Goal: Task Accomplishment & Management: Manage account settings

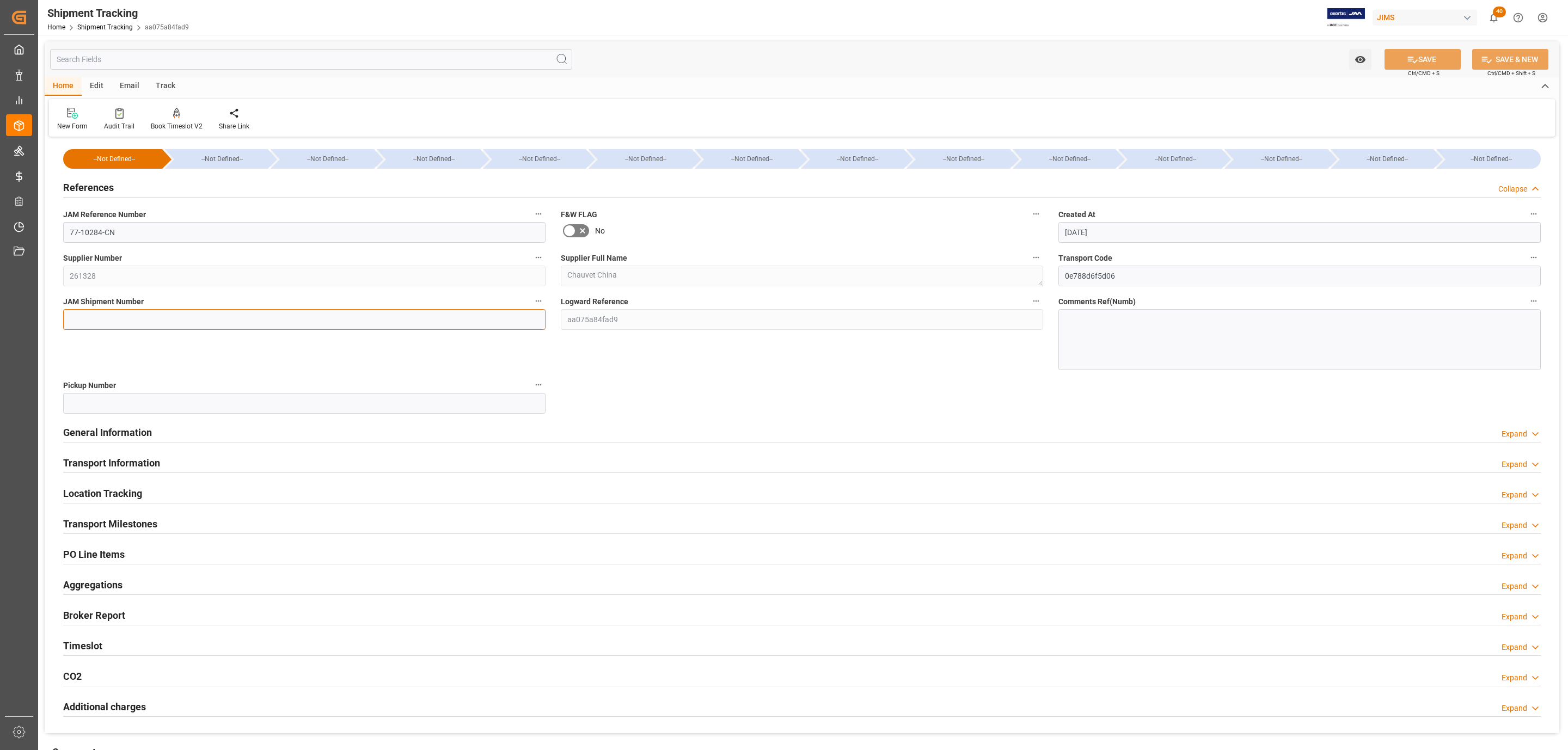
click at [107, 313] on input at bounding box center [304, 320] width 482 height 21
paste input "72865"
type input "72865"
click at [1442, 60] on button "SAVE" at bounding box center [1423, 60] width 76 height 21
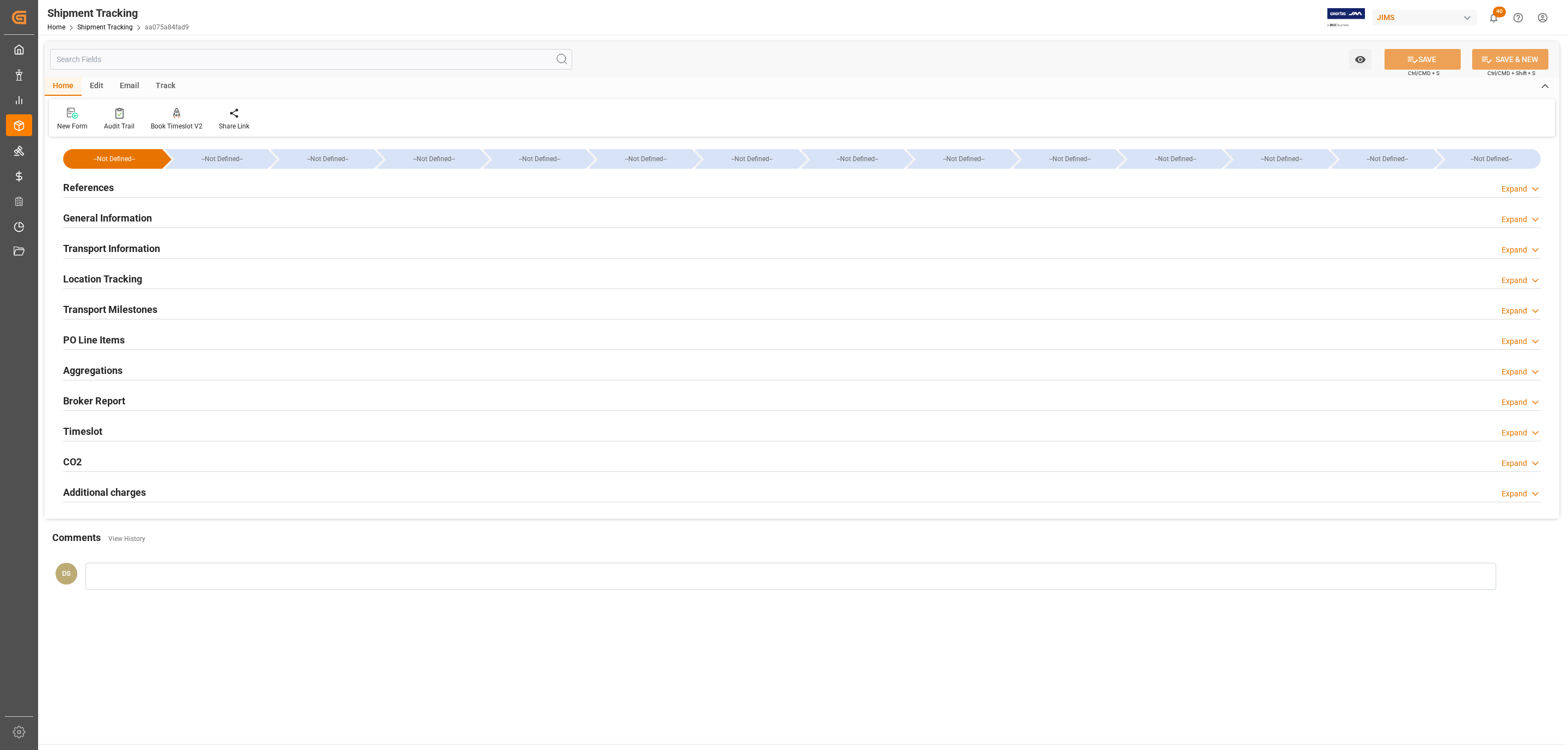
click at [123, 303] on h2 "Transport Milestones" at bounding box center [111, 310] width 94 height 14
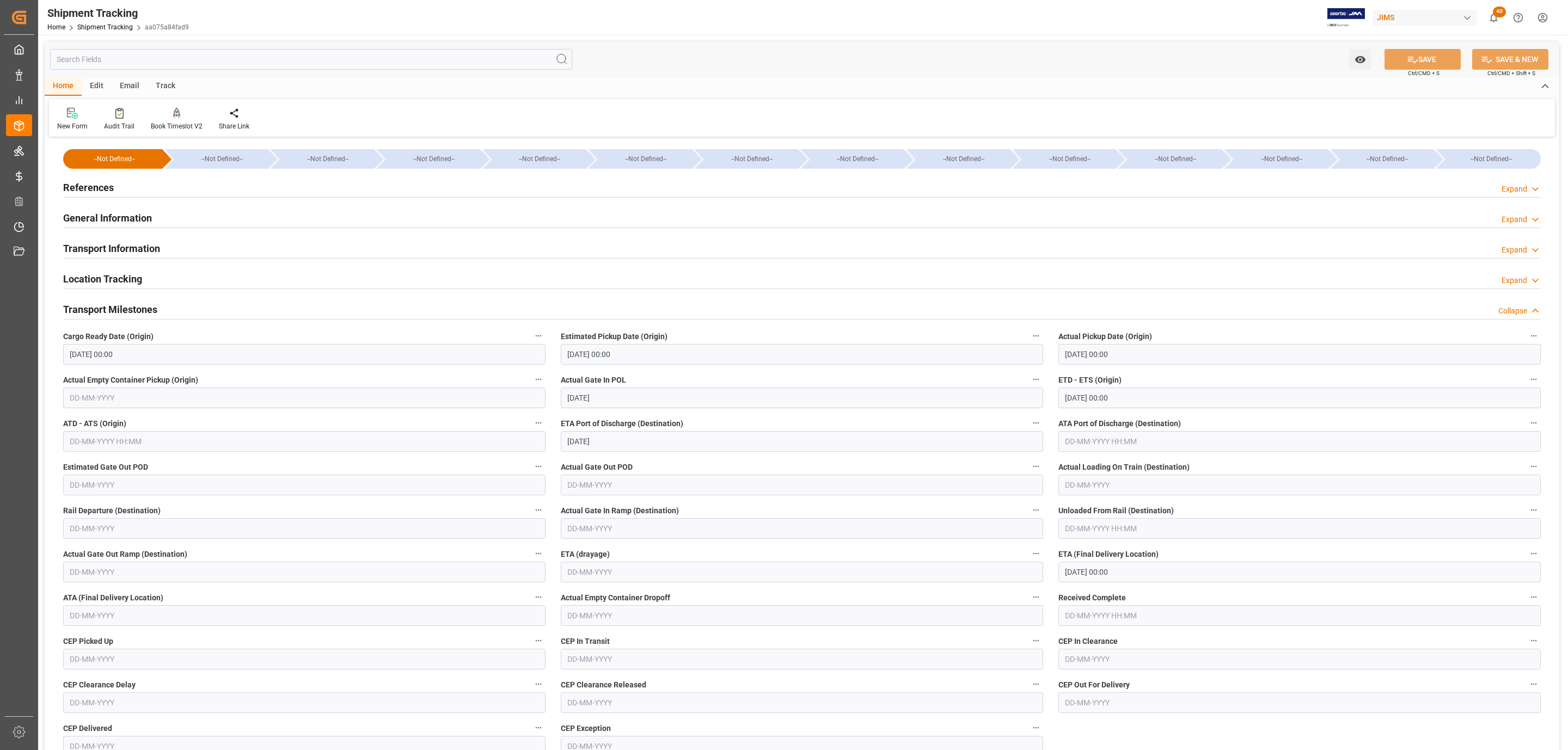
click at [115, 247] on h2 "Transport Information" at bounding box center [112, 249] width 97 height 14
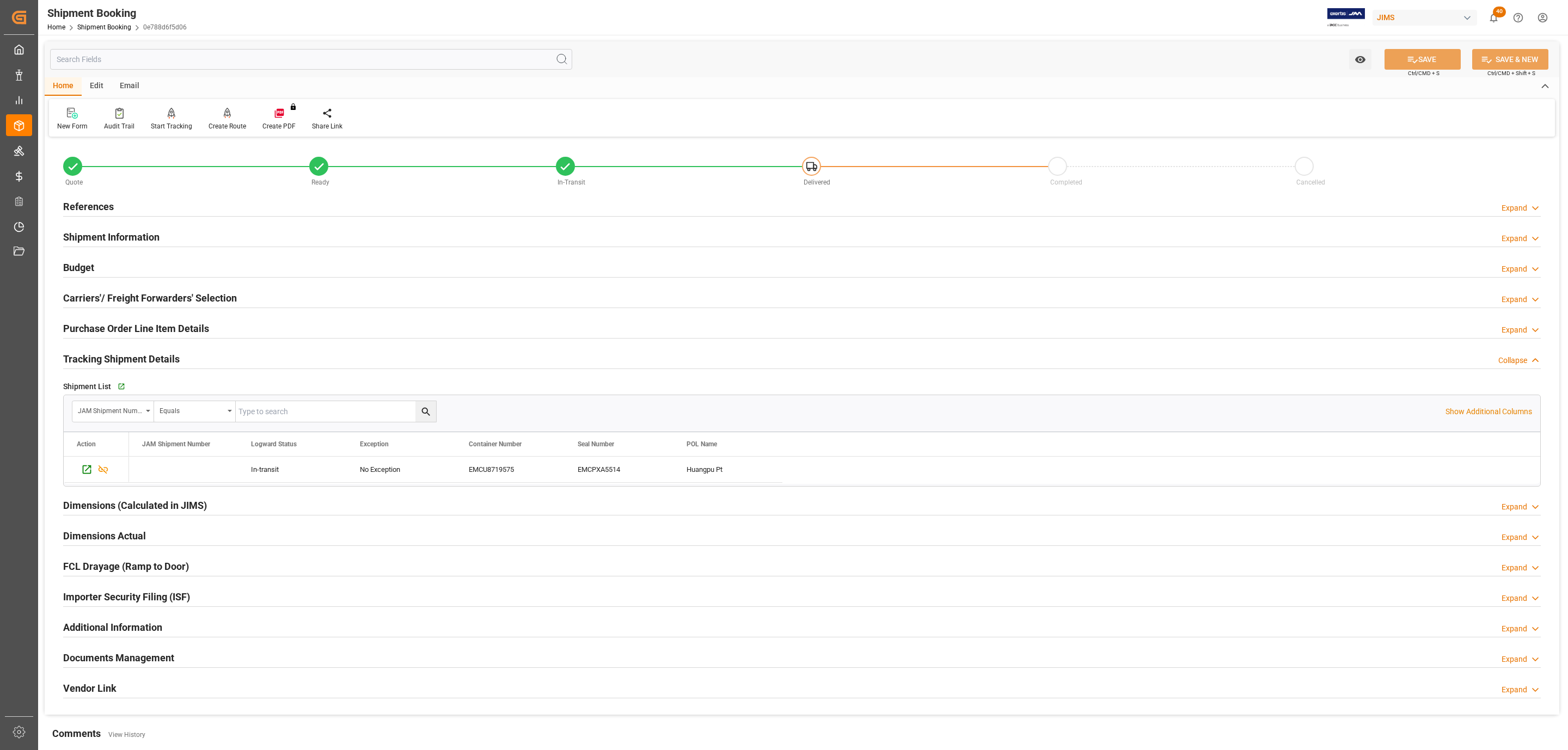
click at [99, 270] on div "Budget Expand" at bounding box center [802, 267] width 1478 height 21
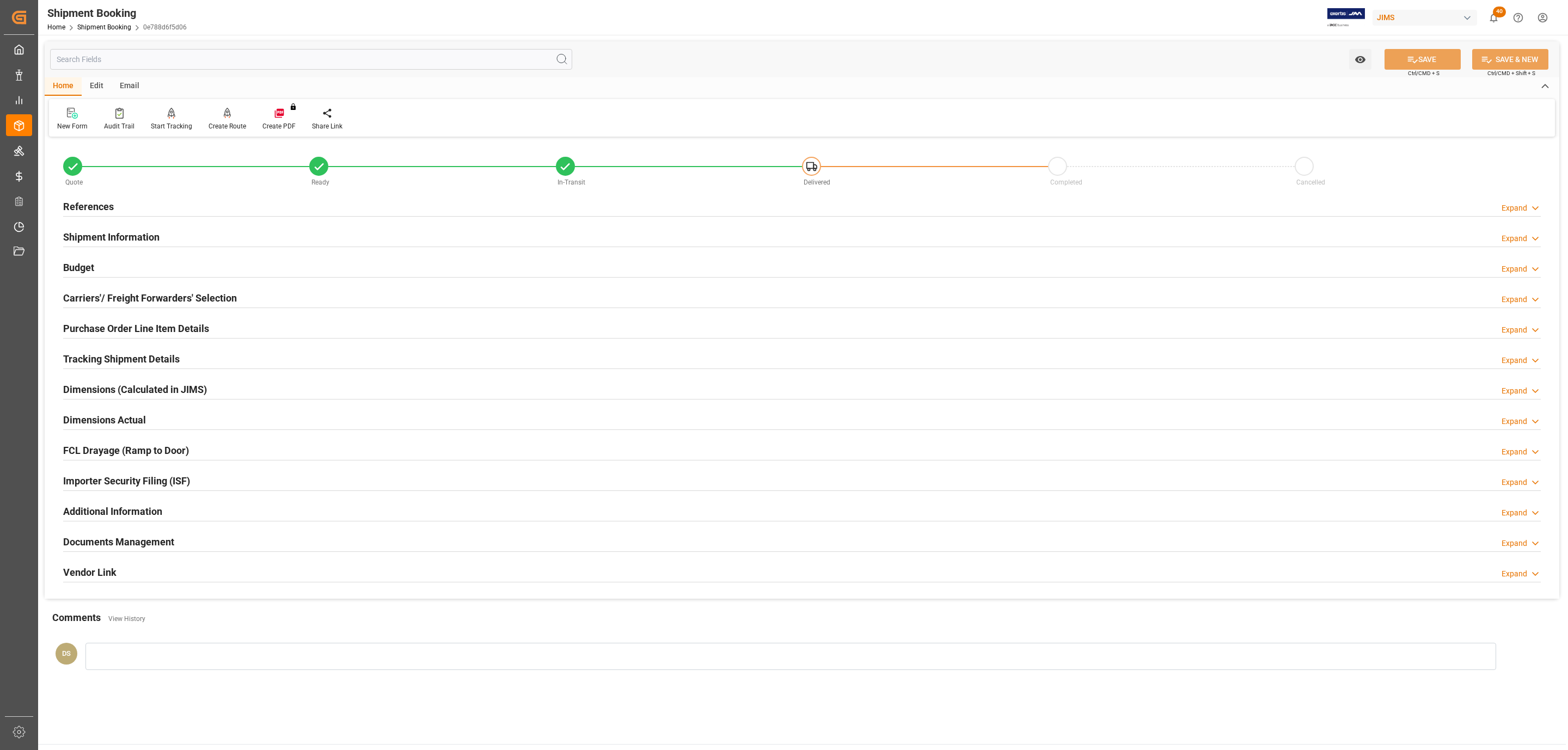
click at [105, 266] on div "Budget Expand" at bounding box center [802, 267] width 1478 height 21
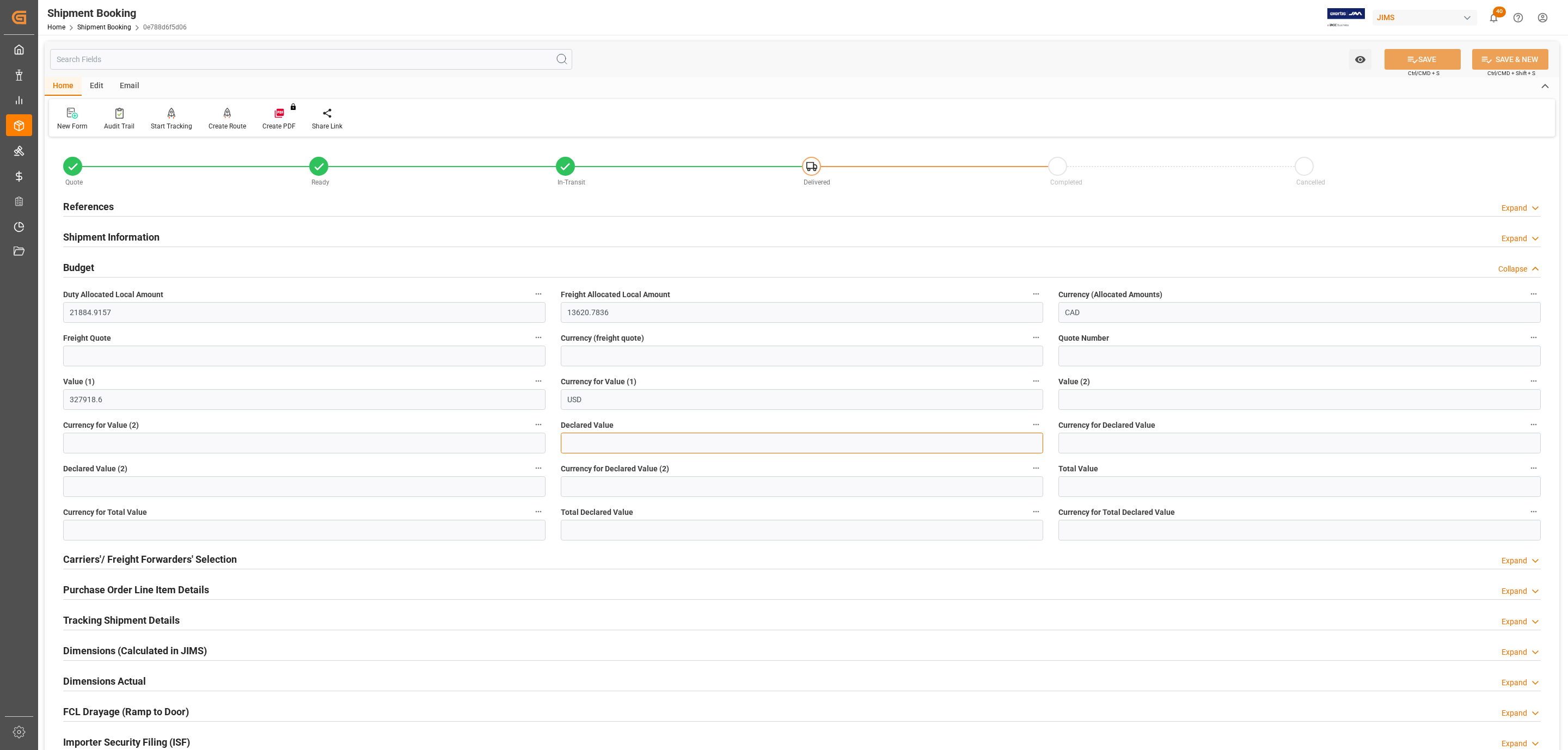
click at [598, 444] on input "text" at bounding box center [802, 443] width 482 height 21
type input "305058.60"
type input "usd"
drag, startPoint x: 1403, startPoint y: 58, endPoint x: 1398, endPoint y: 63, distance: 7.1
click at [1403, 58] on button "SAVE" at bounding box center [1423, 60] width 76 height 21
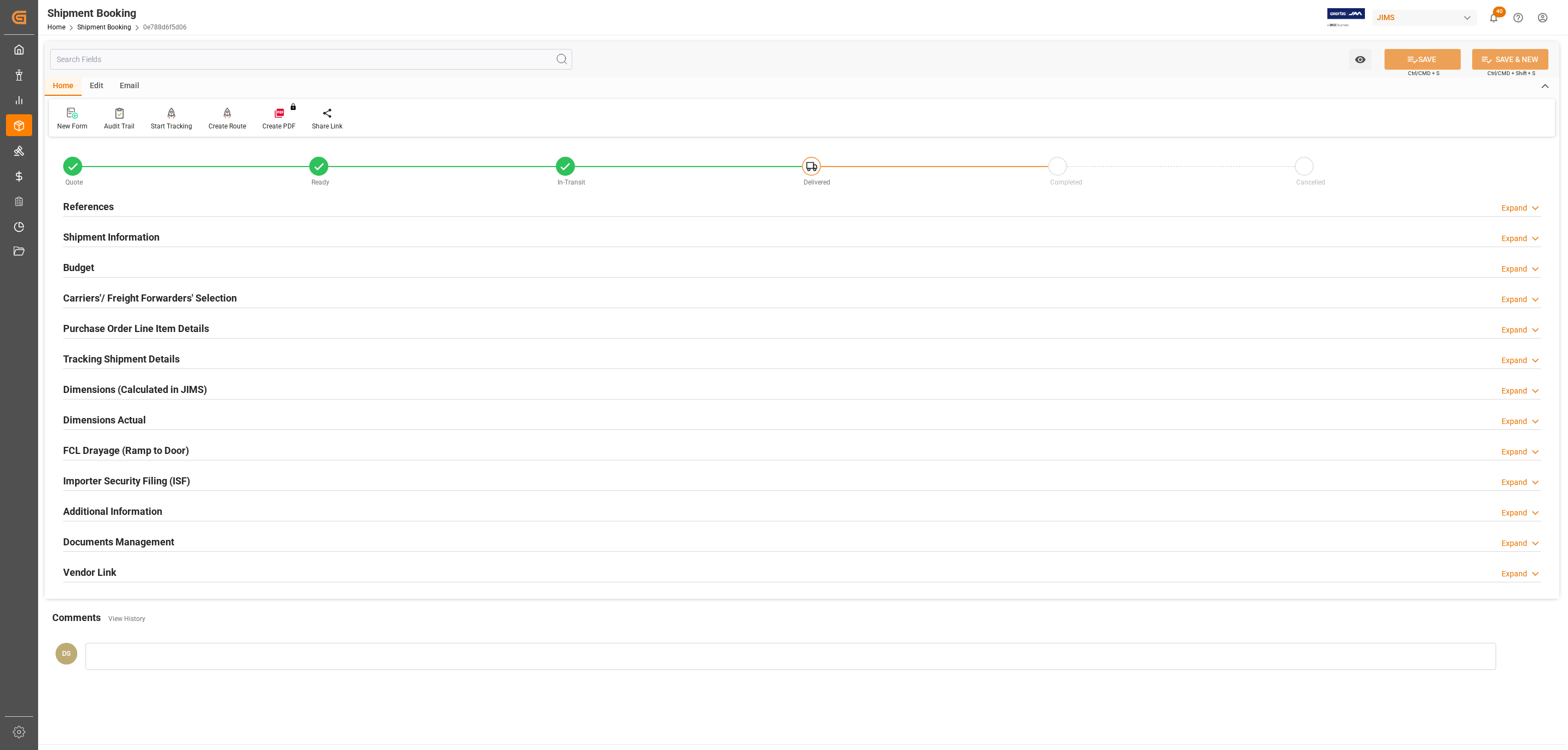
click at [177, 293] on h2 "Carriers'/ Freight Forwarders' Selection" at bounding box center [150, 298] width 173 height 14
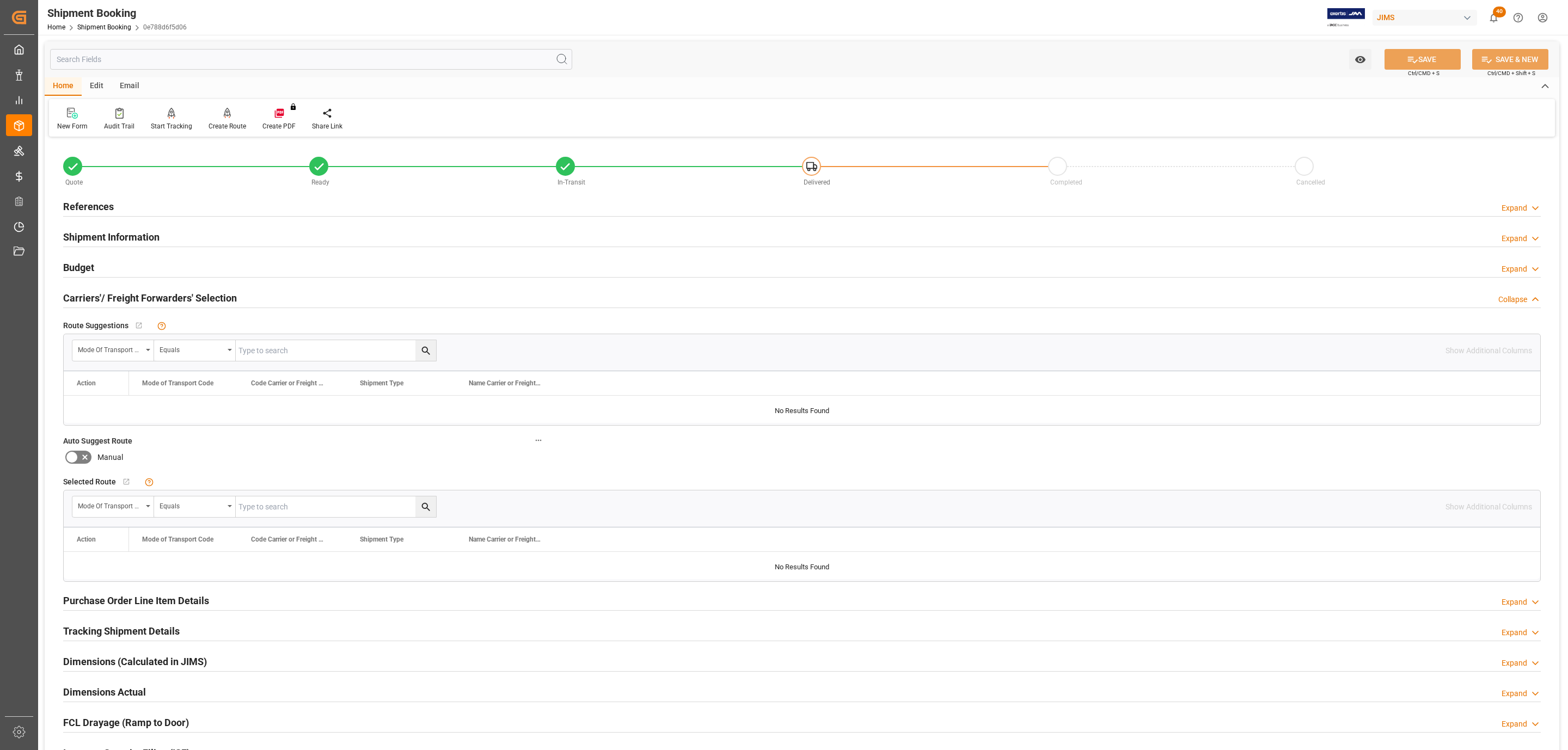
click at [128, 264] on div "Budget Expand" at bounding box center [802, 267] width 1478 height 21
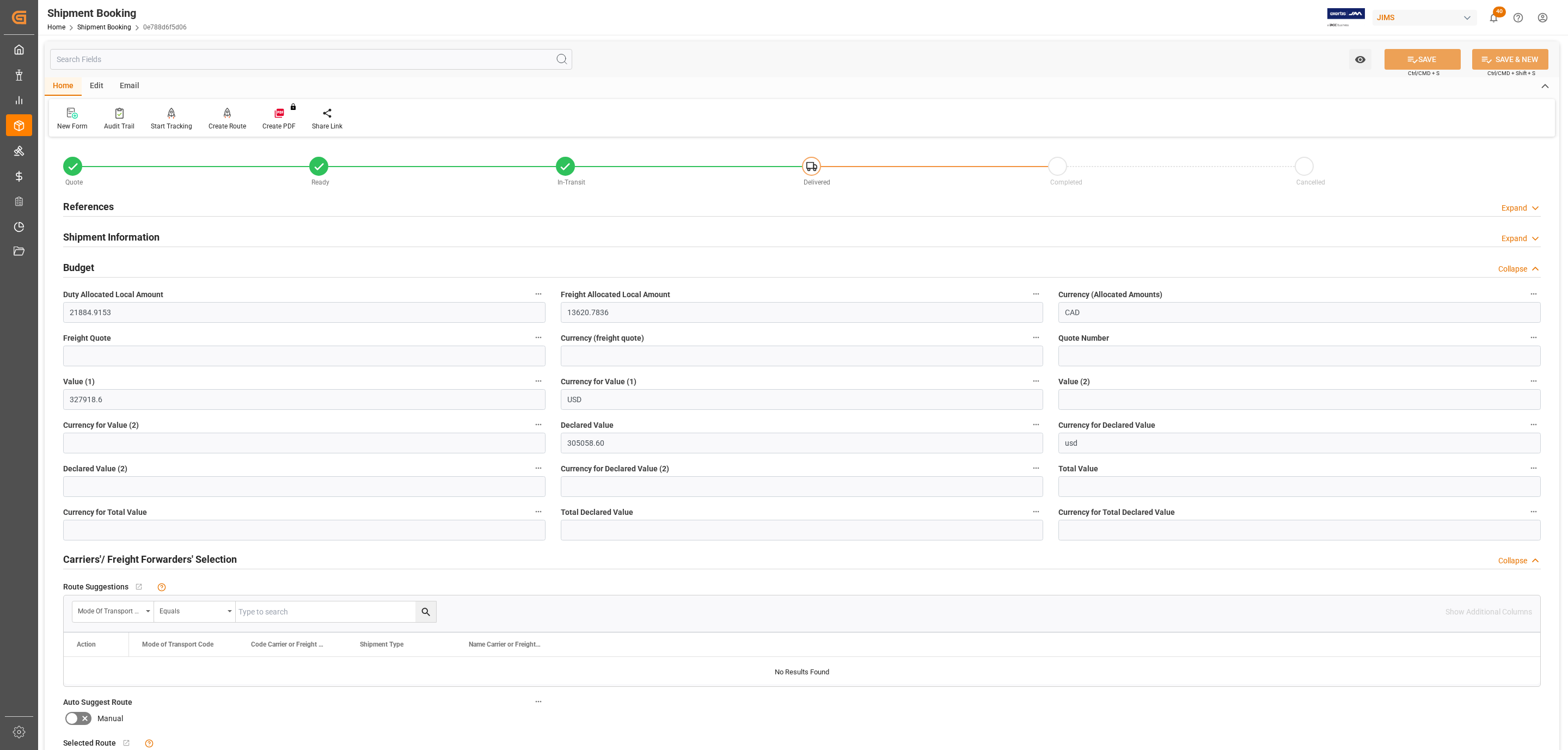
click at [135, 212] on div "References Expand" at bounding box center [802, 206] width 1478 height 21
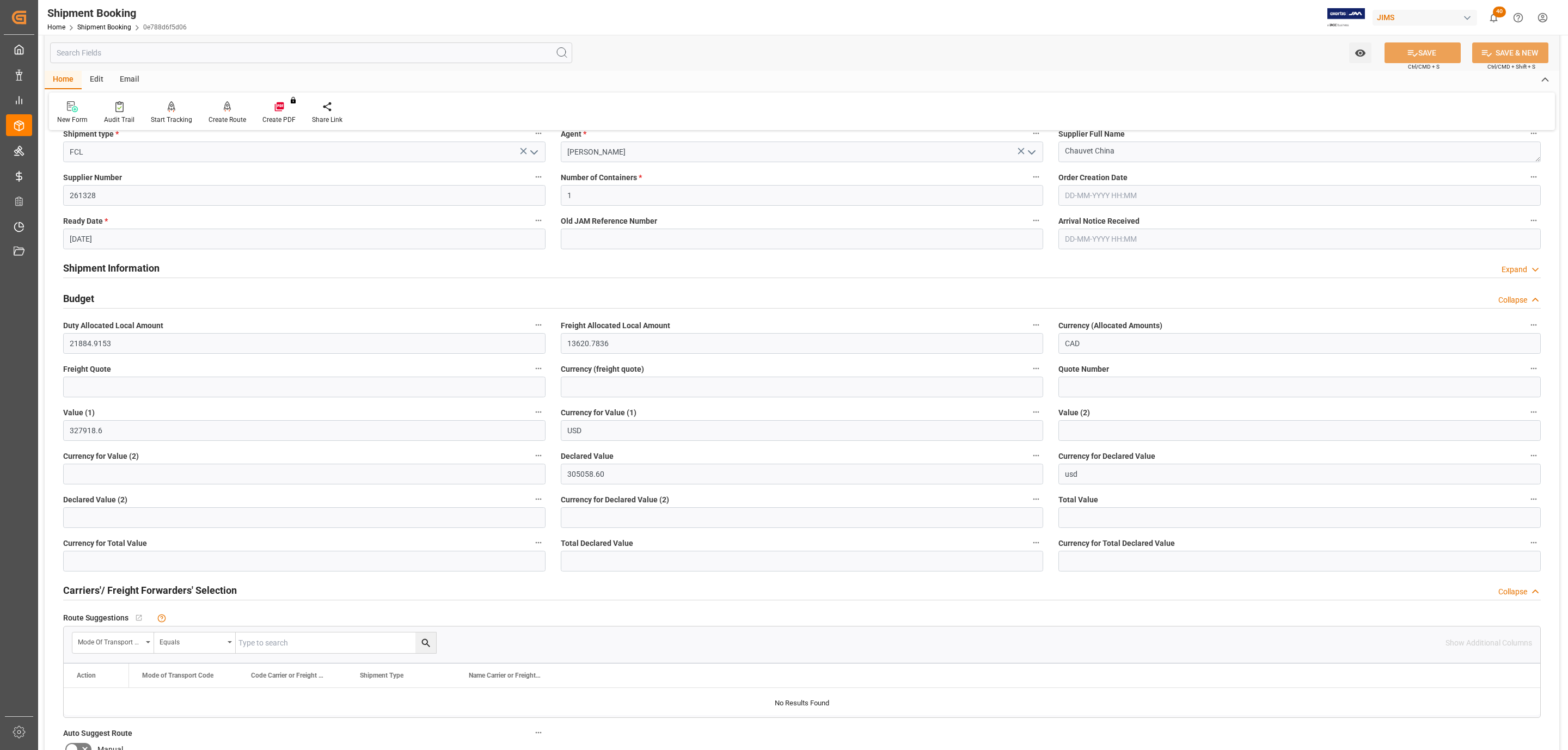
scroll to position [408, 0]
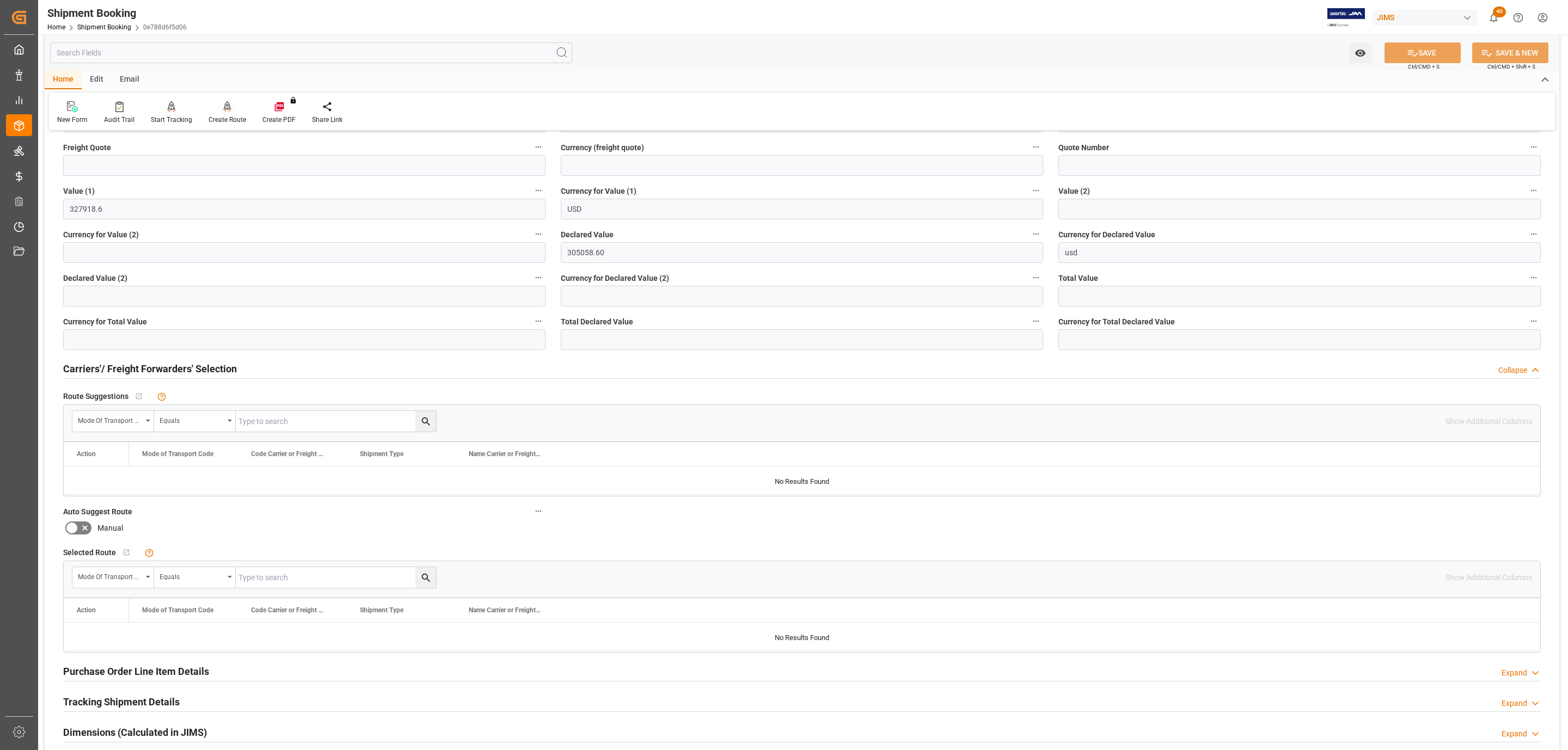
click at [221, 115] on div "Create Route" at bounding box center [227, 120] width 37 height 10
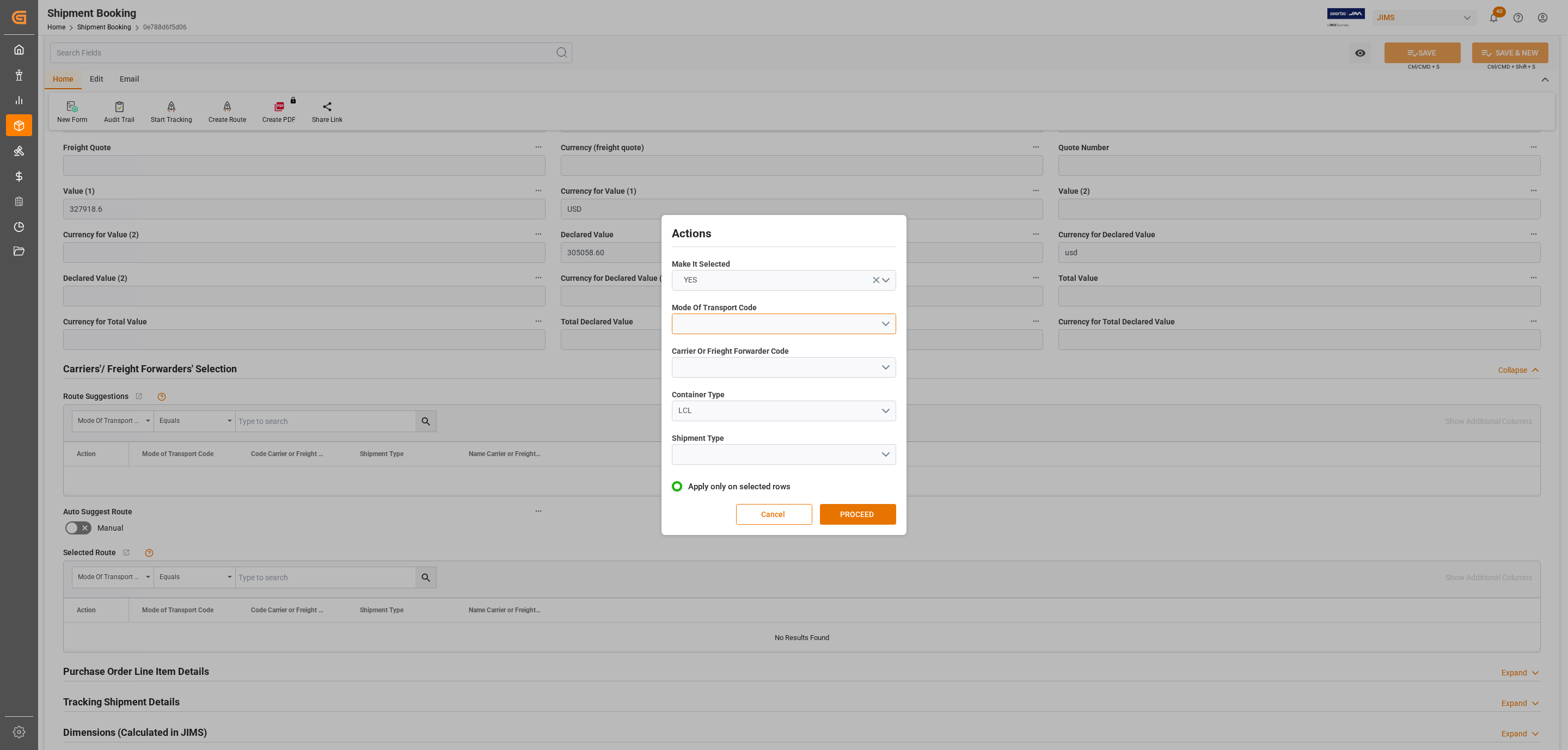
click at [779, 327] on button "open menu" at bounding box center [784, 324] width 224 height 21
click at [775, 327] on div "1- OCEAN" at bounding box center [783, 327] width 223 height 23
click at [750, 371] on button "open menu" at bounding box center [784, 368] width 224 height 21
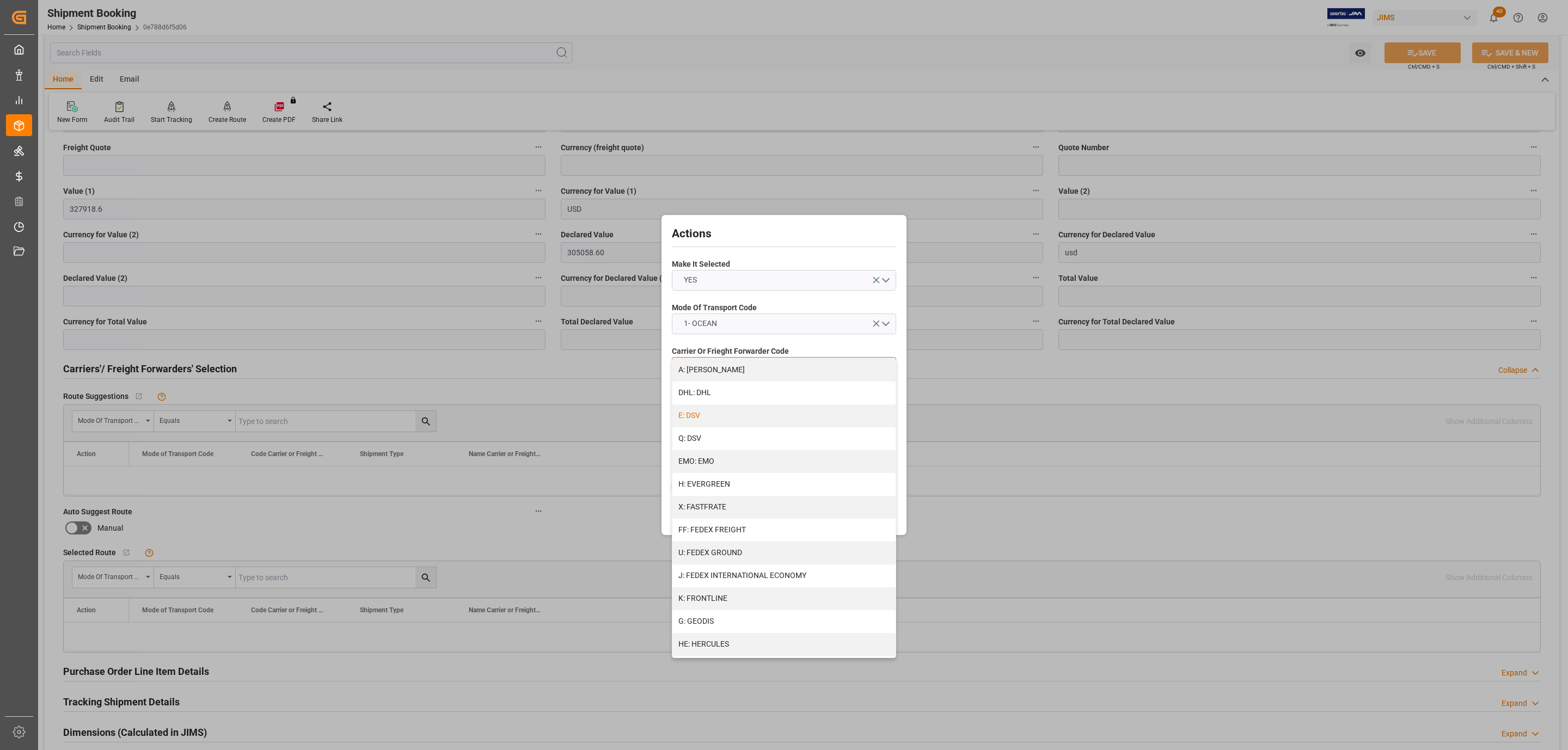
scroll to position [164, 0]
click at [736, 482] on div "H: EVERGREEN" at bounding box center [783, 481] width 223 height 23
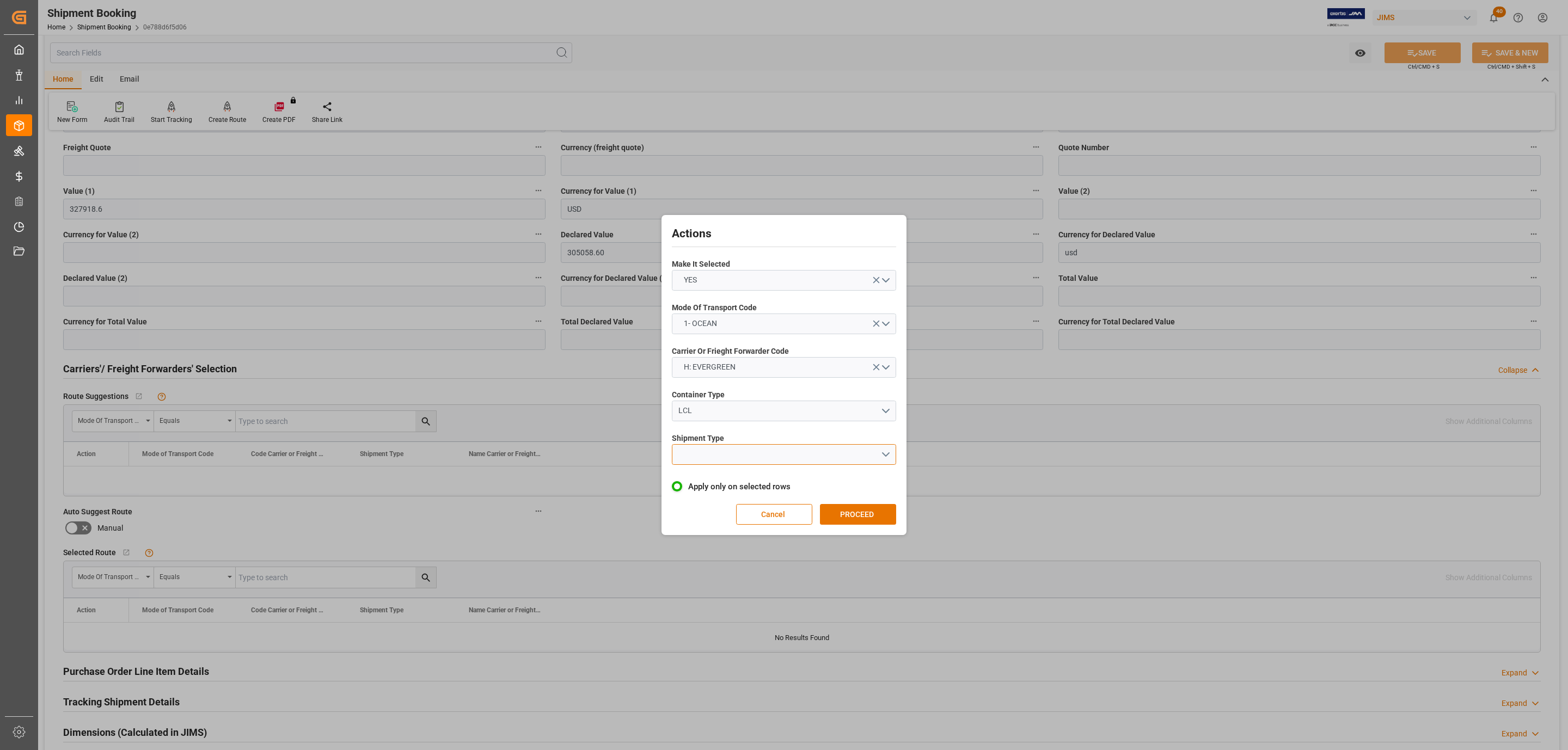
click at [732, 448] on button "open menu" at bounding box center [784, 455] width 224 height 21
click at [724, 499] on div "FCL" at bounding box center [783, 503] width 223 height 23
click at [849, 505] on div "Actions Make It Selected YES Mode Of Transport Code 1- OCEAN Carrier Or Frieght…" at bounding box center [784, 375] width 240 height 315
click at [850, 505] on button "PROCEED" at bounding box center [858, 514] width 76 height 21
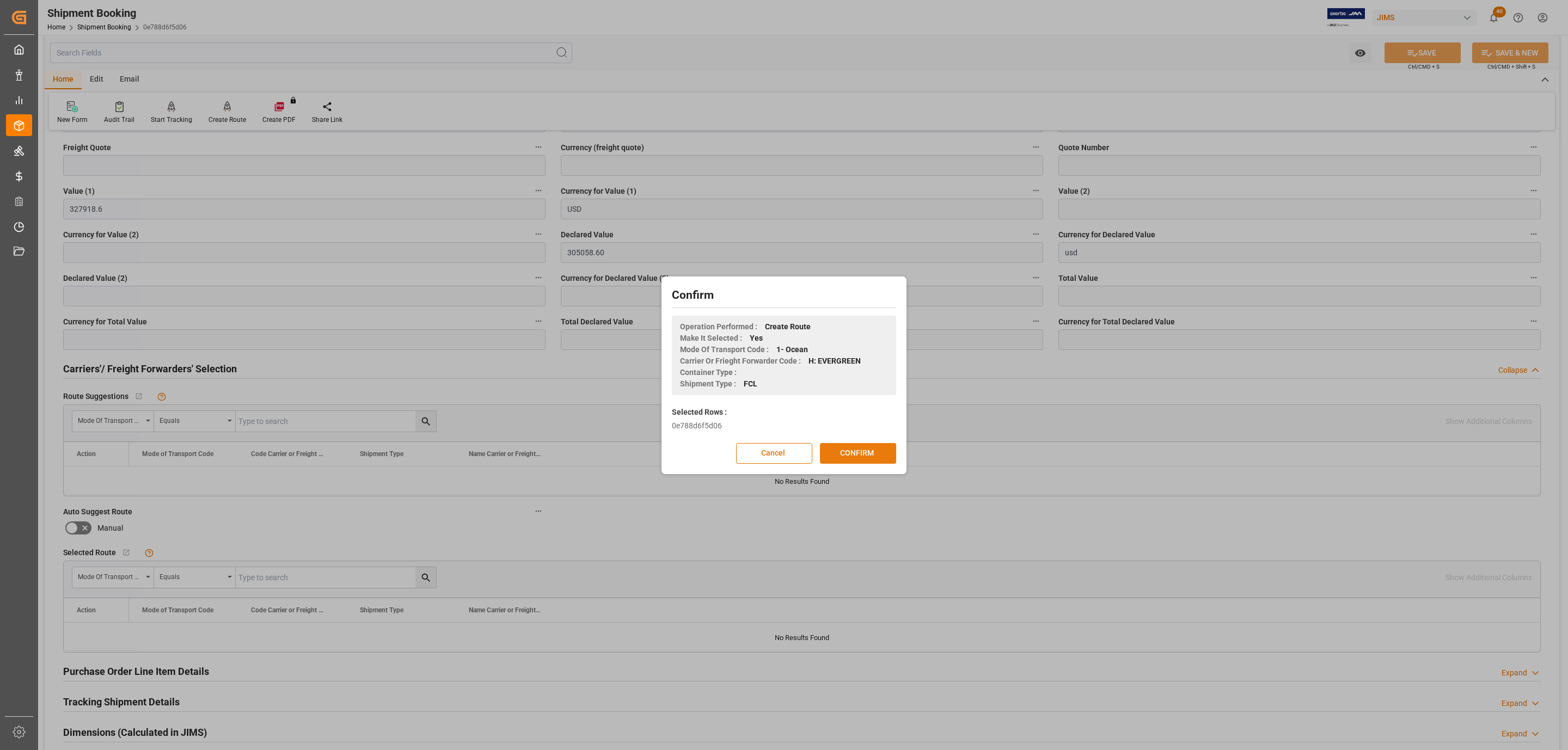
click at [858, 452] on button "CONFIRM" at bounding box center [858, 454] width 76 height 21
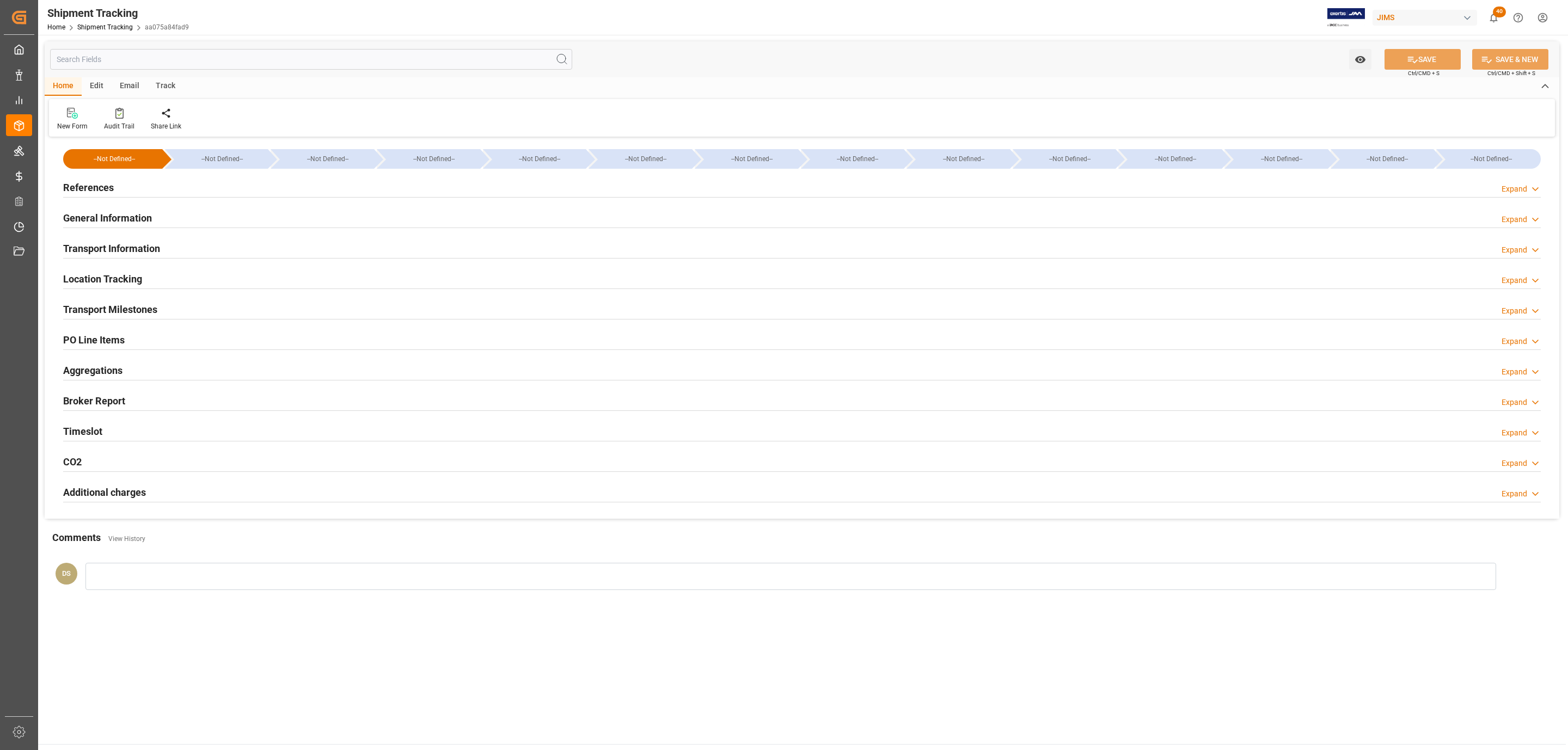
type input "Evergreen"
type input "Evergreen Marine Corp."
type input "9300398"
click at [147, 247] on h2 "Transport Information" at bounding box center [112, 249] width 97 height 14
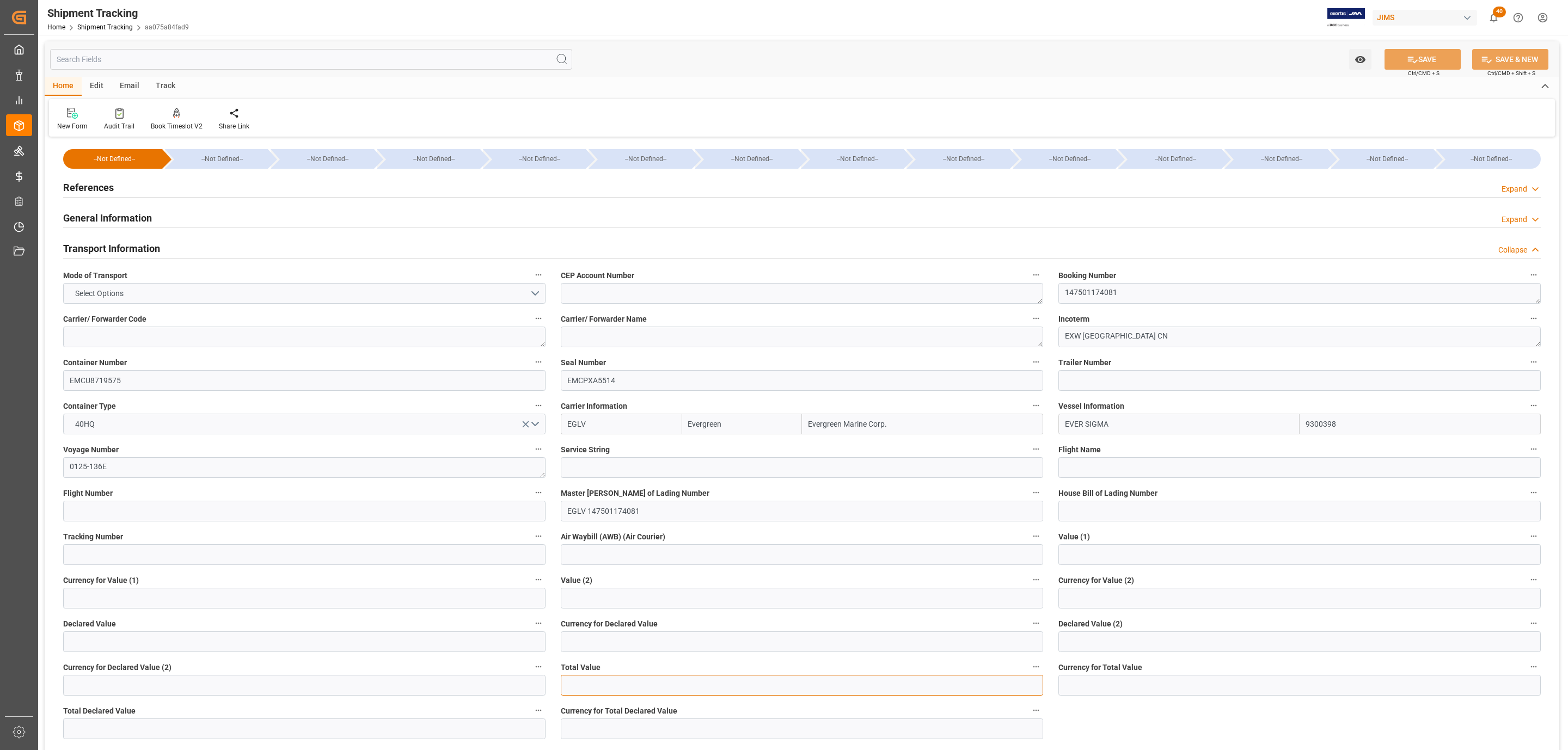
click at [592, 686] on input "text" at bounding box center [802, 686] width 482 height 21
click at [137, 647] on input "text" at bounding box center [304, 642] width 482 height 21
type input "305058.60"
type input "usd"
click at [1452, 61] on button "SAVE" at bounding box center [1423, 60] width 76 height 21
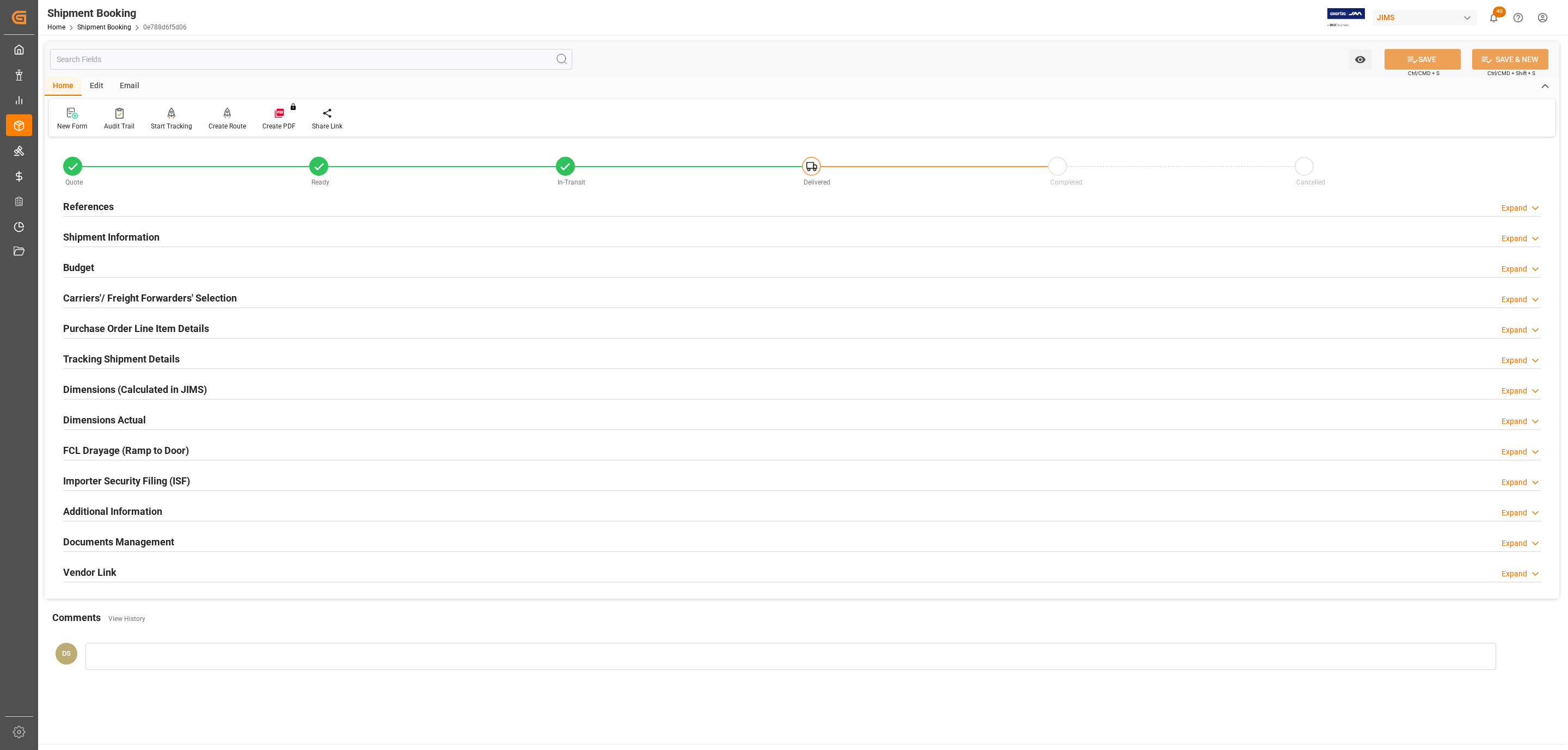
click at [226, 295] on h2 "Carriers'/ Freight Forwarders' Selection" at bounding box center [150, 298] width 173 height 14
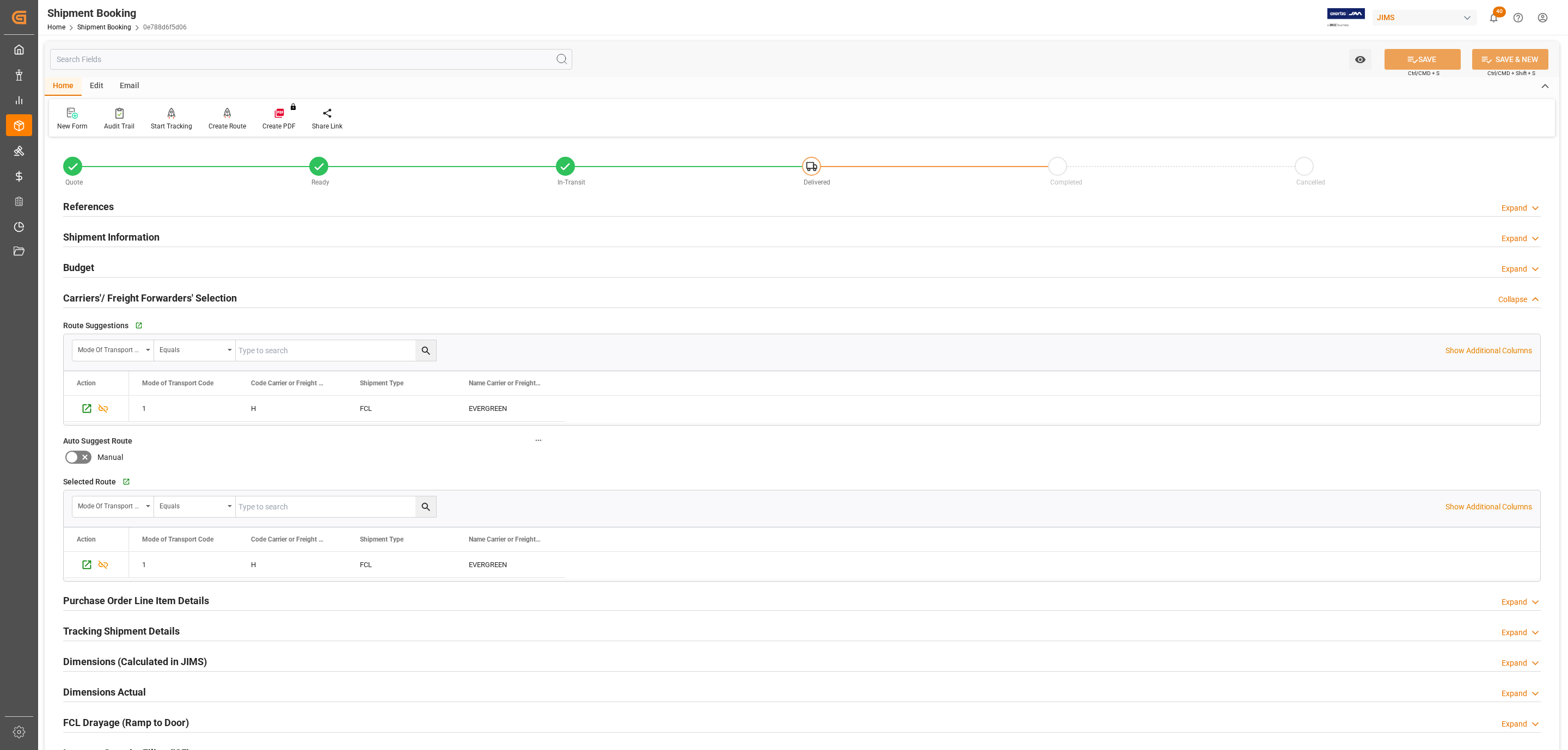
click at [226, 294] on h2 "Carriers'/ Freight Forwarders' Selection" at bounding box center [150, 298] width 173 height 14
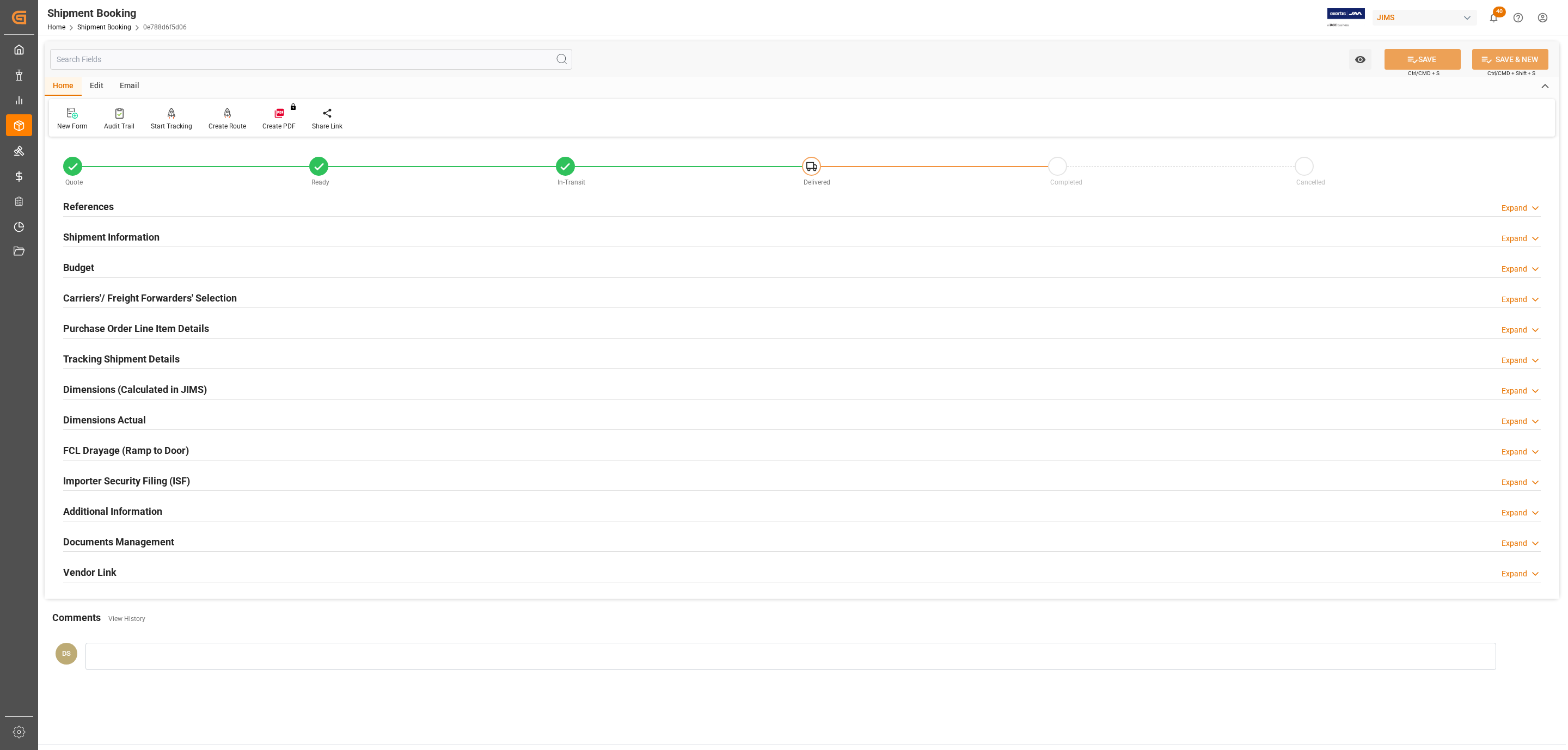
click at [139, 268] on div "Budget Expand" at bounding box center [802, 267] width 1478 height 21
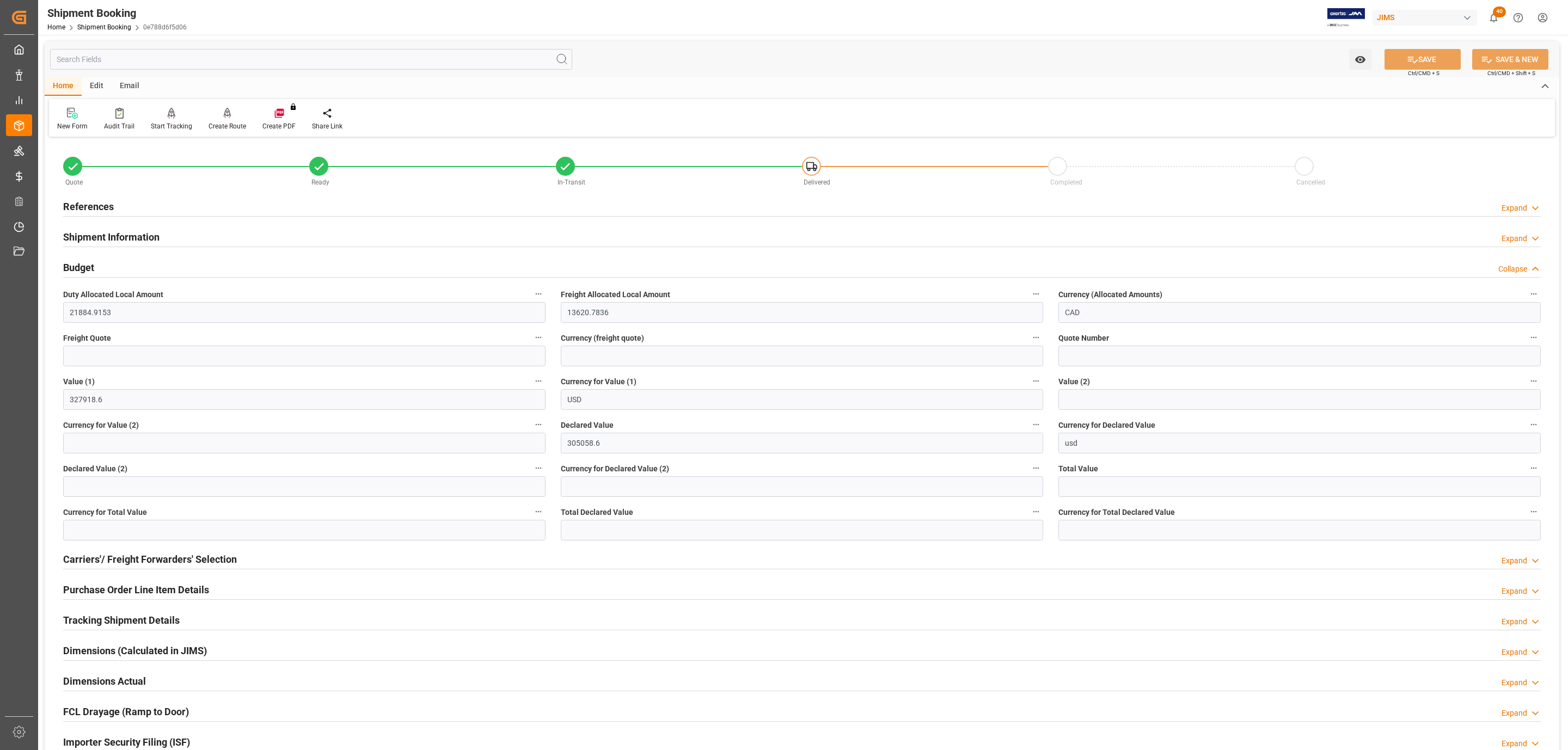
click at [103, 196] on div "References" at bounding box center [88, 206] width 50 height 21
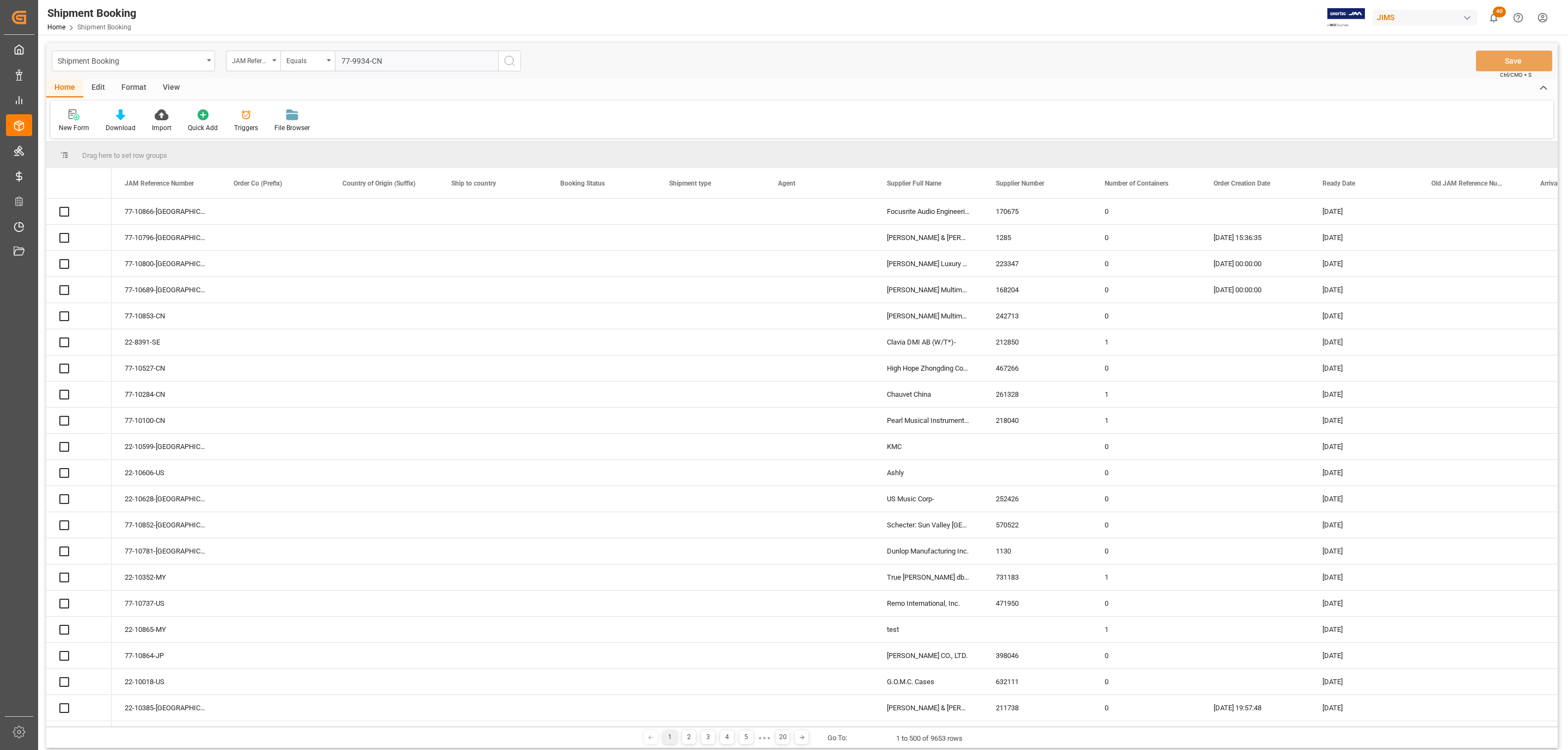
type input "77-9934-CN"
click at [510, 63] on icon "search button" at bounding box center [510, 61] width 13 height 13
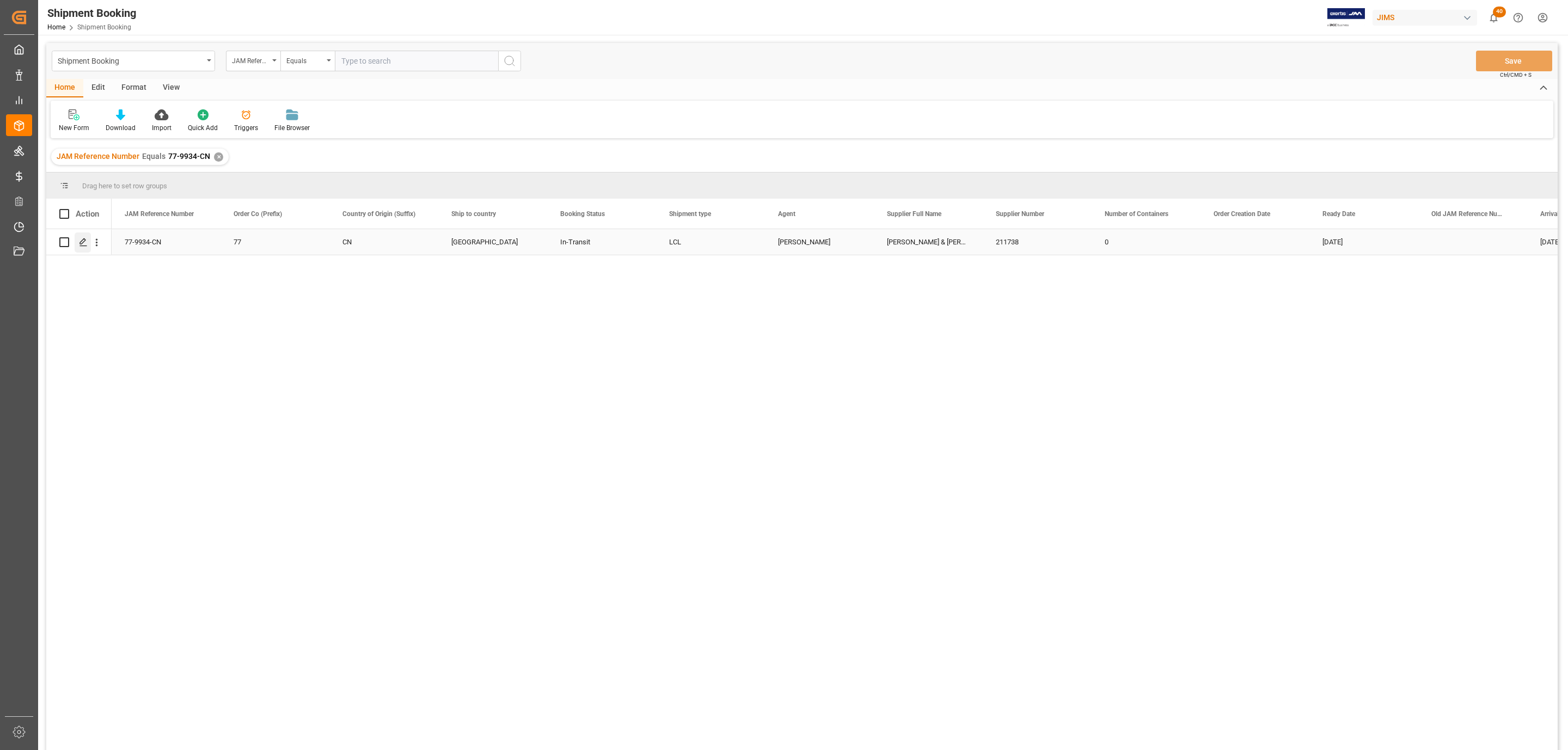
click at [83, 245] on icon "Press SPACE to select this row." at bounding box center [83, 242] width 9 height 9
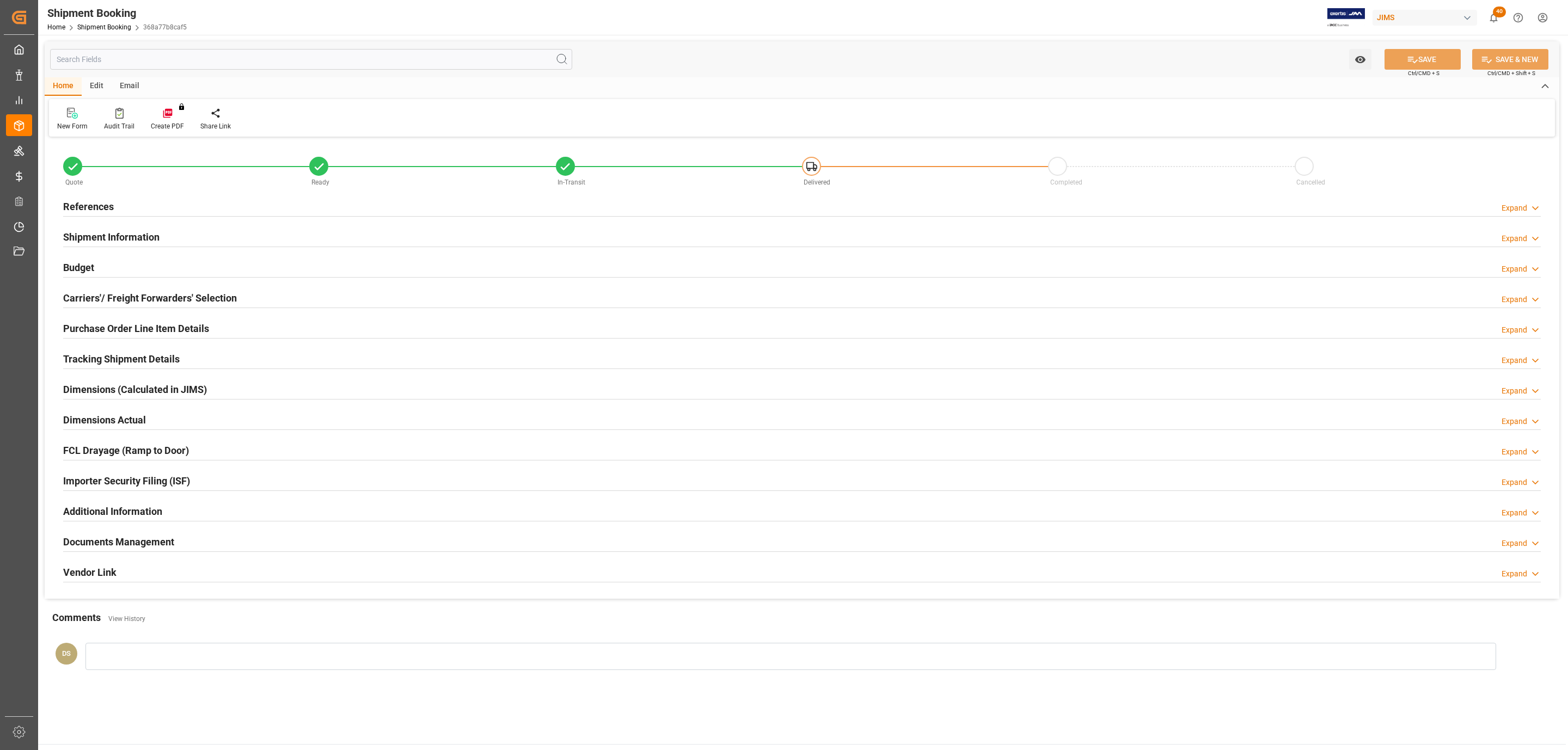
type input "45"
click at [99, 238] on h2 "Shipment Information" at bounding box center [111, 237] width 96 height 14
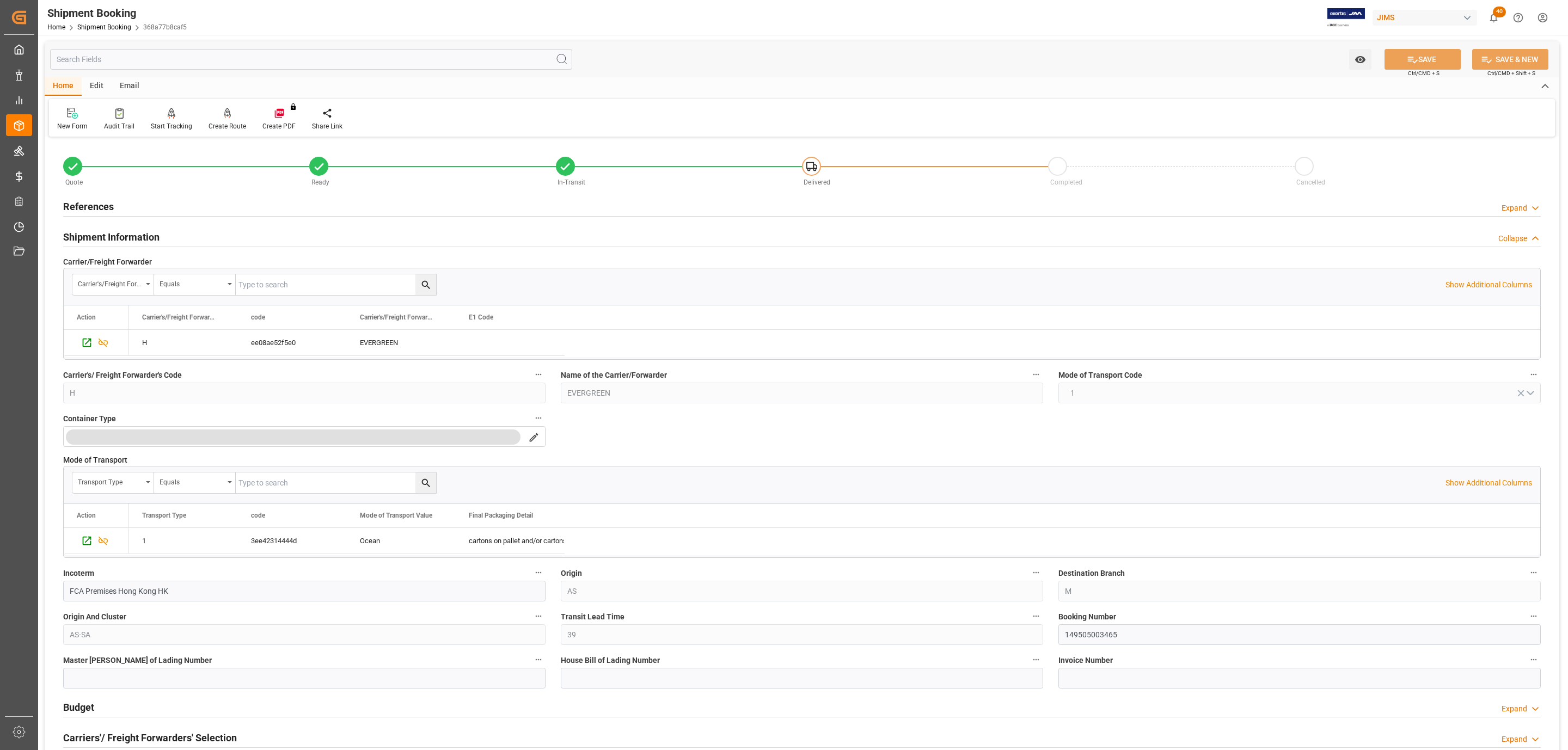
click at [99, 238] on h2 "Shipment Information" at bounding box center [111, 237] width 96 height 14
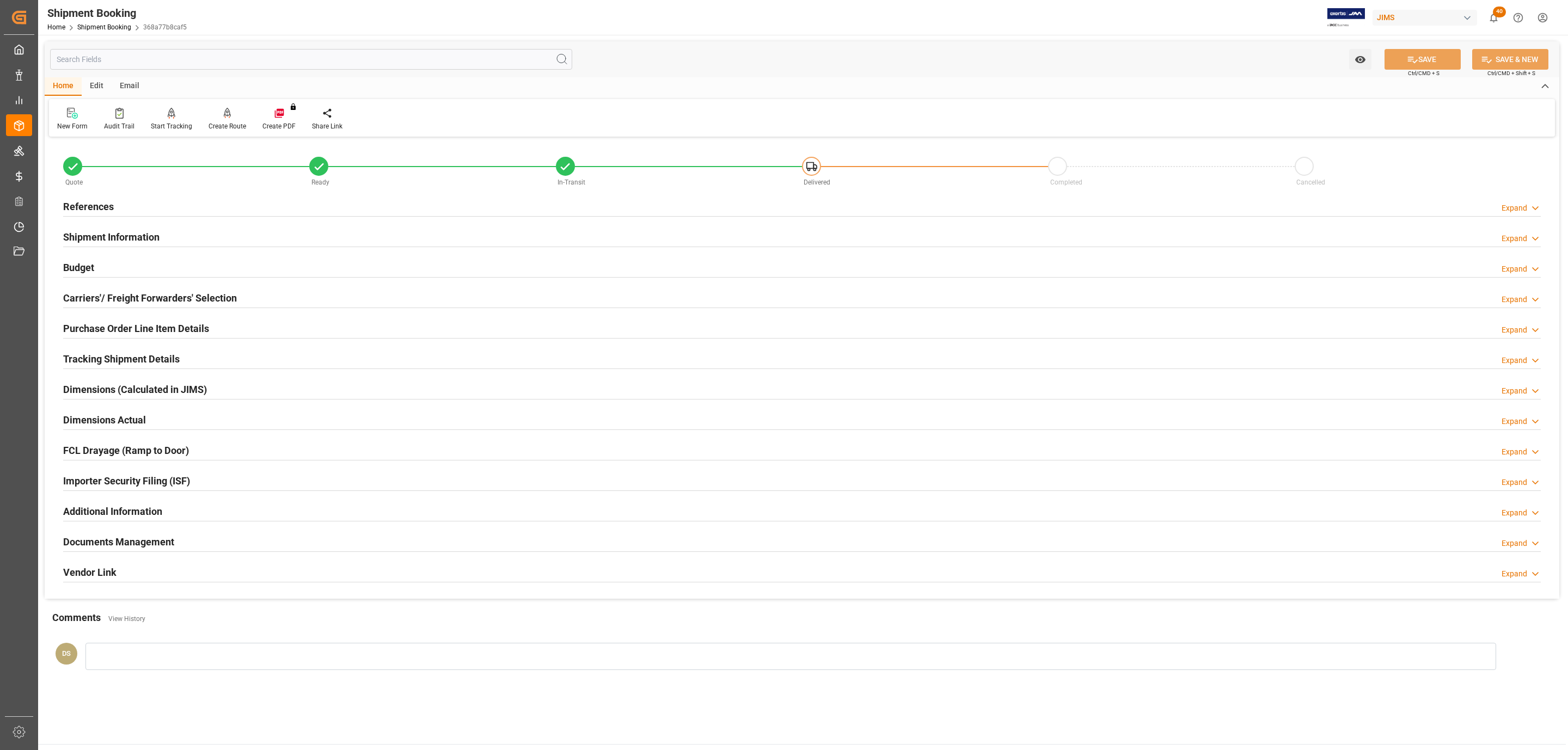
click at [103, 298] on h2 "Carriers'/ Freight Forwarders' Selection" at bounding box center [150, 298] width 173 height 14
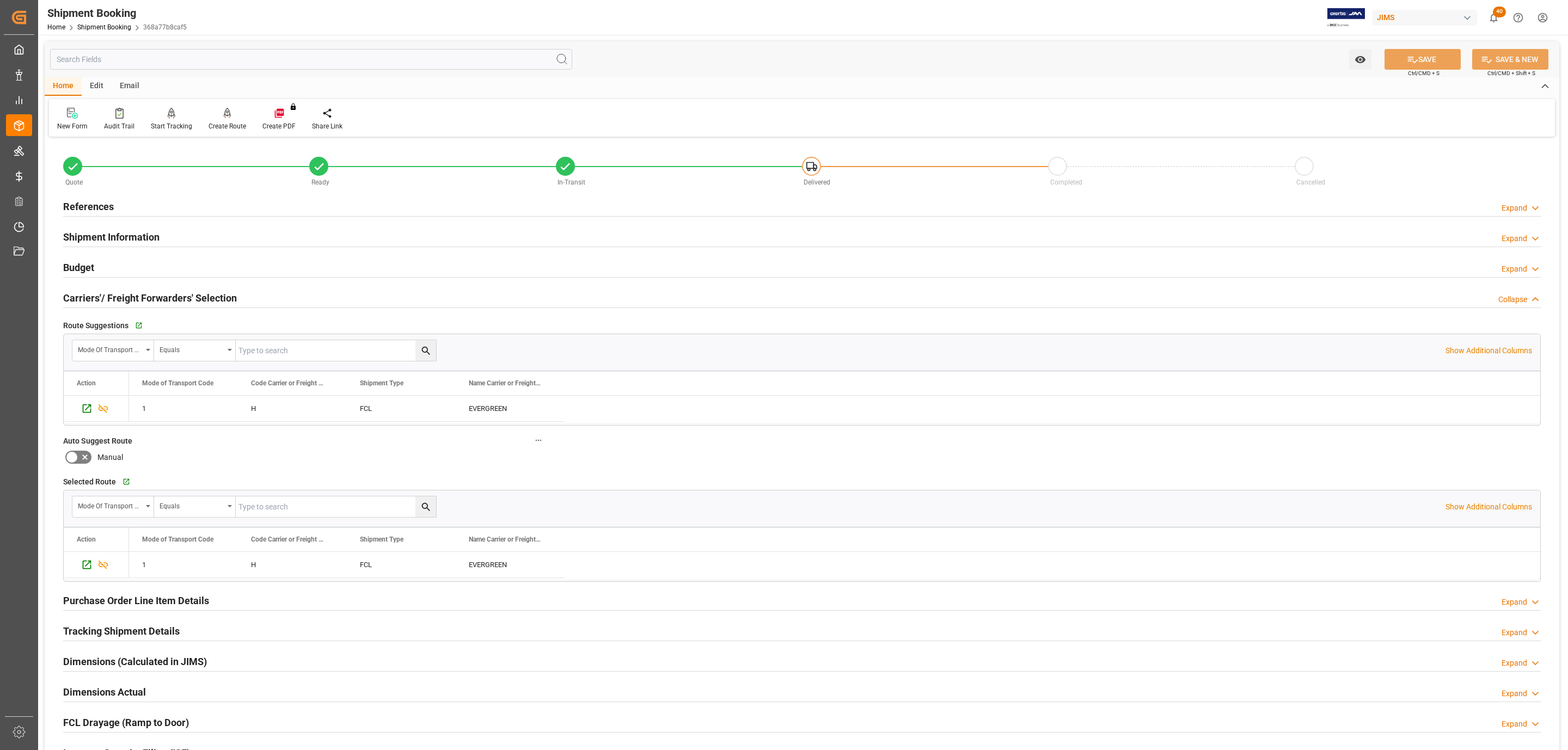
click at [103, 298] on h2 "Carriers'/ Freight Forwarders' Selection" at bounding box center [150, 298] width 173 height 14
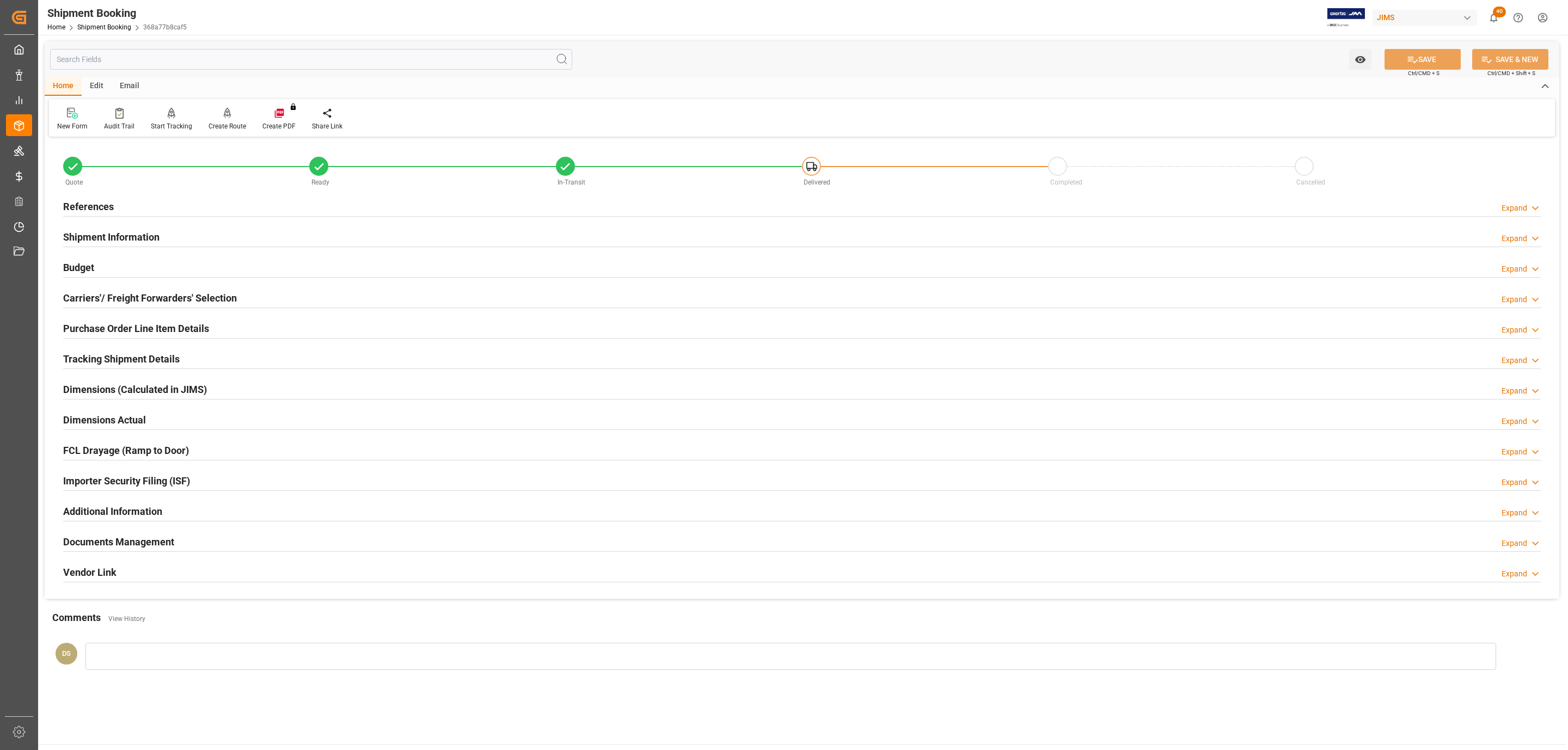
click at [99, 361] on h2 "Tracking Shipment Details" at bounding box center [122, 359] width 116 height 14
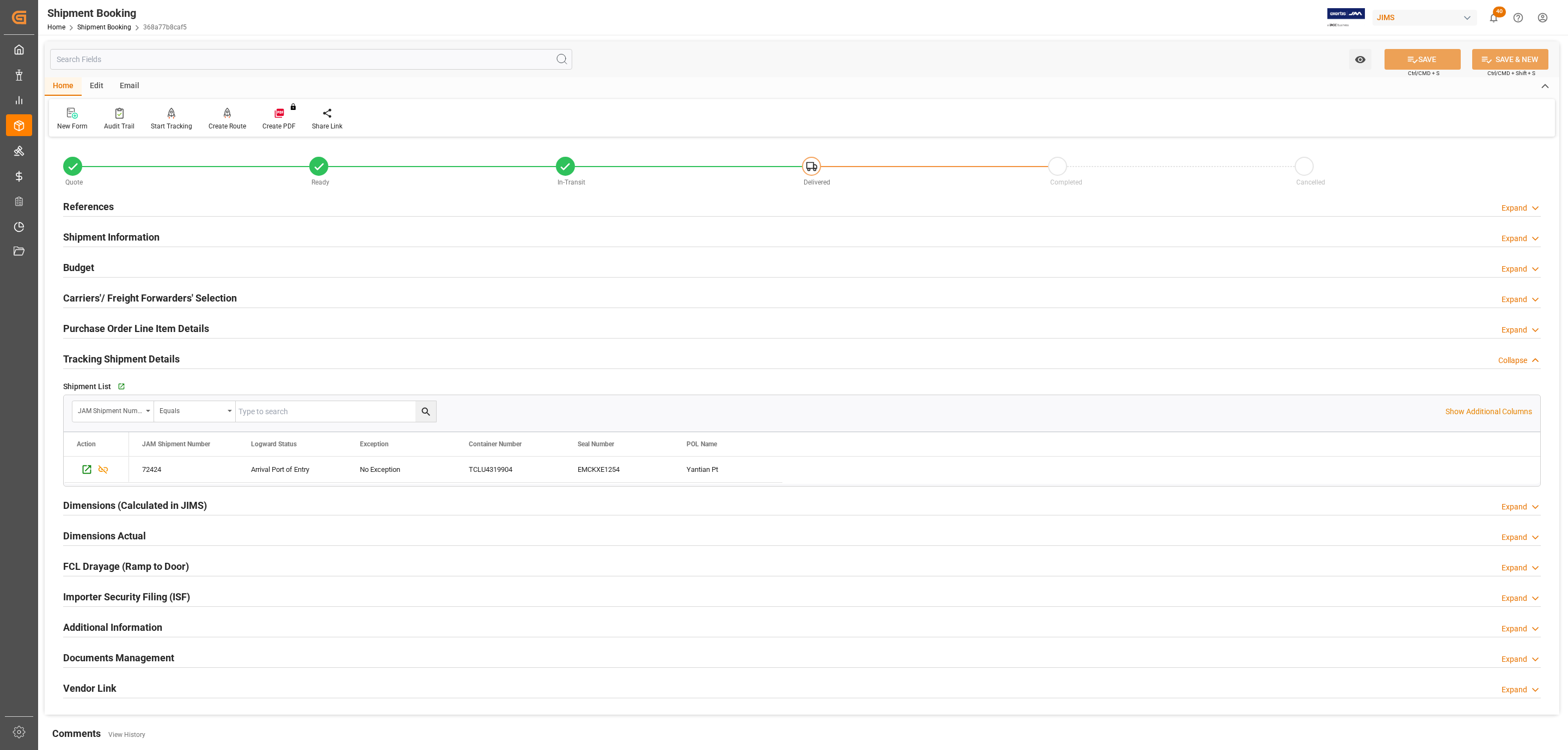
click at [99, 361] on h2 "Tracking Shipment Details" at bounding box center [122, 359] width 116 height 14
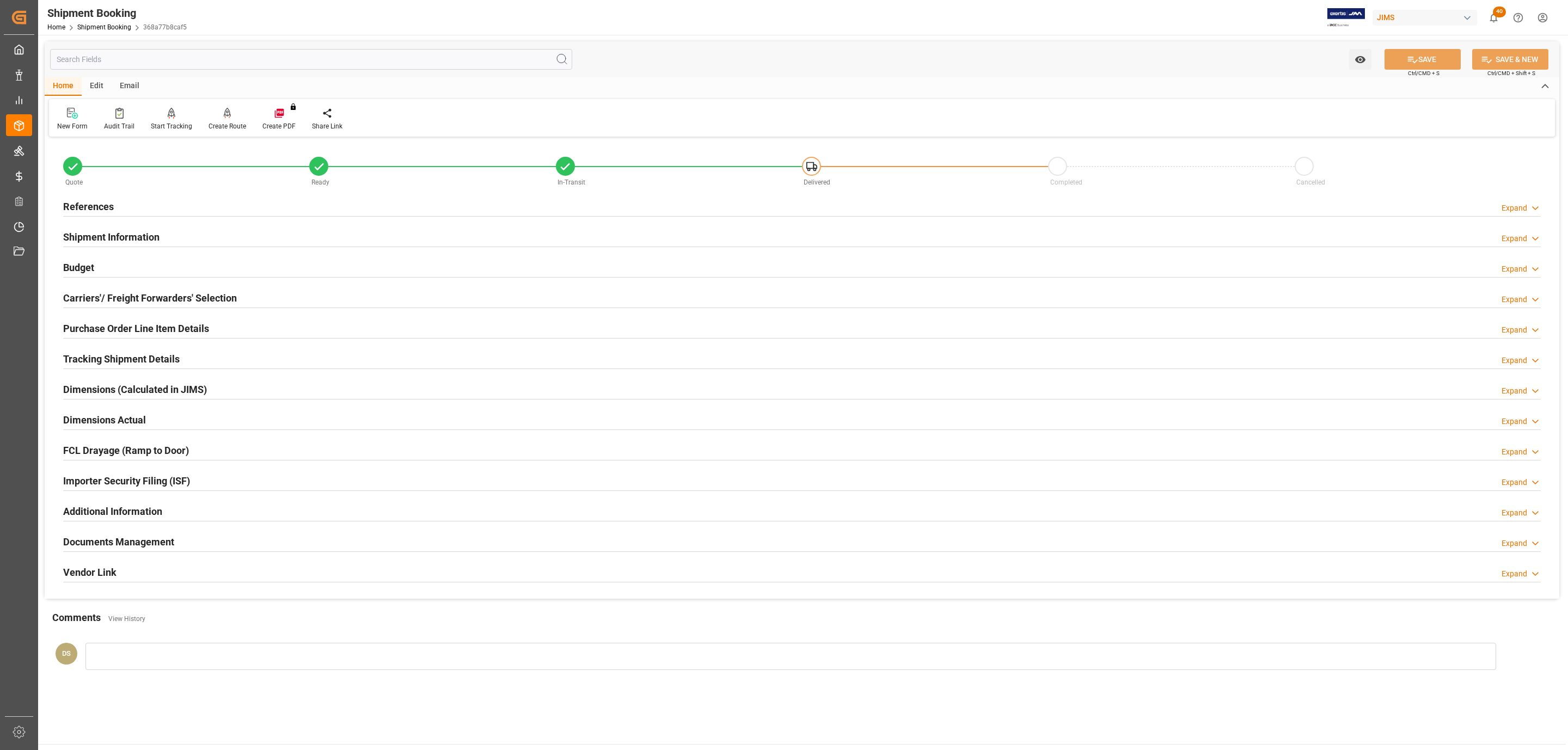
click at [99, 332] on h2 "Purchase Order Line Item Details" at bounding box center [136, 329] width 146 height 14
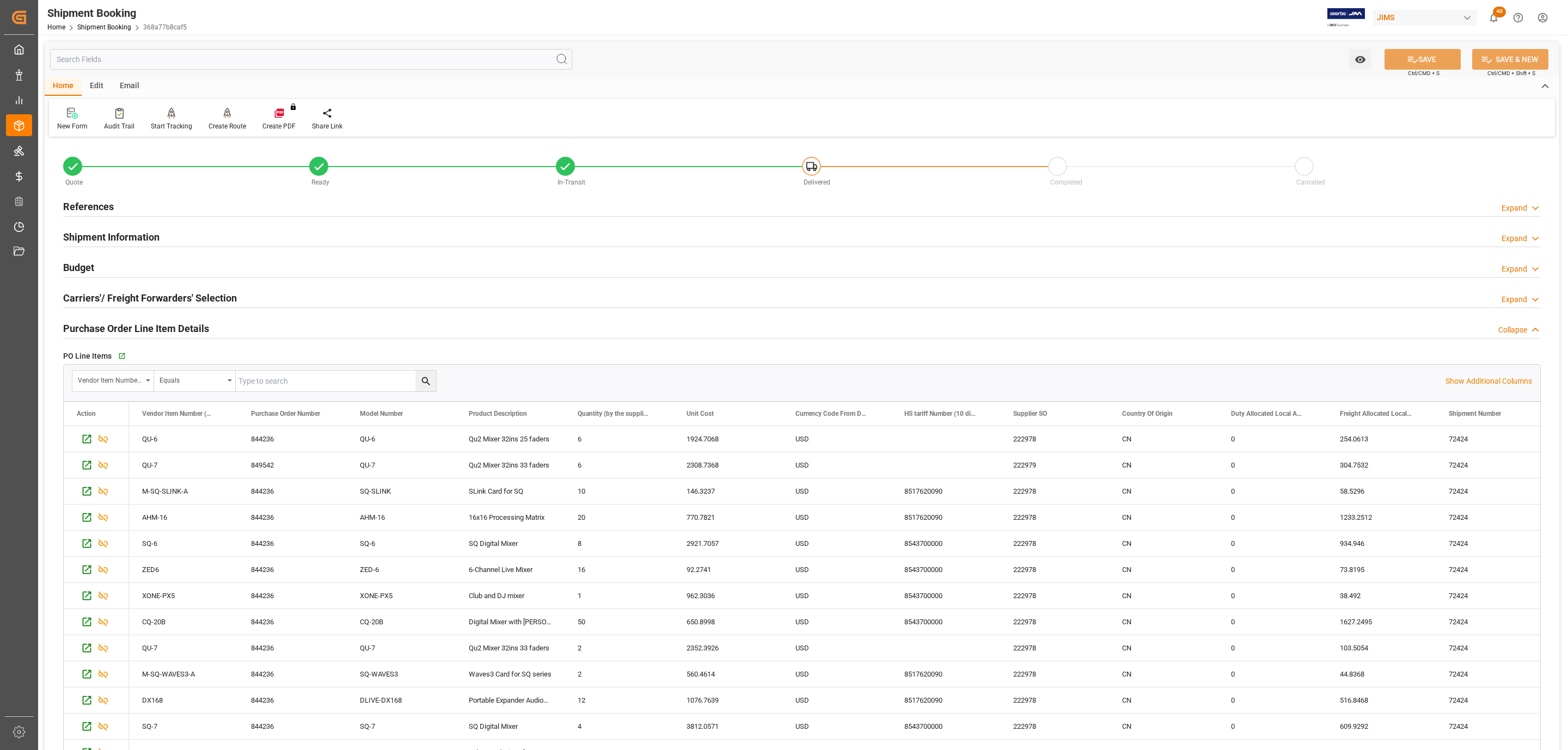
scroll to position [82, 0]
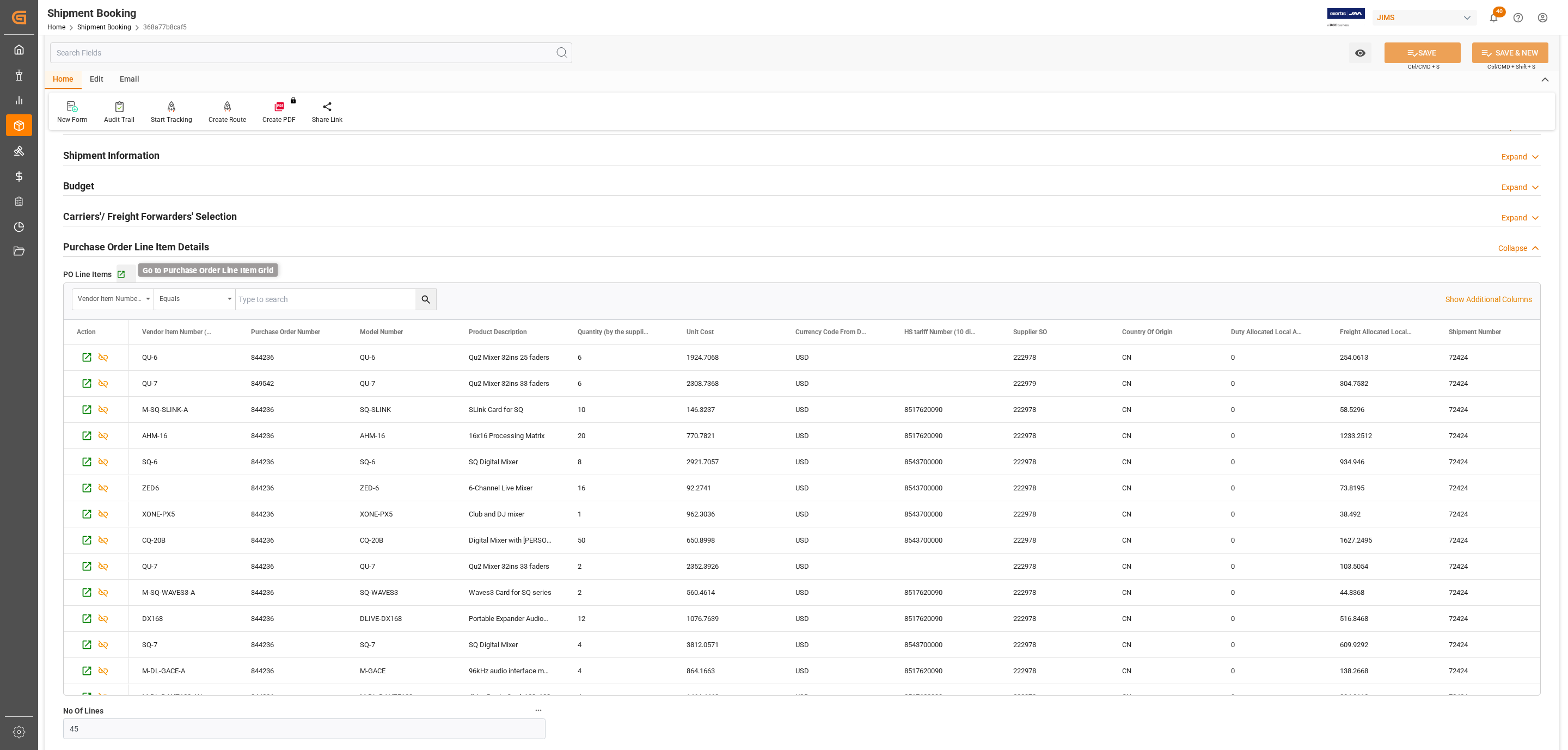
click at [116, 273] on icon "button" at bounding box center [121, 275] width 9 height 9
click at [99, 154] on h2 "Shipment Information" at bounding box center [111, 155] width 96 height 14
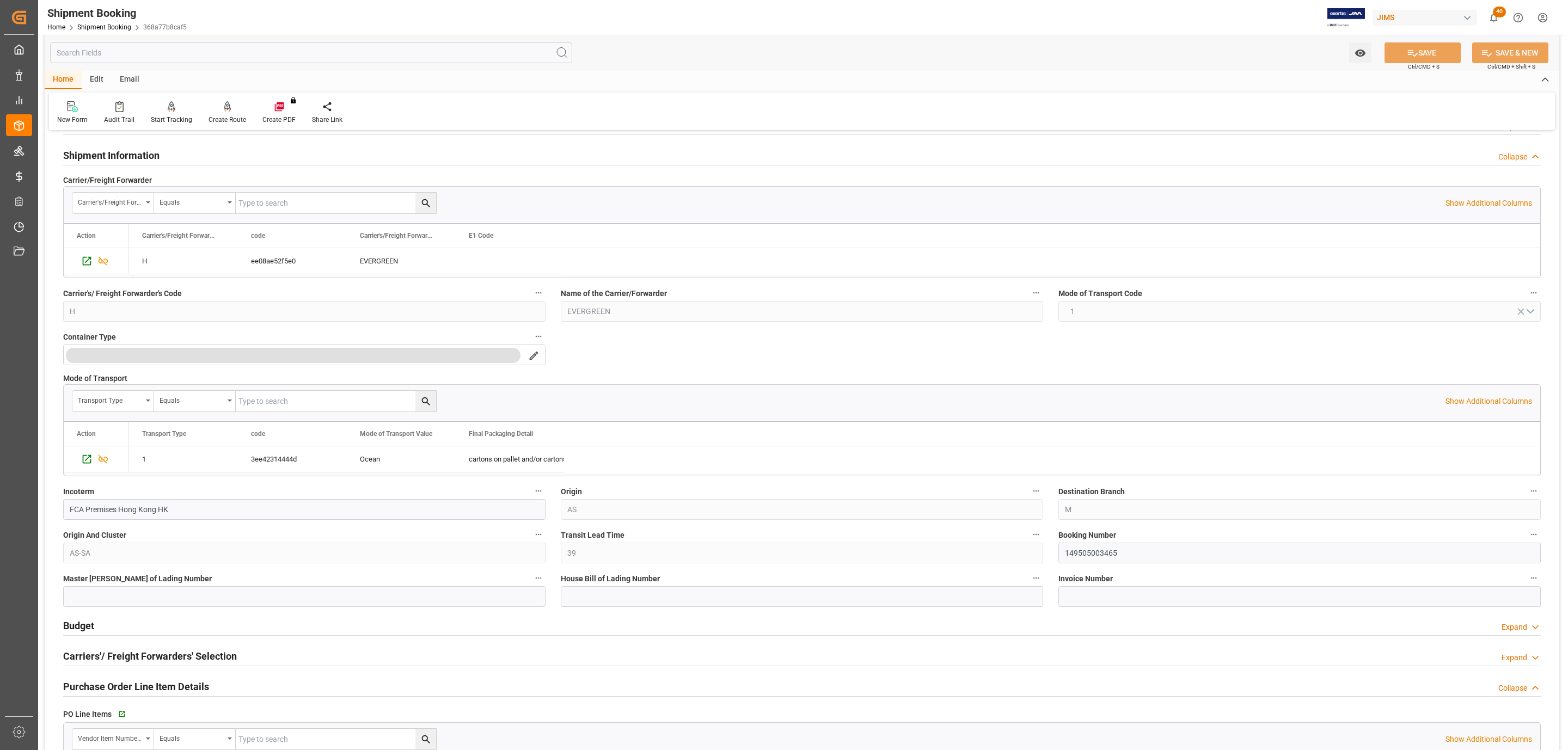
click at [99, 154] on h2 "Shipment Information" at bounding box center [111, 155] width 96 height 14
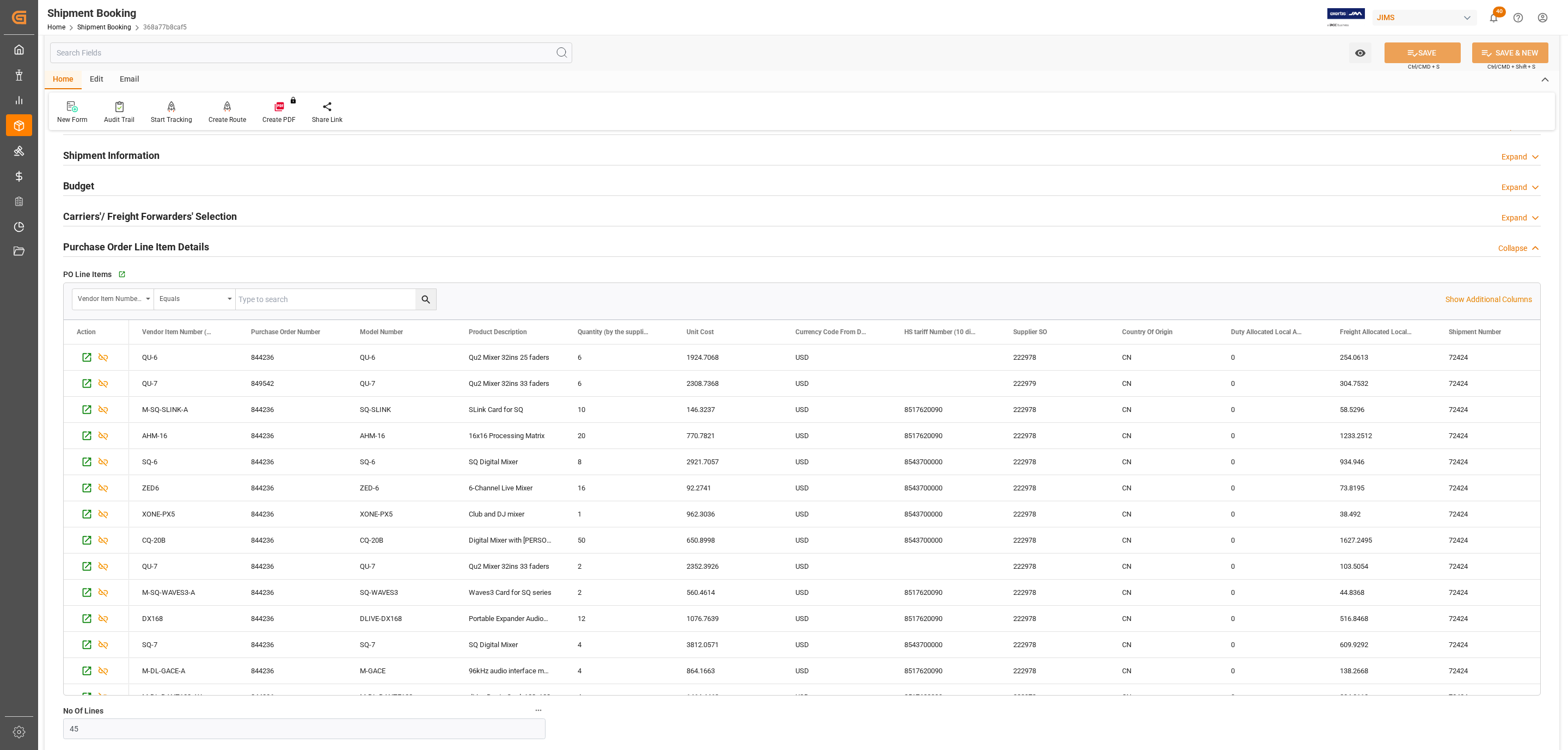
scroll to position [245, 0]
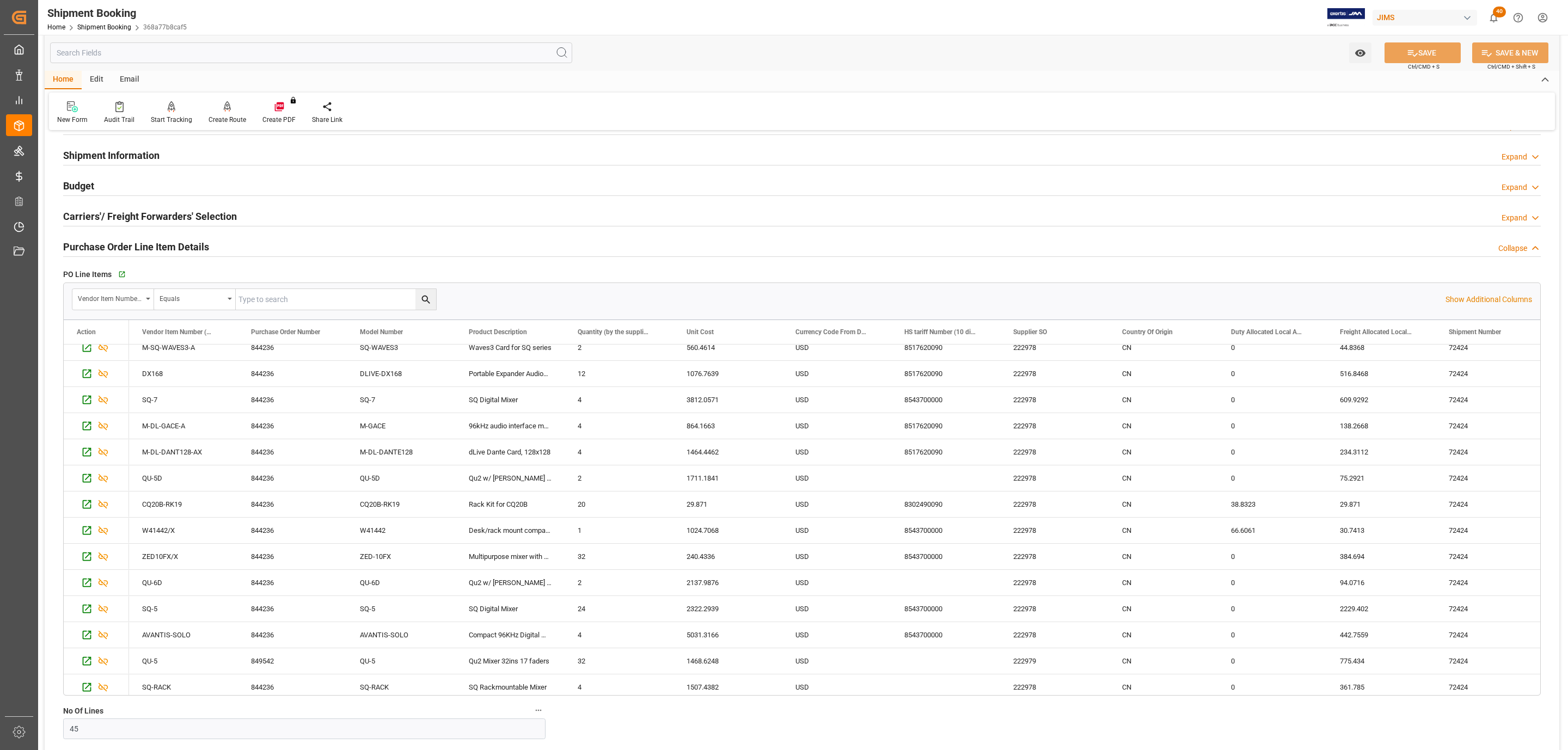
click at [170, 237] on div "Purchase Order Line Item Details" at bounding box center [136, 246] width 146 height 21
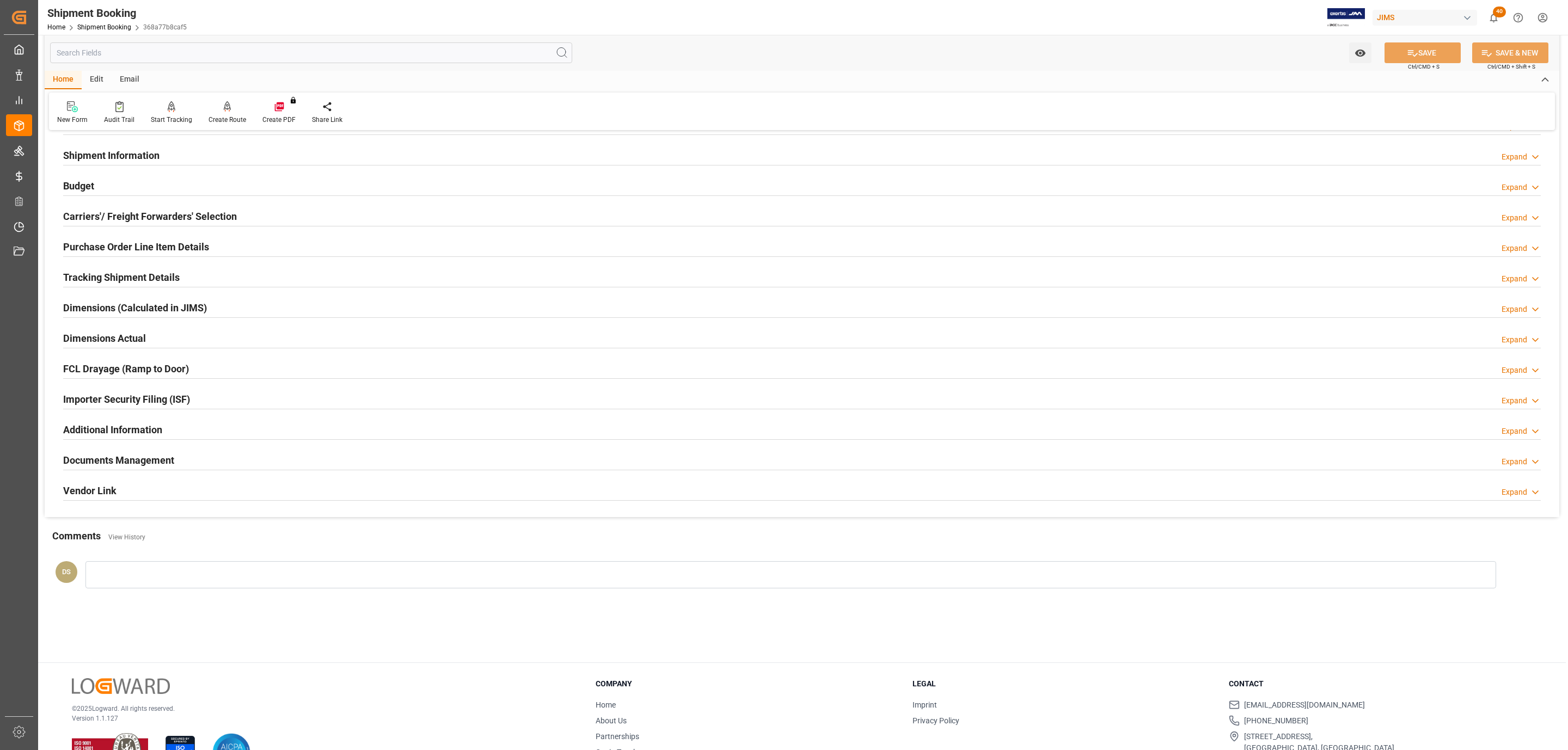
click at [115, 279] on h2 "Tracking Shipment Details" at bounding box center [122, 277] width 116 height 14
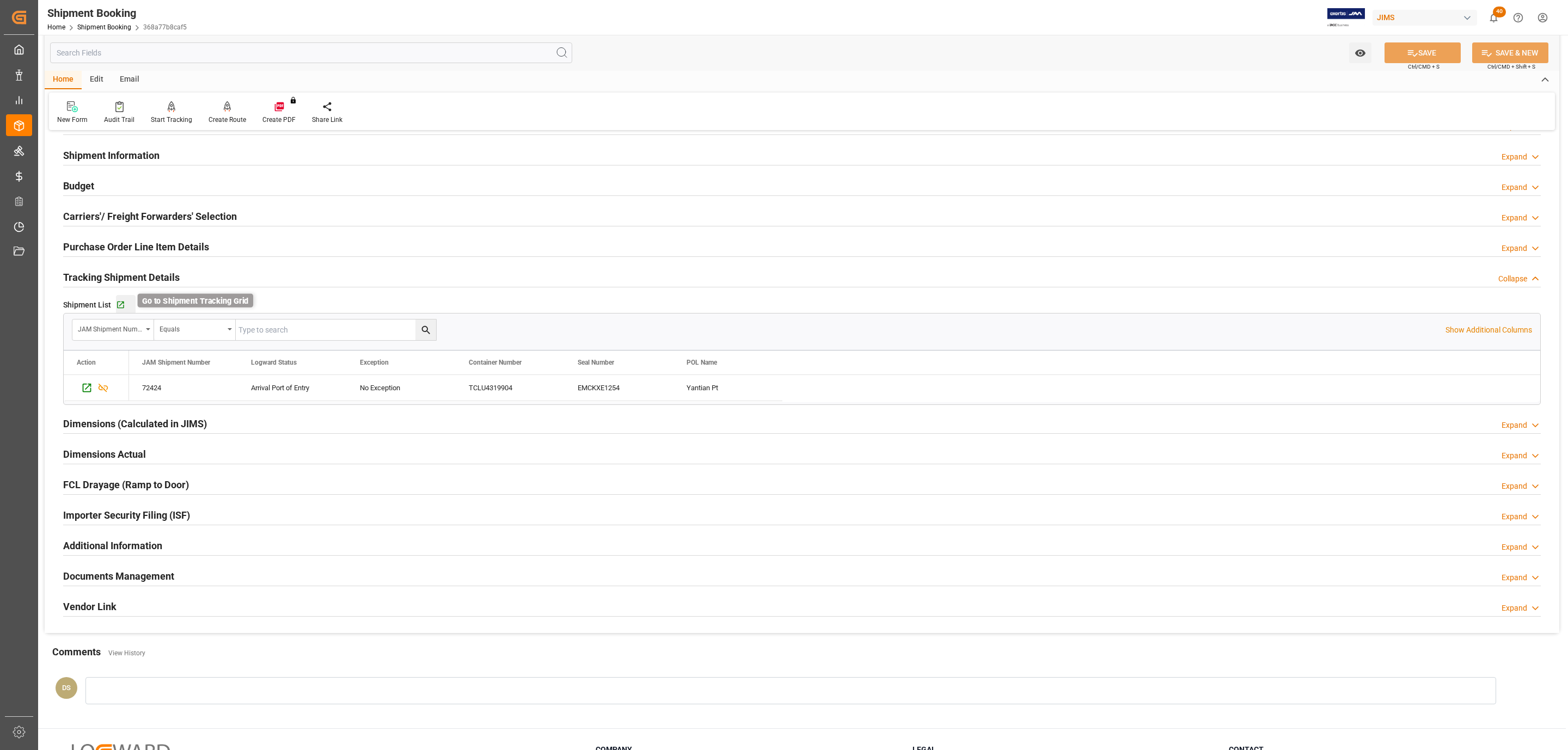
click at [118, 306] on icon "button" at bounding box center [120, 305] width 9 height 9
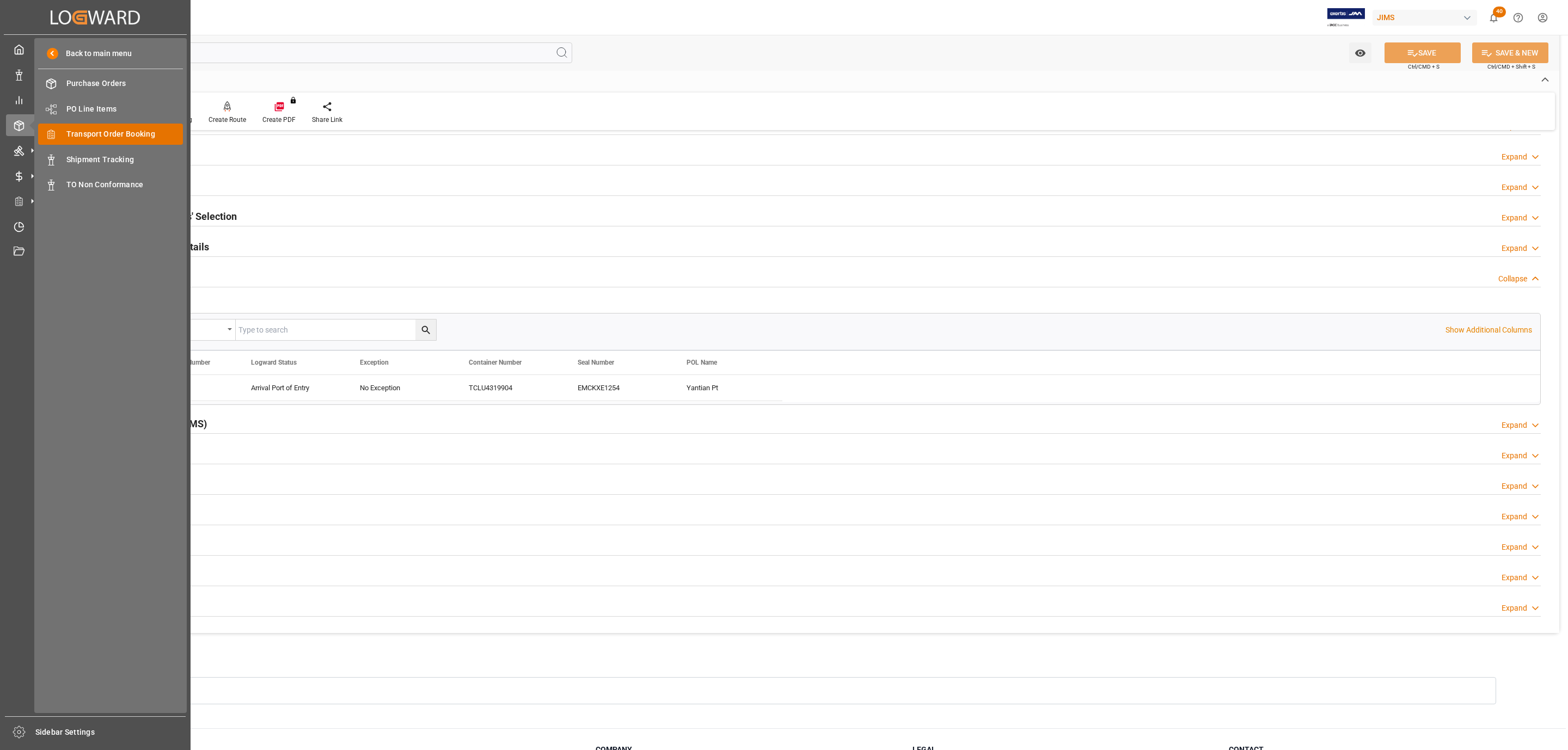
click at [131, 131] on span "Transport Order Booking" at bounding box center [124, 134] width 117 height 11
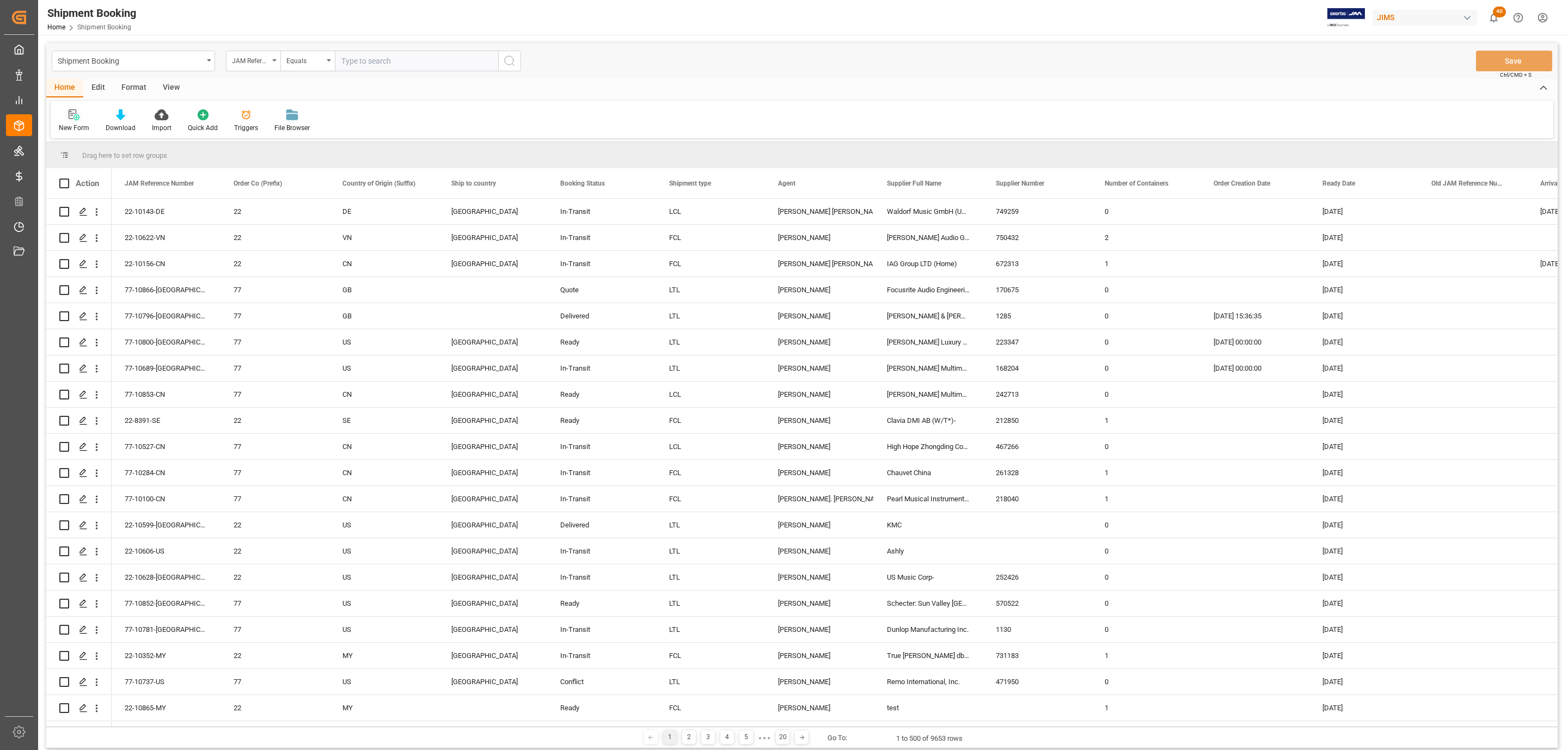
click at [69, 115] on icon at bounding box center [73, 114] width 8 height 10
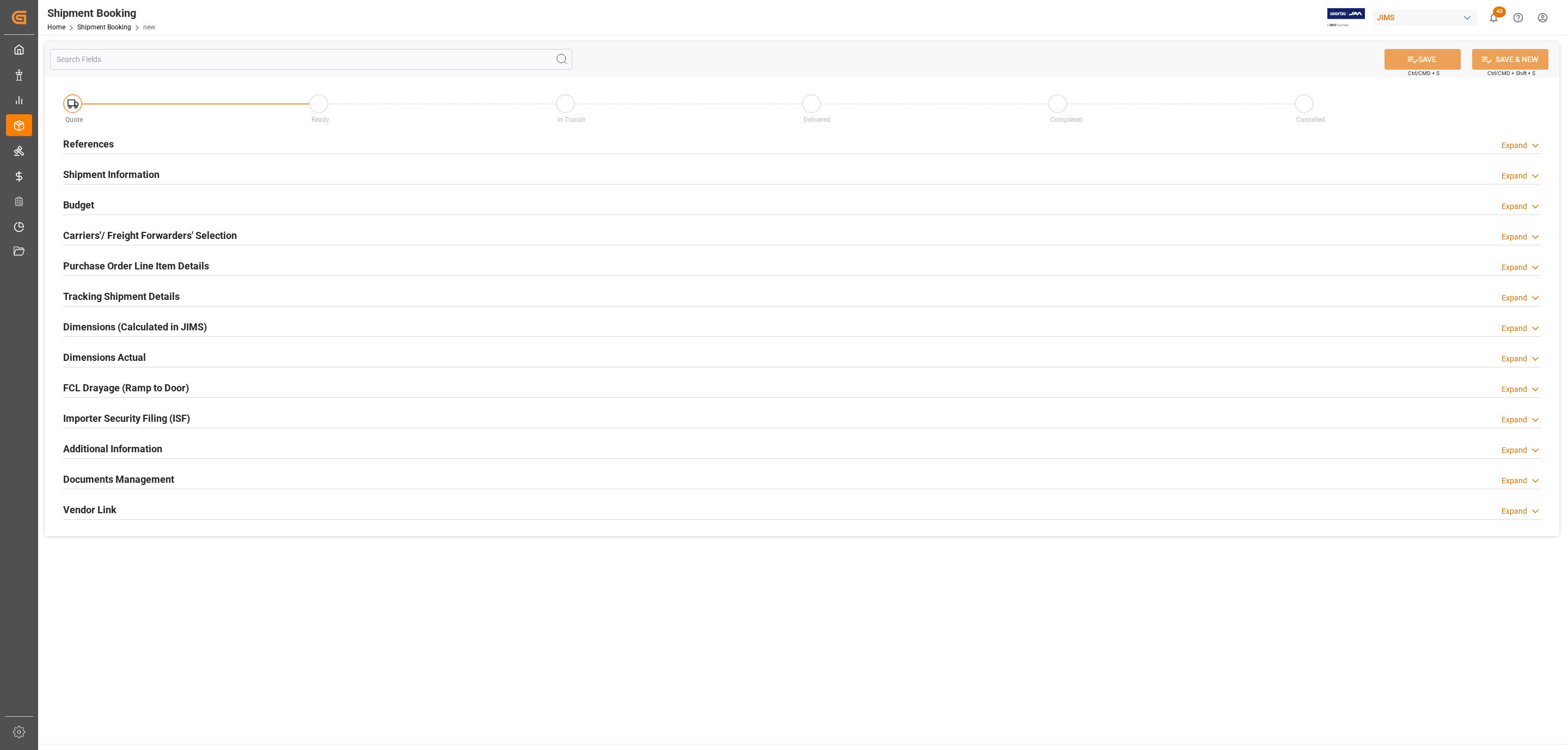
click at [125, 137] on div "References Expand" at bounding box center [802, 143] width 1478 height 21
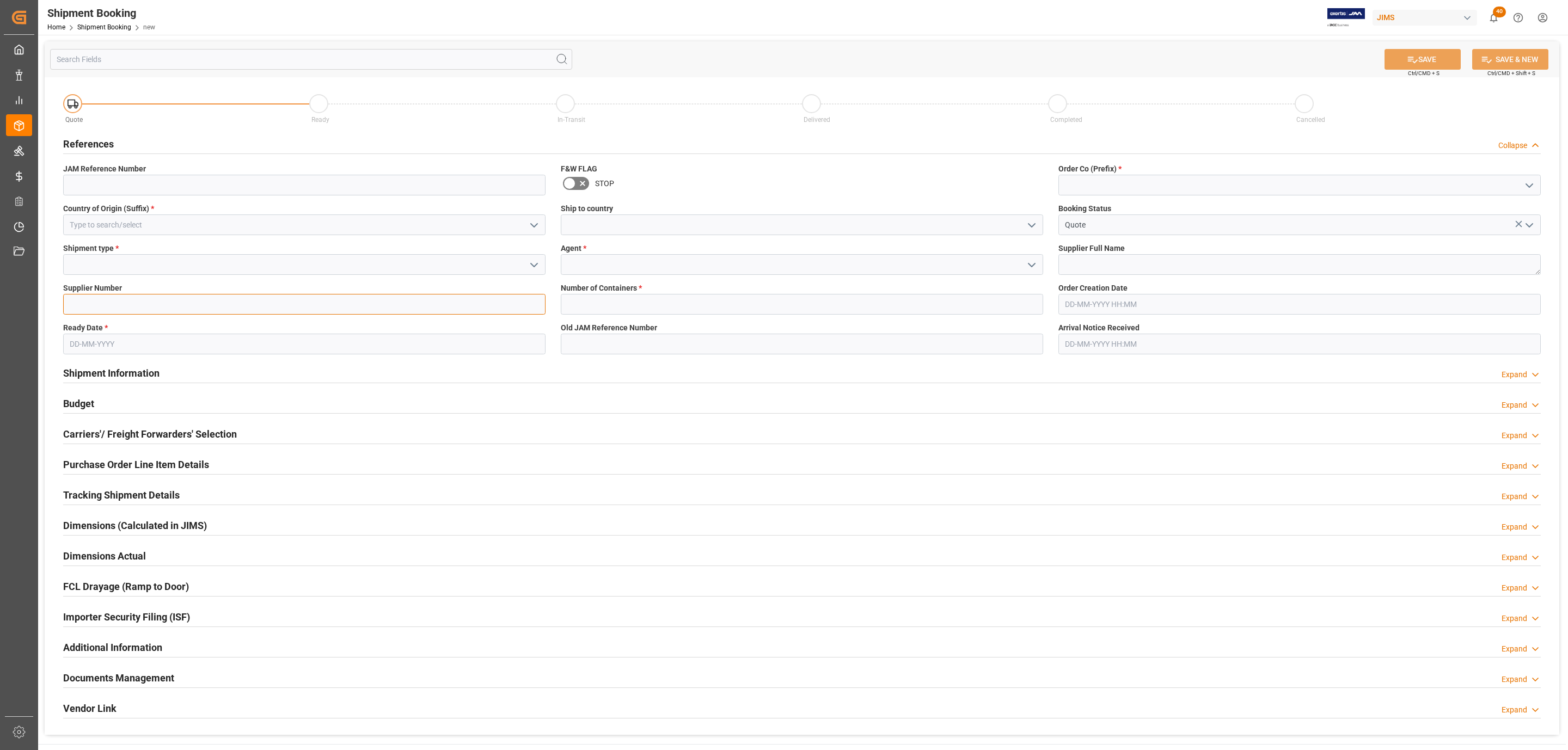
click at [103, 300] on input at bounding box center [304, 304] width 482 height 21
paste input "286046"
type input "286046"
click at [527, 267] on icon "open menu" at bounding box center [534, 265] width 13 height 13
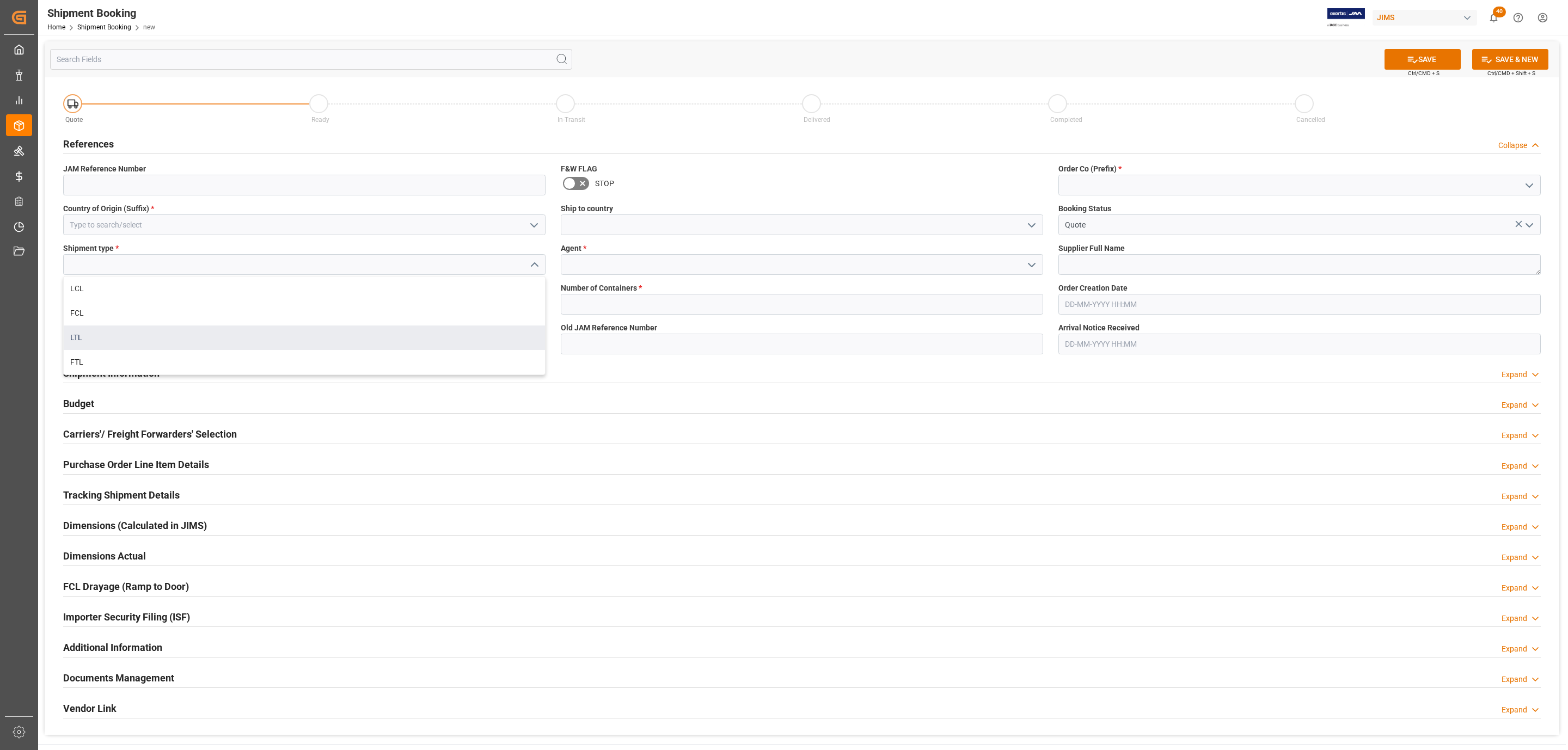
click at [149, 332] on div "LTL" at bounding box center [304, 337] width 481 height 24
type input "LTL"
click at [113, 228] on input at bounding box center [304, 225] width 482 height 21
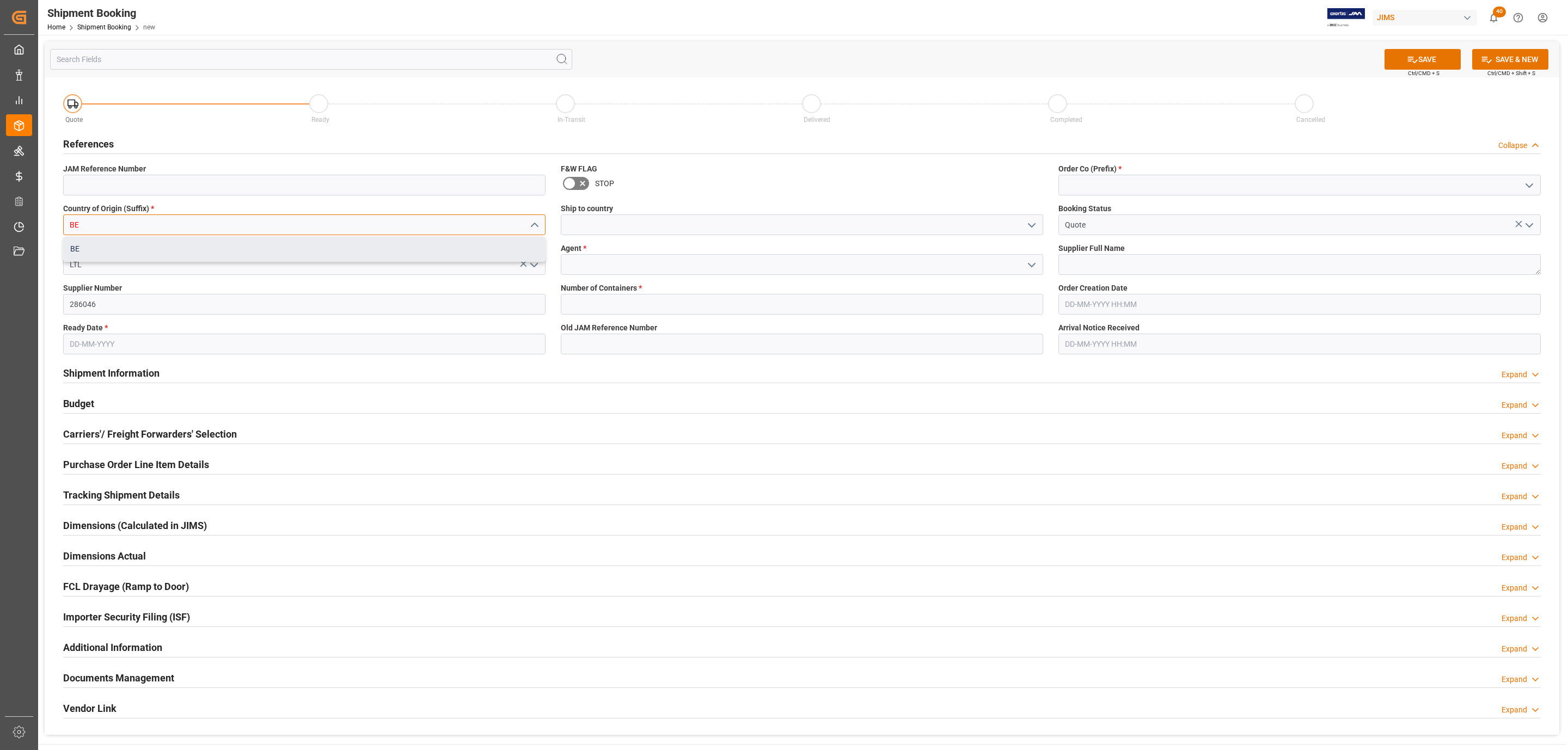
click at [111, 252] on div "BE" at bounding box center [304, 249] width 481 height 24
type input "BE"
click at [185, 344] on input "text" at bounding box center [304, 344] width 482 height 21
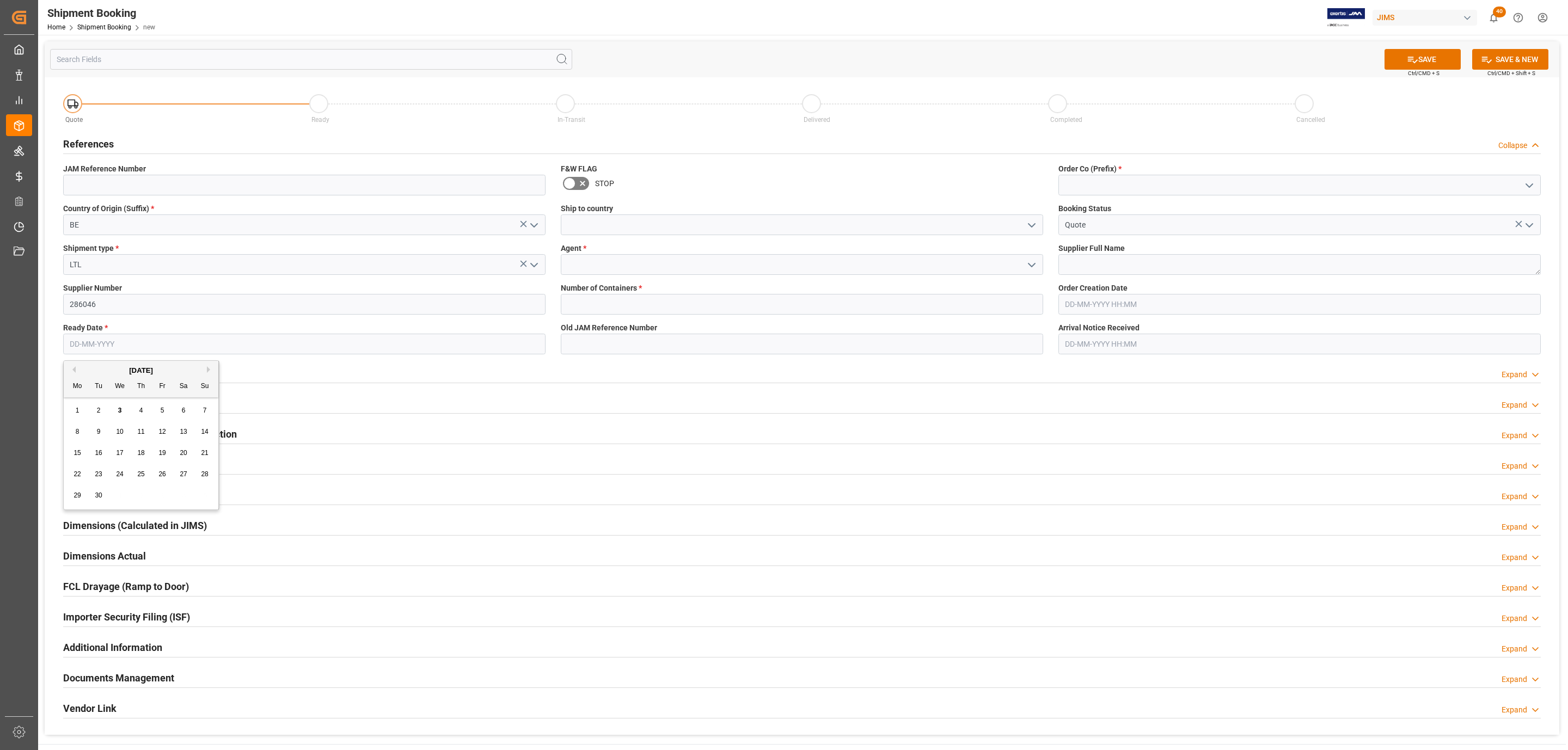
click at [95, 454] on span "16" at bounding box center [98, 453] width 7 height 8
type input "[DATE]"
drag, startPoint x: 1032, startPoint y: 224, endPoint x: 903, endPoint y: 227, distance: 129.0
click at [1031, 224] on icon "open menu" at bounding box center [1031, 225] width 13 height 13
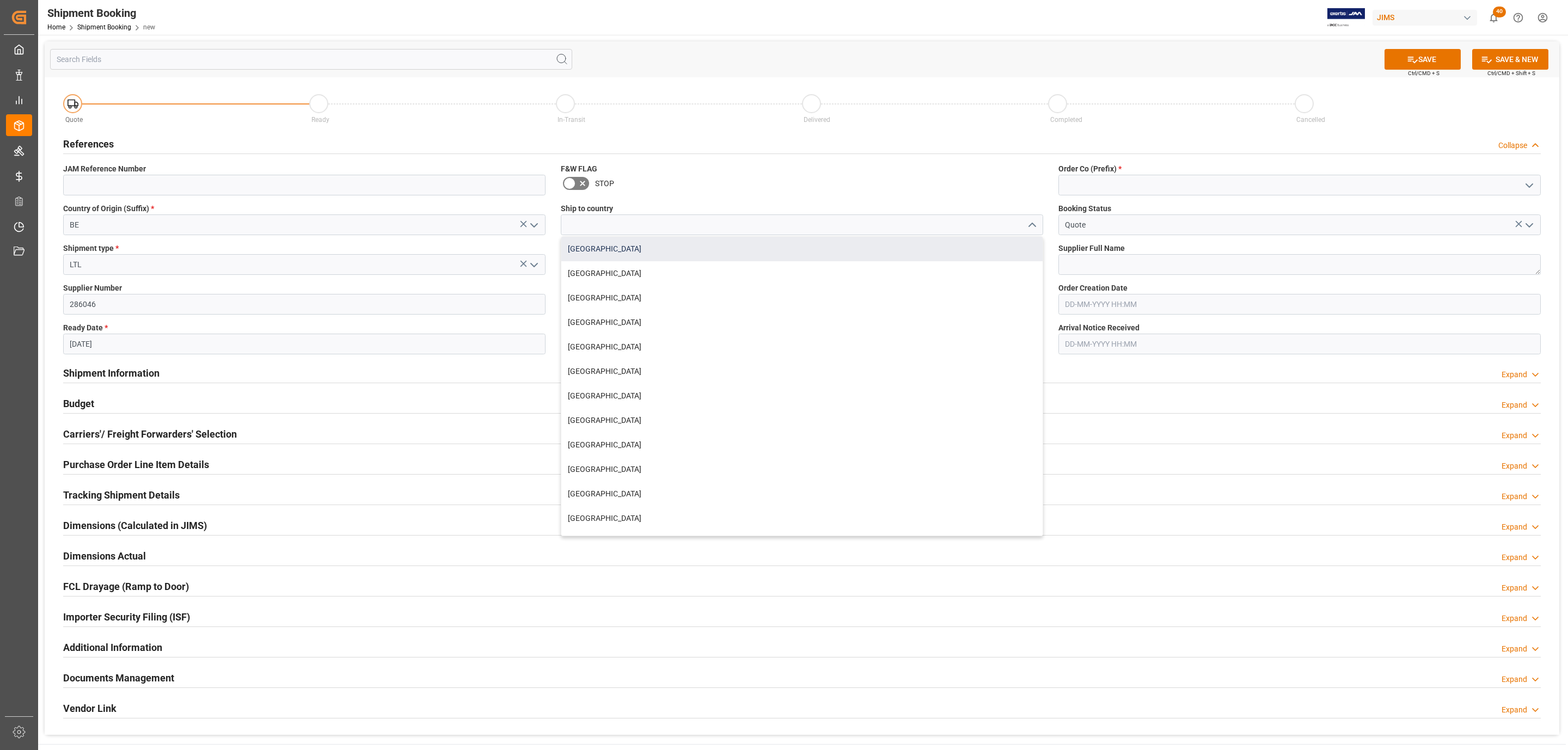
click at [611, 249] on div "[GEOGRAPHIC_DATA]" at bounding box center [802, 249] width 481 height 24
type input "[GEOGRAPHIC_DATA]"
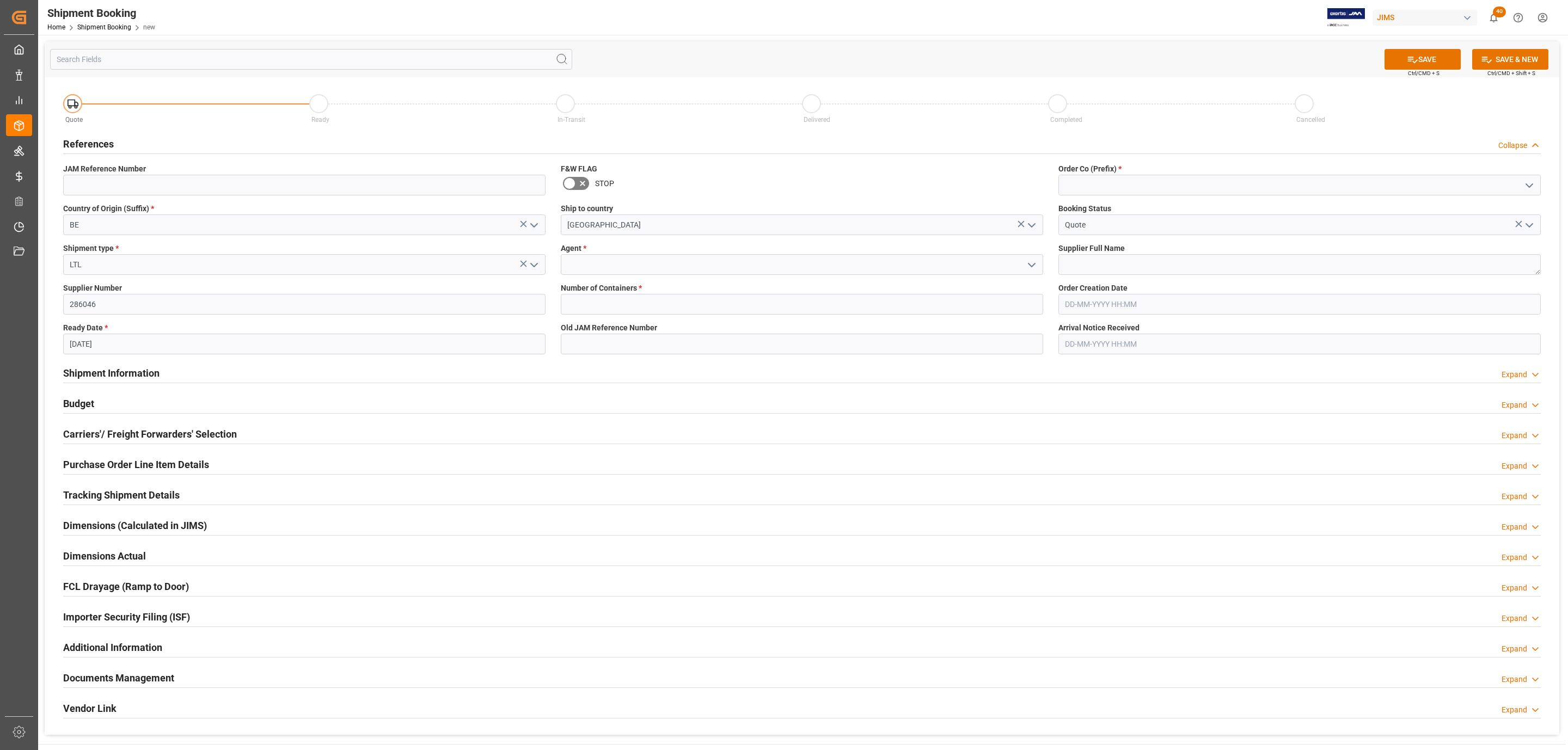
click at [1032, 262] on icon "open menu" at bounding box center [1031, 265] width 13 height 13
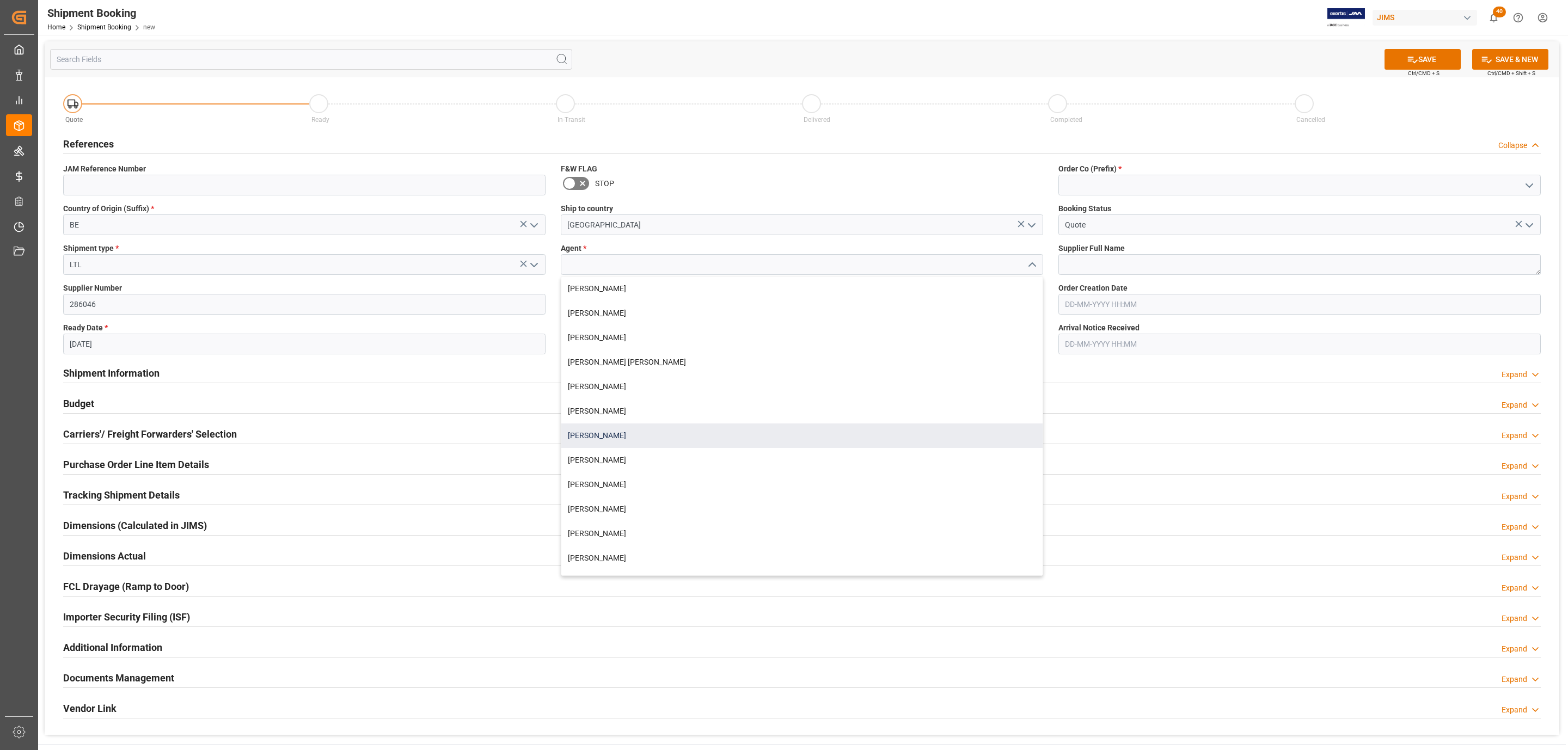
click at [613, 433] on div "[PERSON_NAME]" at bounding box center [802, 435] width 481 height 24
type input "[PERSON_NAME]"
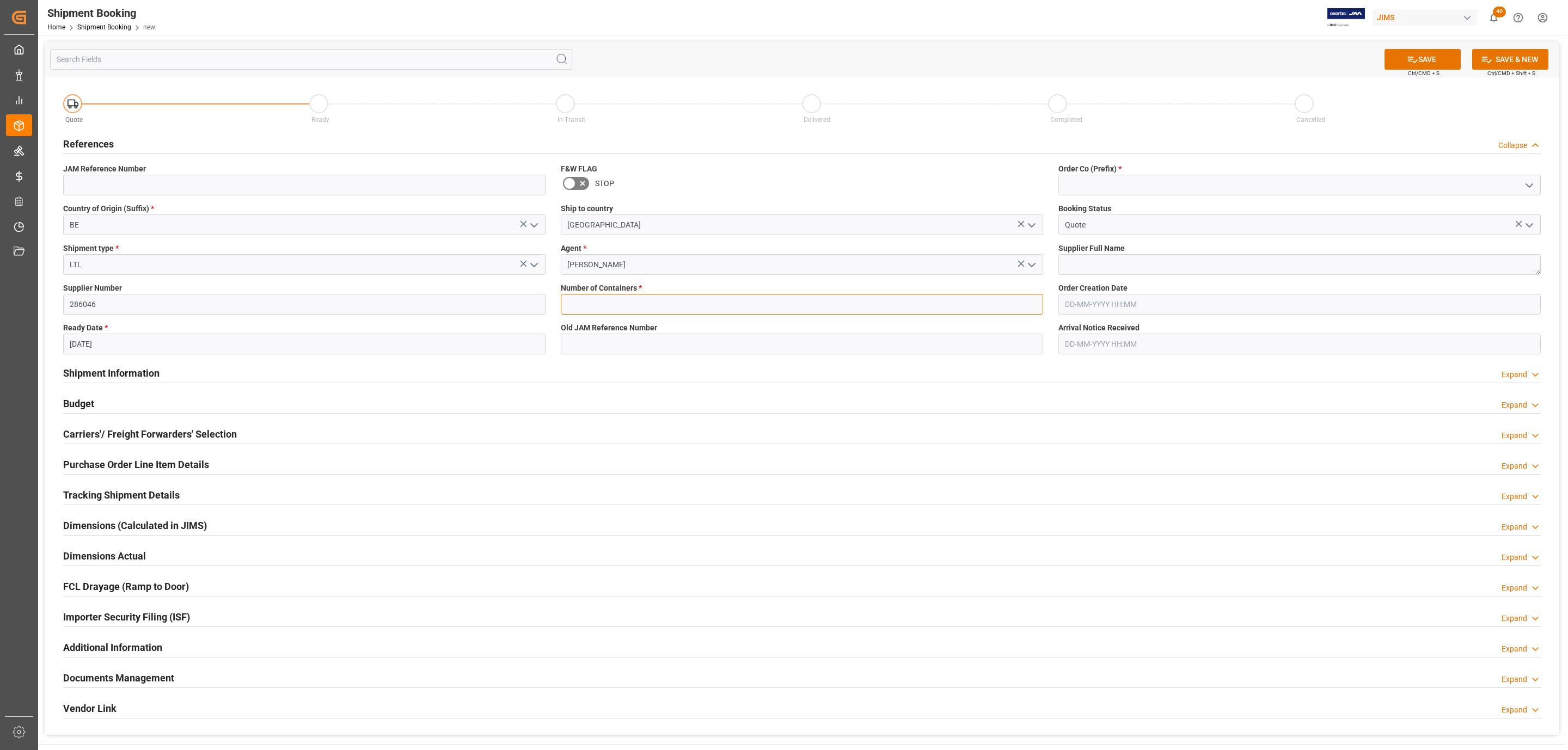
click at [601, 308] on input "text" at bounding box center [802, 304] width 482 height 21
type input "0"
click at [1535, 185] on icon "open menu" at bounding box center [1529, 186] width 13 height 13
click at [1229, 238] on div "77" at bounding box center [1299, 234] width 481 height 24
type input "77"
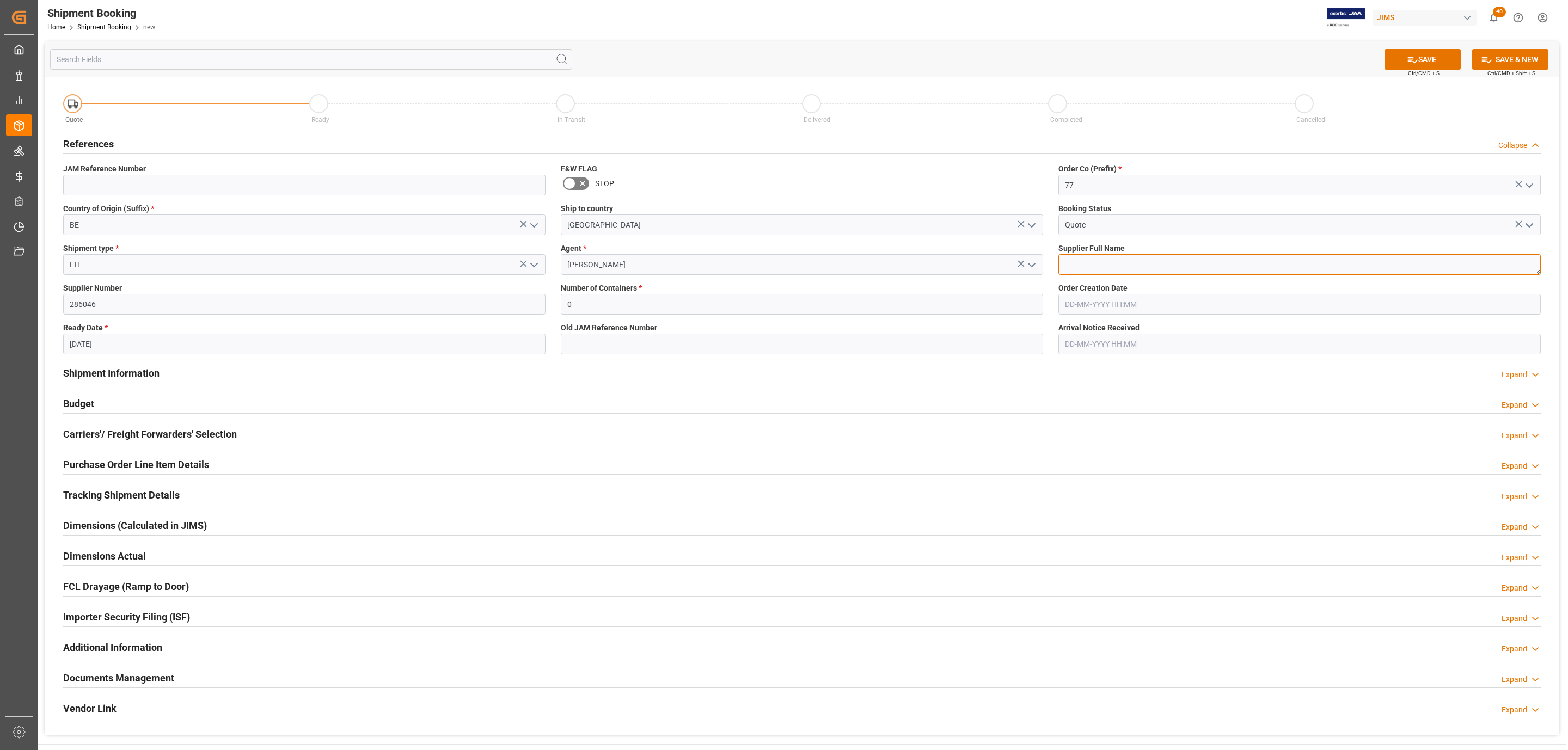
click at [1098, 272] on textarea at bounding box center [1299, 265] width 482 height 21
type textarea "Chauvet Europe ([GEOGRAPHIC_DATA])"
click at [1414, 60] on icon at bounding box center [1412, 59] width 11 height 11
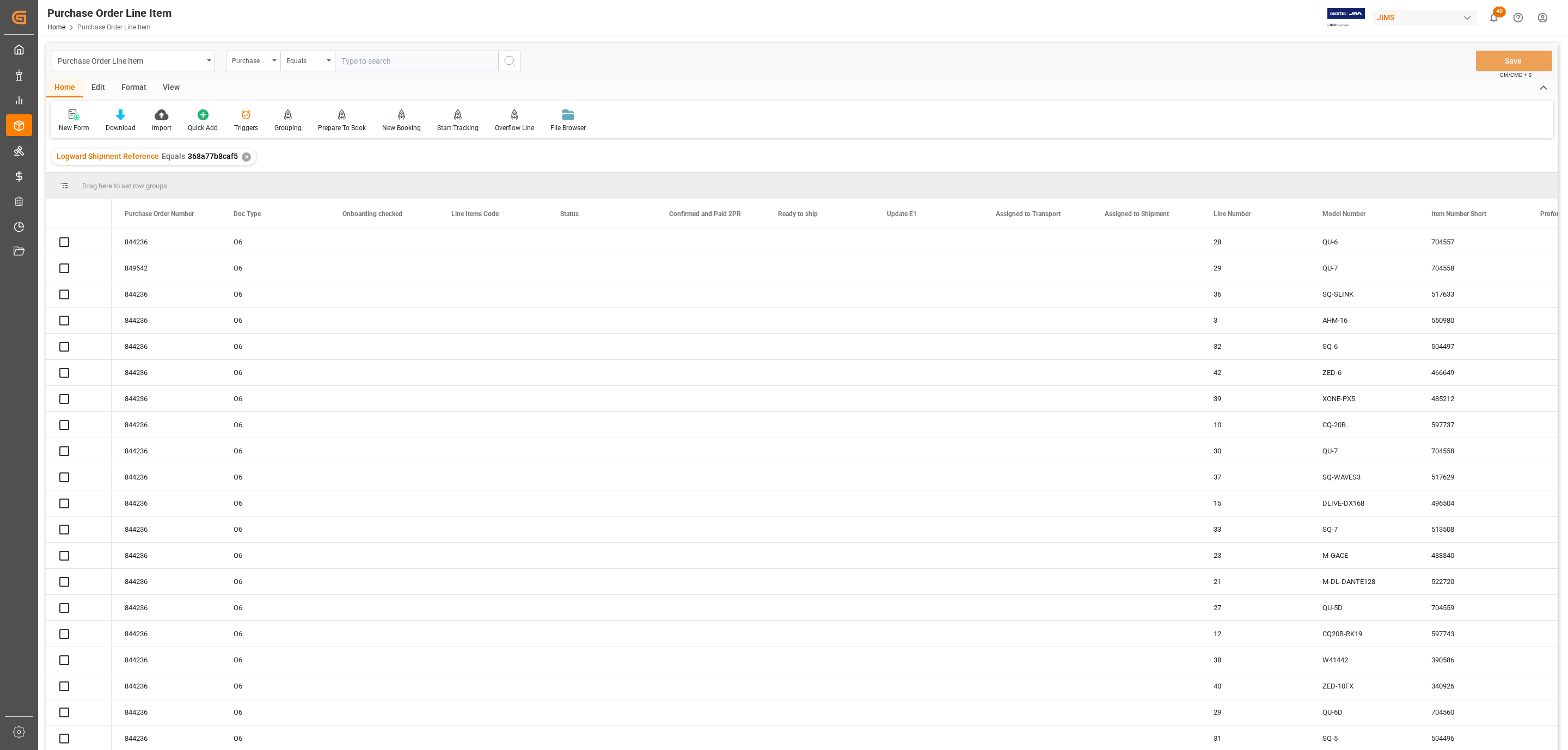
click at [168, 83] on div "View" at bounding box center [171, 88] width 33 height 18
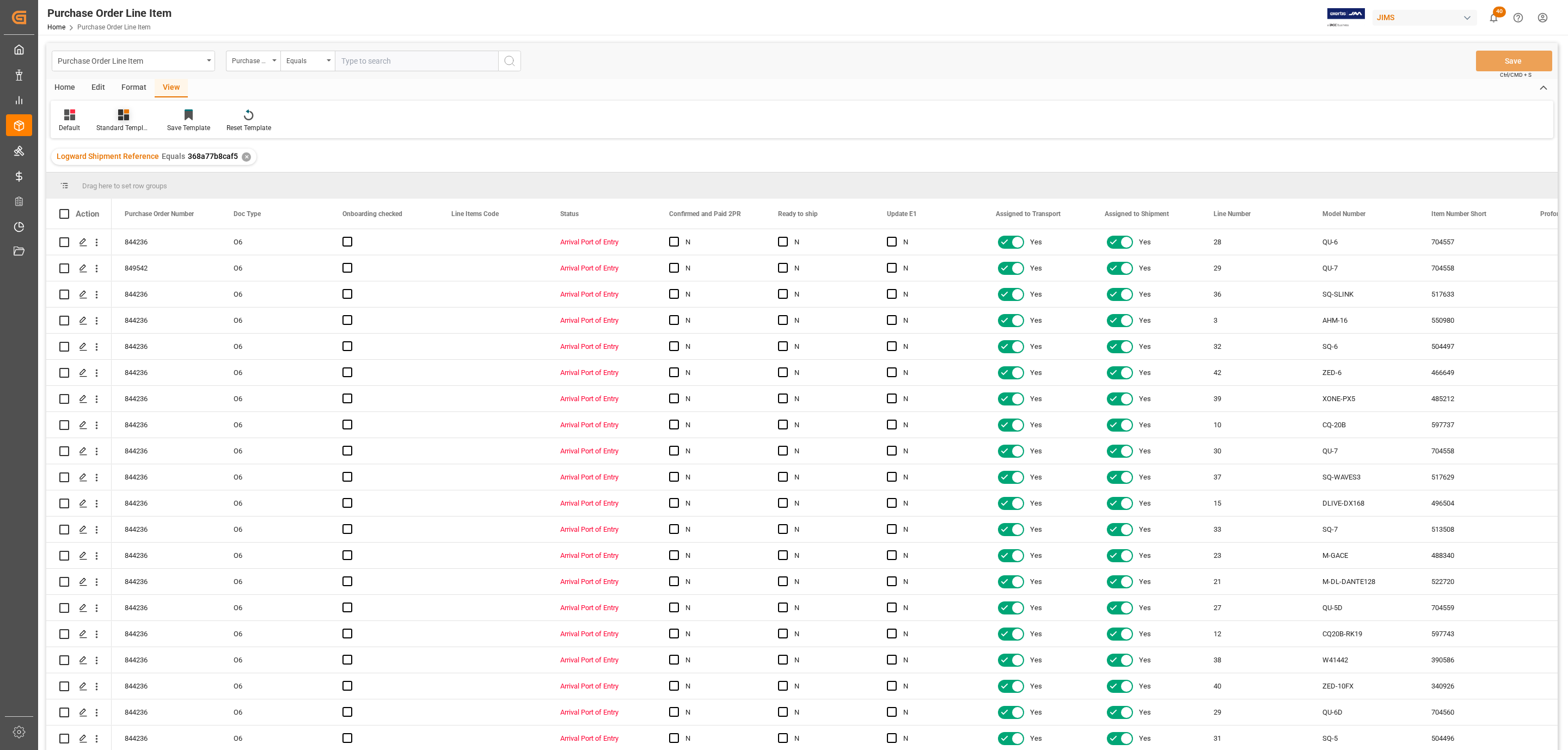
click at [120, 113] on icon at bounding box center [124, 115] width 11 height 11
click at [160, 199] on div "HS Listing CANADA" at bounding box center [153, 198] width 96 height 11
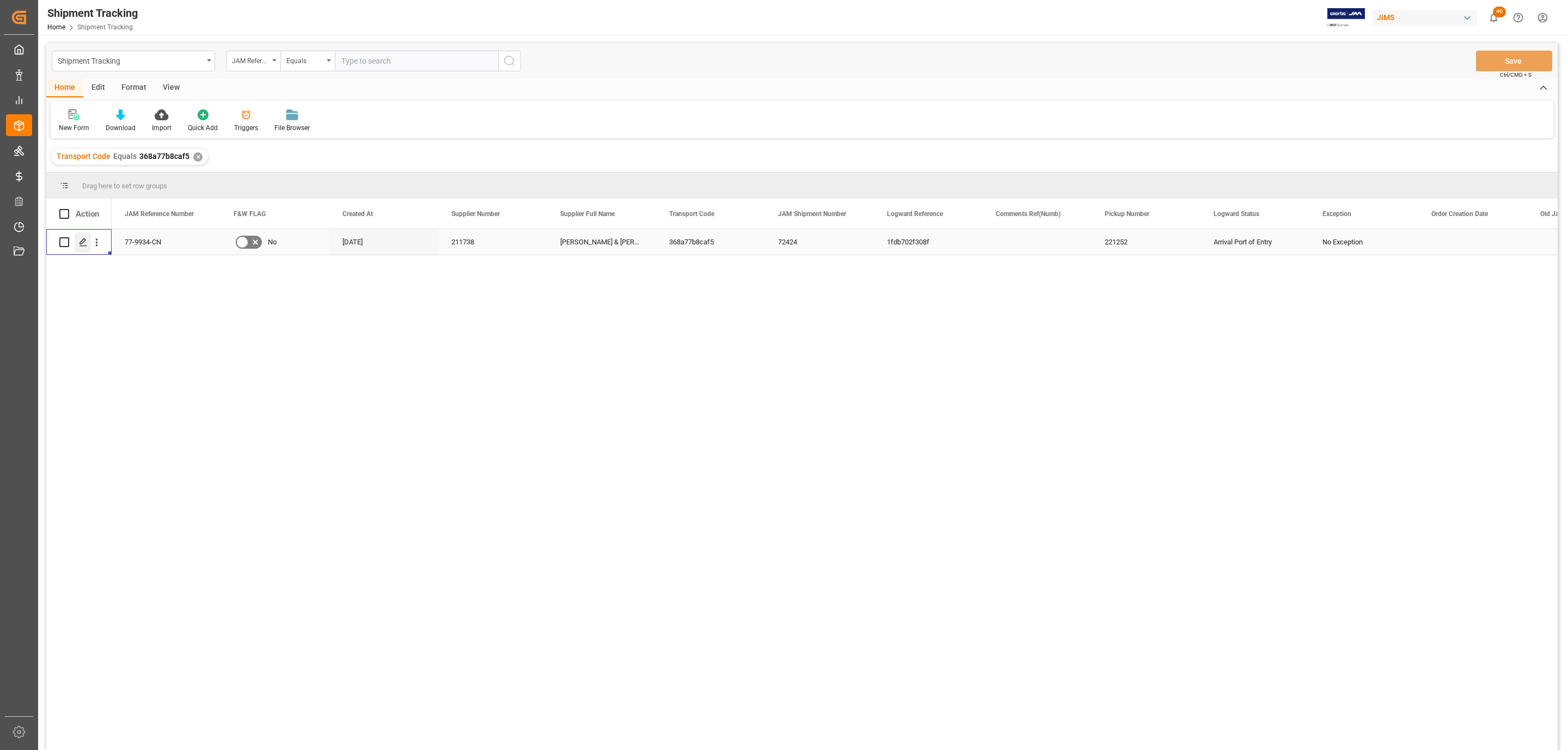
click at [79, 241] on icon "Press SPACE to select this row." at bounding box center [83, 242] width 9 height 9
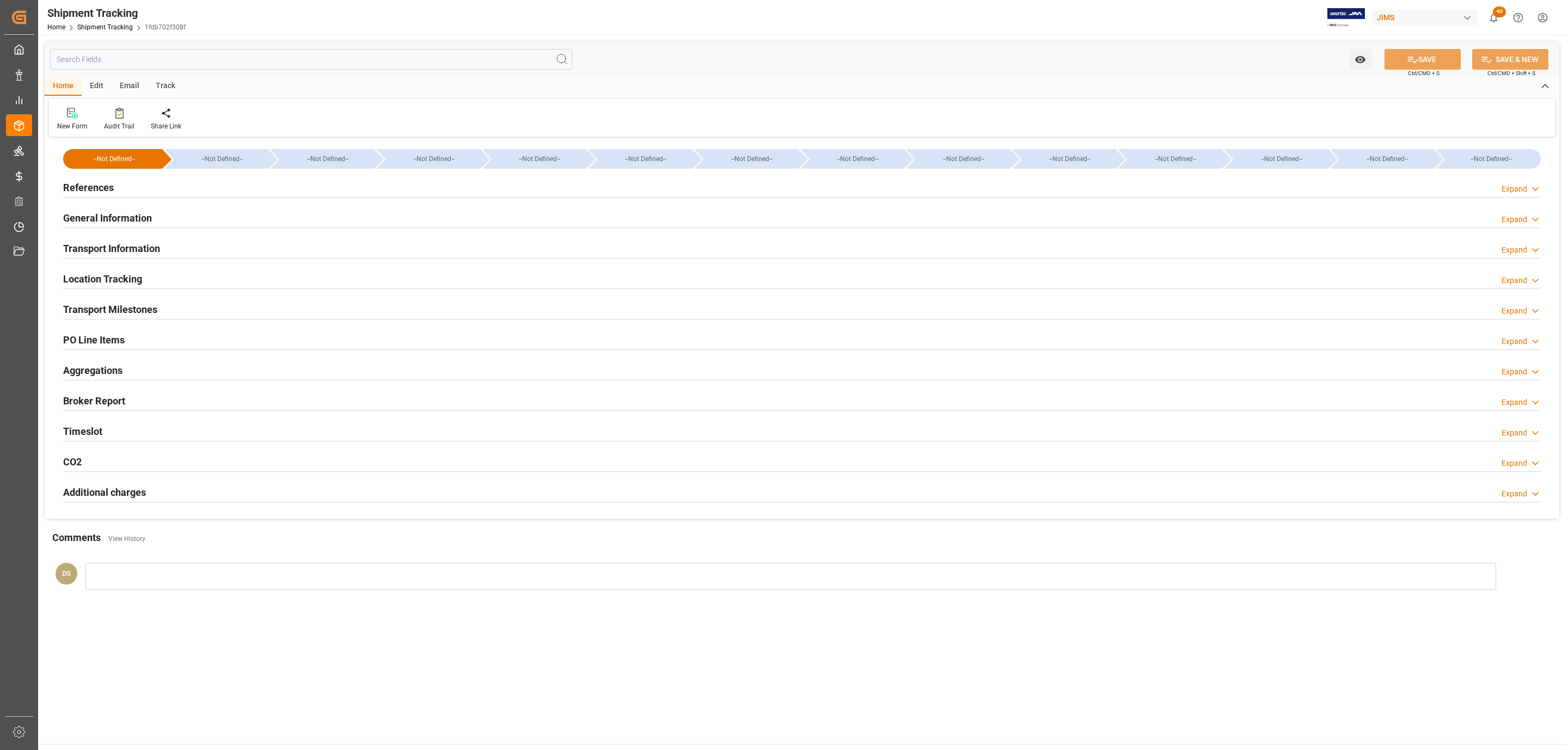
type input "[DATE] 00:00"
type input "[DATE]"
type input "[DATE] 00:00"
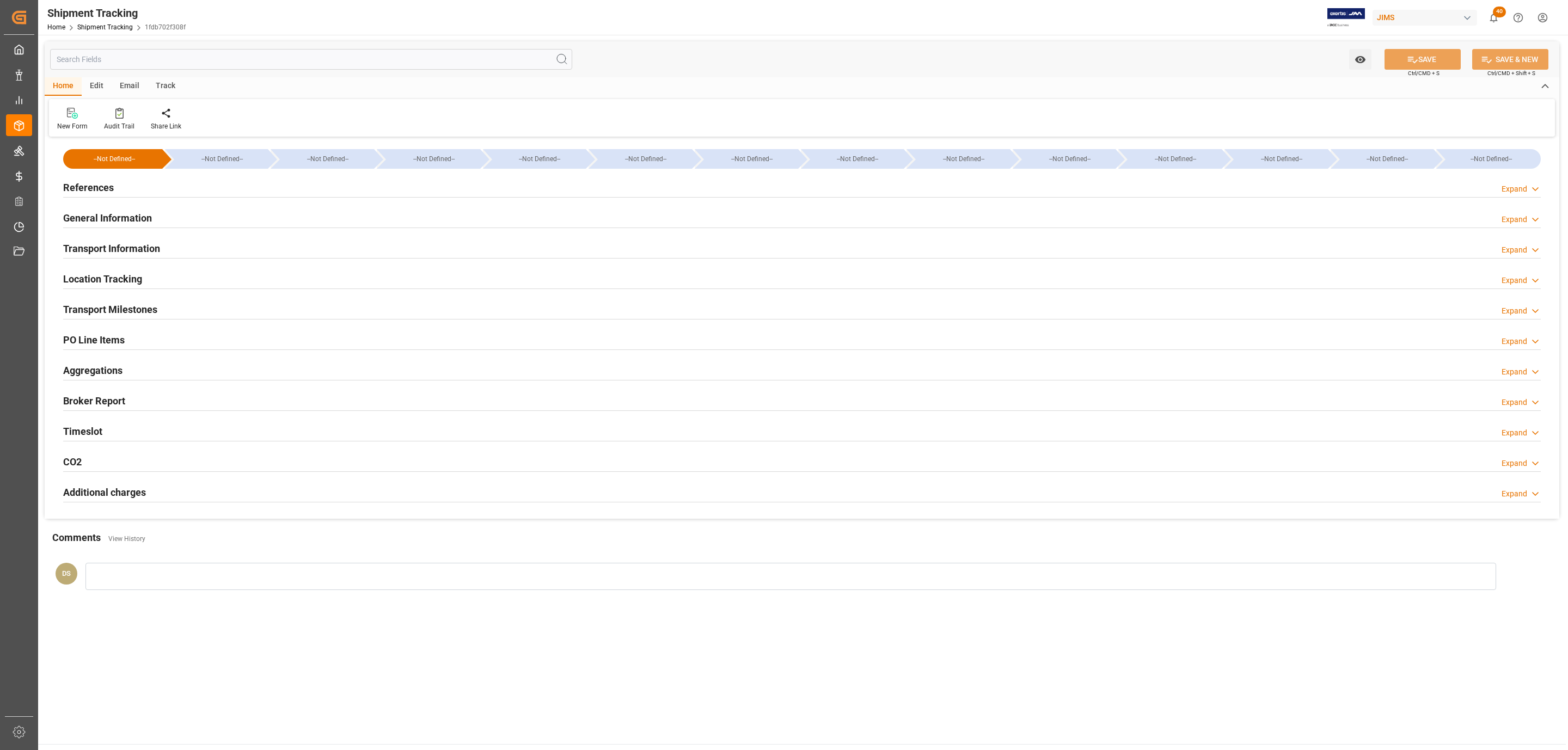
type input "[DATE] 05:20"
type input "[DATE]"
type input "[DATE] 22:00"
type input "[DATE] 00:00"
click at [141, 308] on h2 "Transport Milestones" at bounding box center [111, 310] width 94 height 14
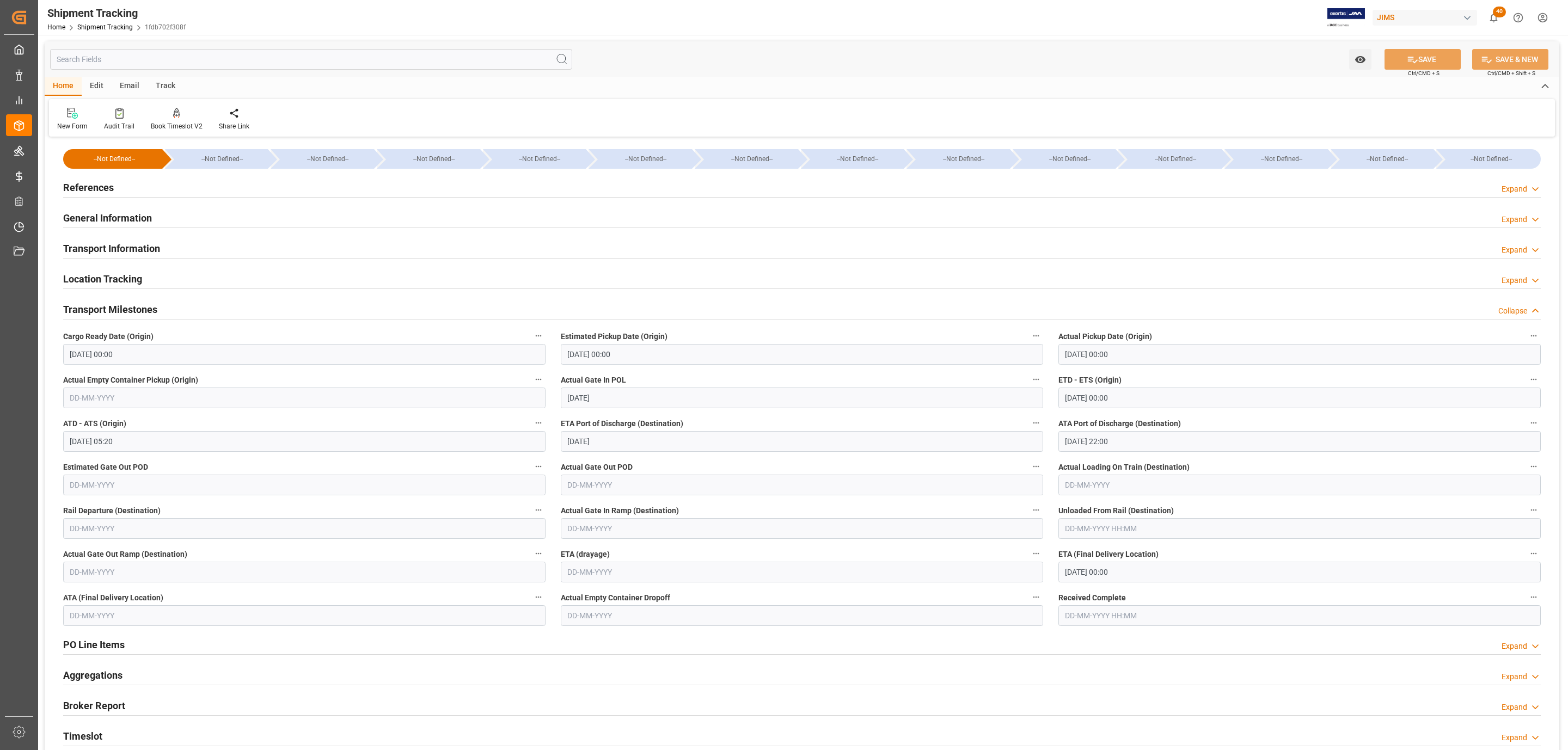
click at [1128, 355] on input "[DATE] 00:00" at bounding box center [1299, 355] width 482 height 21
click at [1128, 355] on input "28-07-2025 00:00" at bounding box center [1299, 355] width 482 height 21
click at [139, 252] on h2 "Transport Information" at bounding box center [112, 249] width 97 height 14
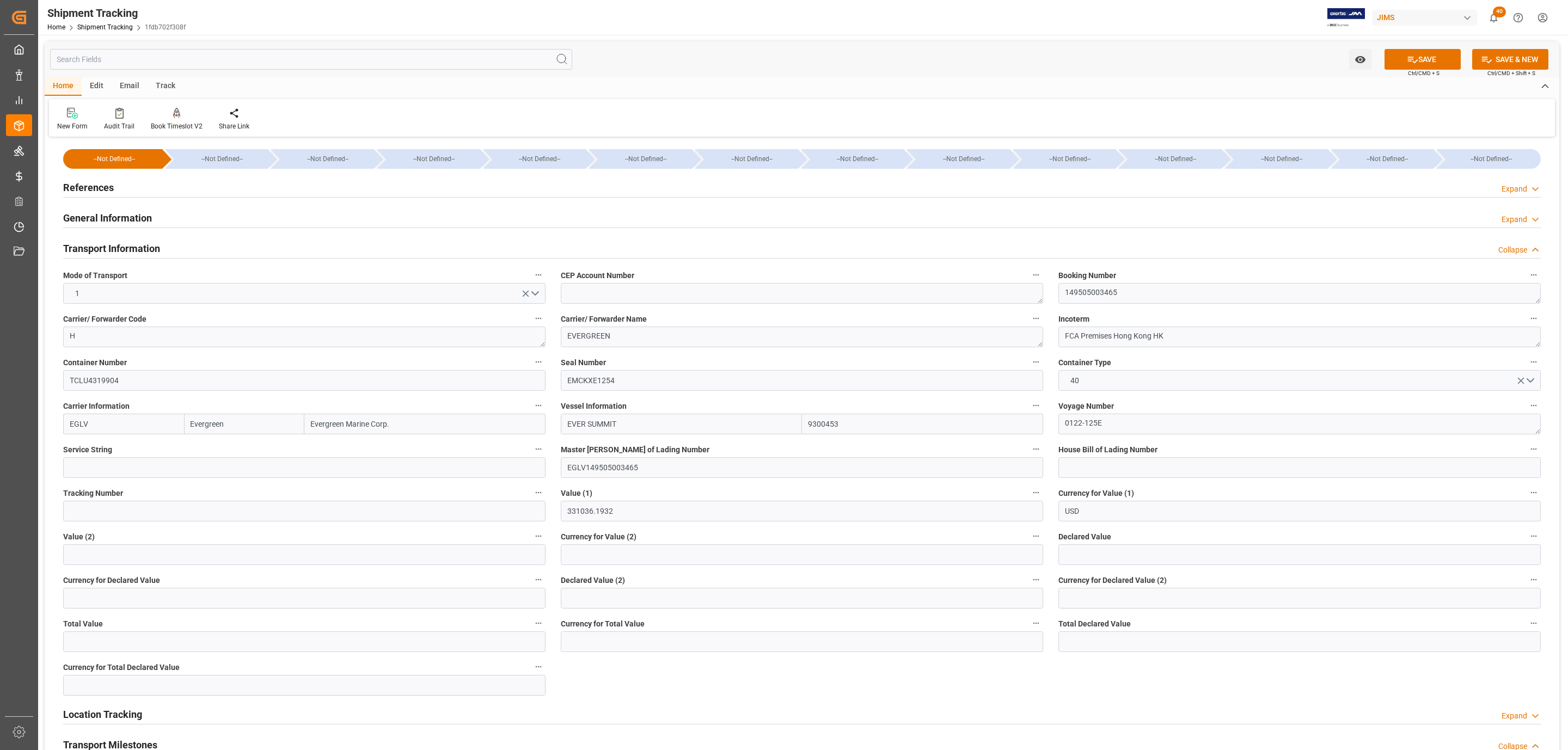
click at [190, 190] on div "References Expand" at bounding box center [802, 187] width 1478 height 21
click at [120, 193] on div "References Expand" at bounding box center [802, 187] width 1478 height 21
click at [105, 187] on h2 "References" at bounding box center [88, 187] width 50 height 14
click at [111, 181] on h2 "References" at bounding box center [88, 187] width 50 height 14
click at [1441, 59] on button "SAVE" at bounding box center [1423, 60] width 76 height 21
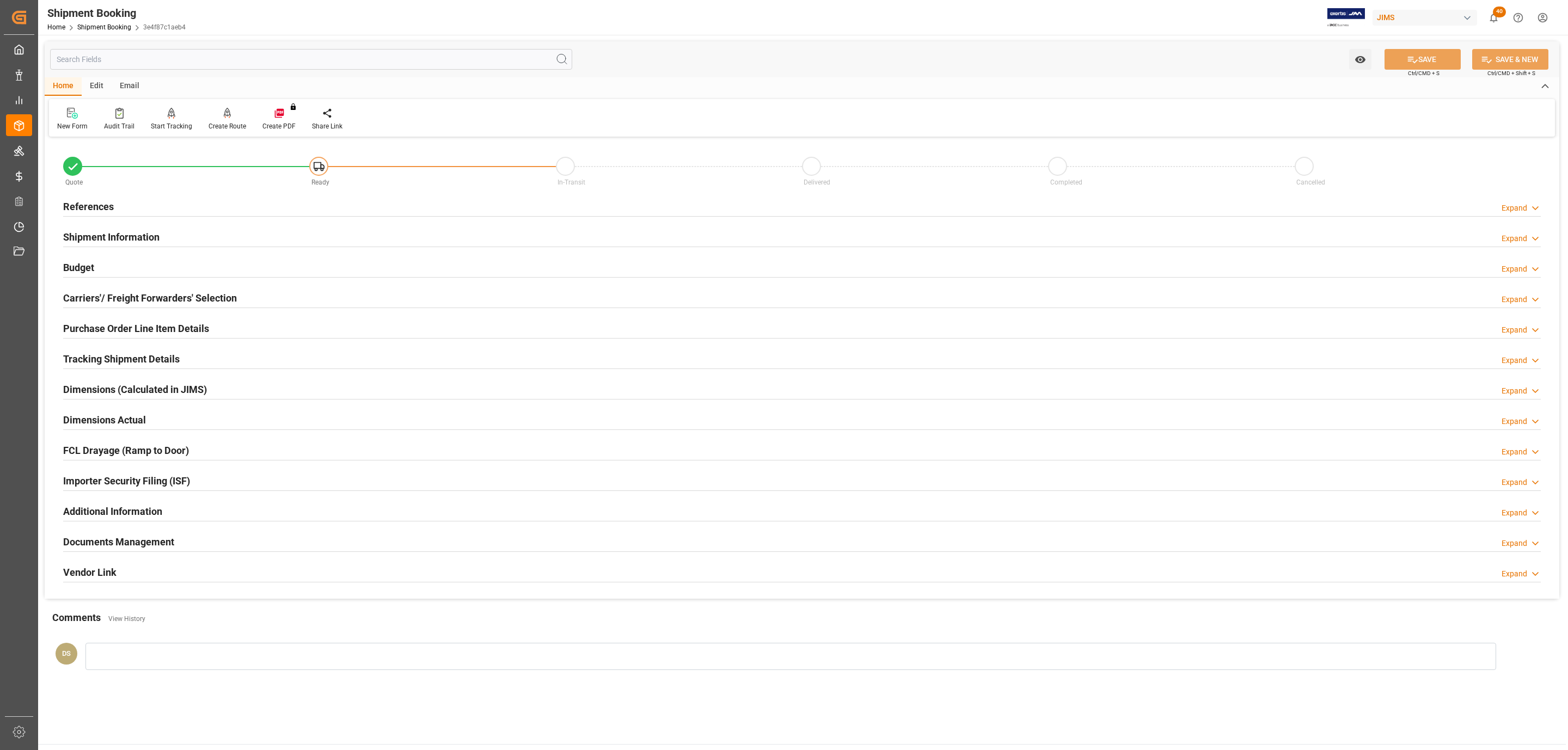
click at [204, 201] on div "References Expand" at bounding box center [802, 206] width 1478 height 21
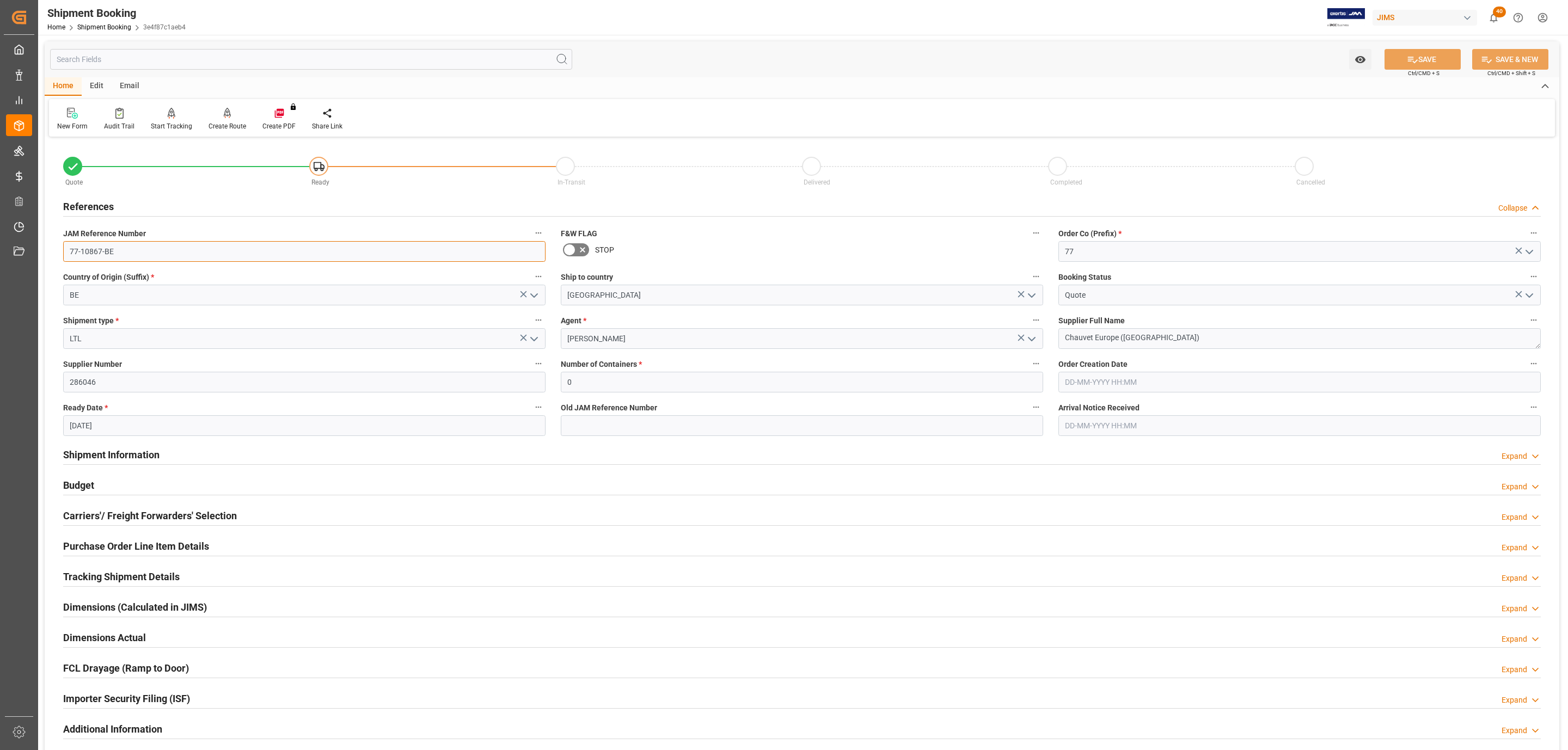
click at [167, 245] on input "77-10867-BE" at bounding box center [304, 252] width 482 height 21
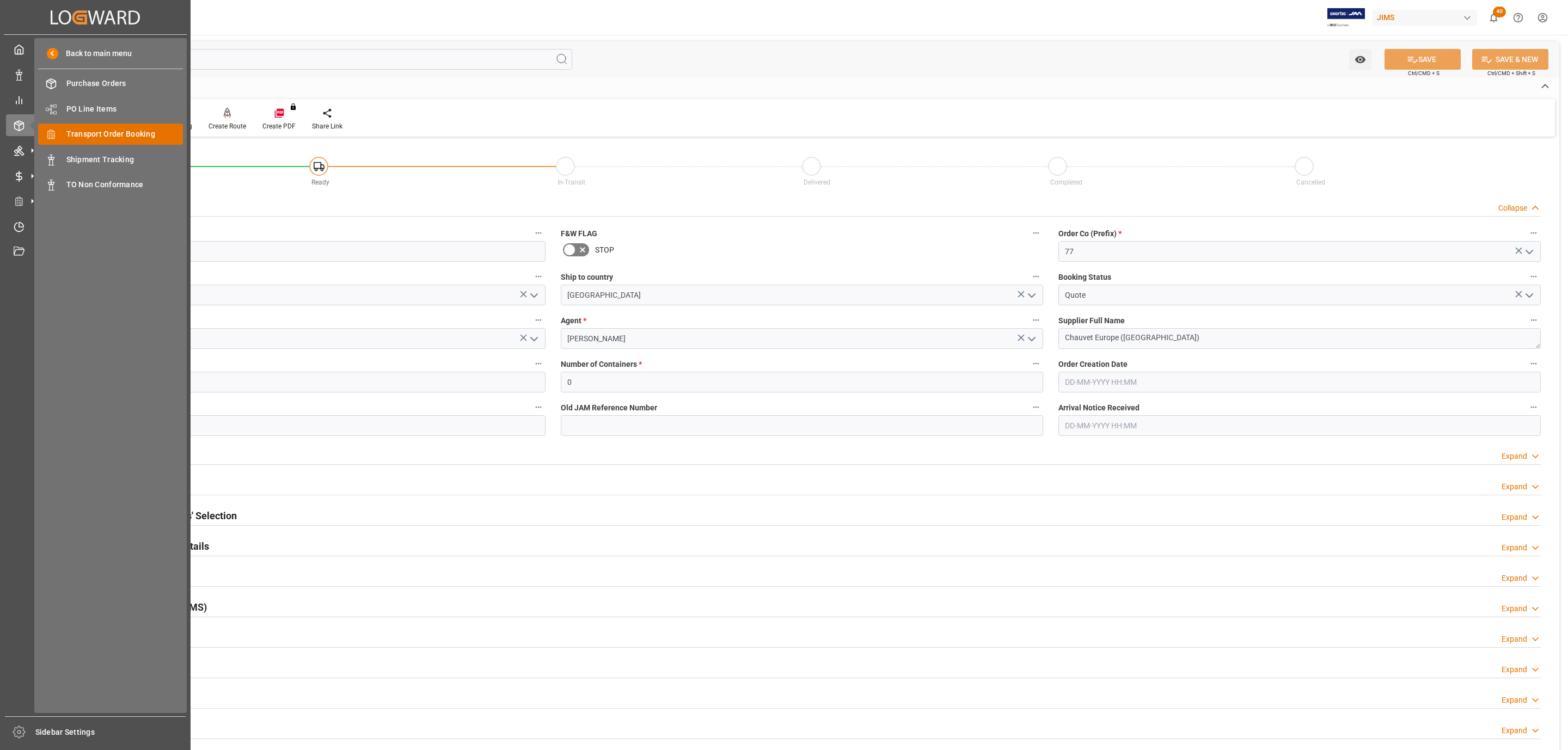
click at [145, 137] on span "Transport Order Booking" at bounding box center [124, 134] width 117 height 11
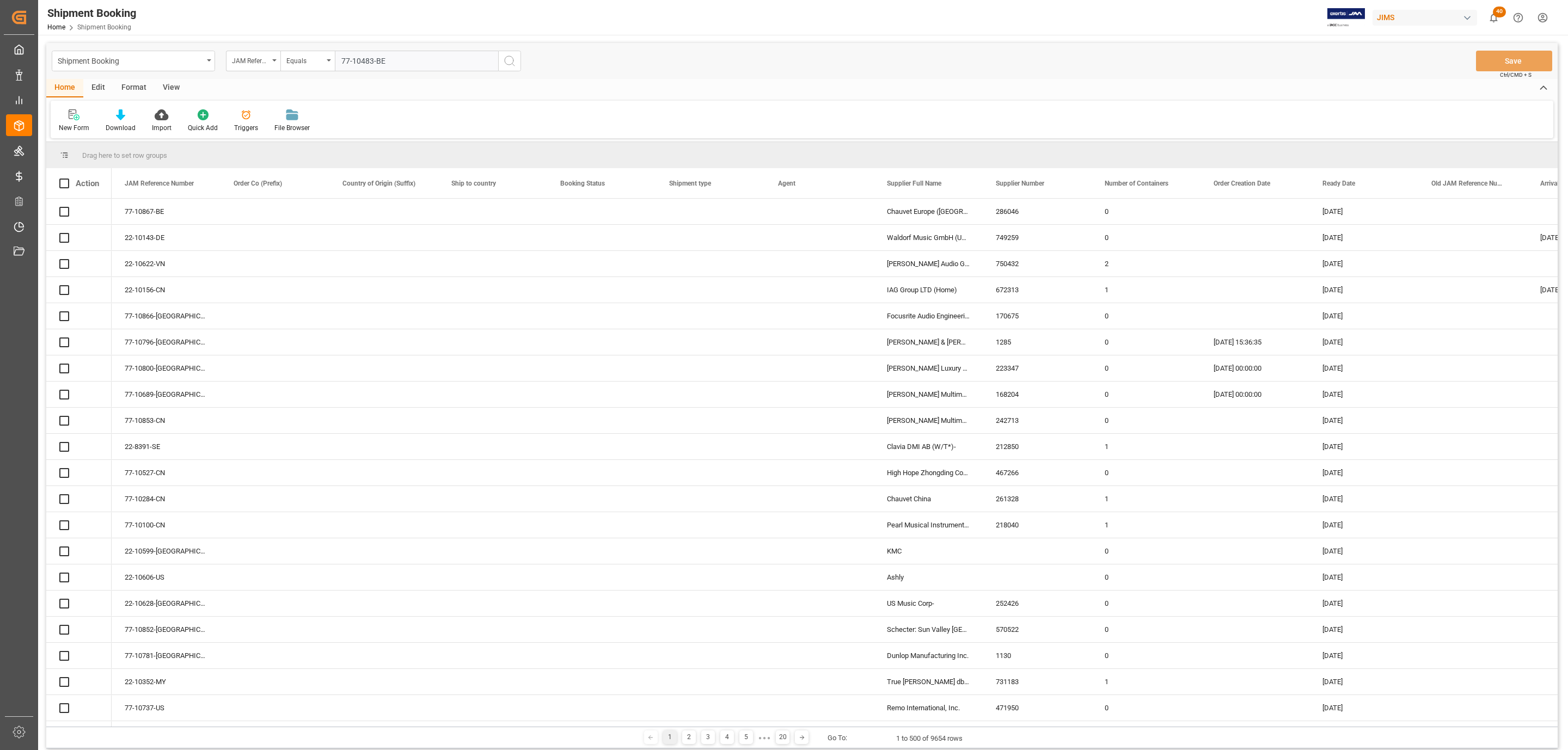
type input "77-10483-BE"
click at [512, 56] on icon "search button" at bounding box center [510, 61] width 13 height 13
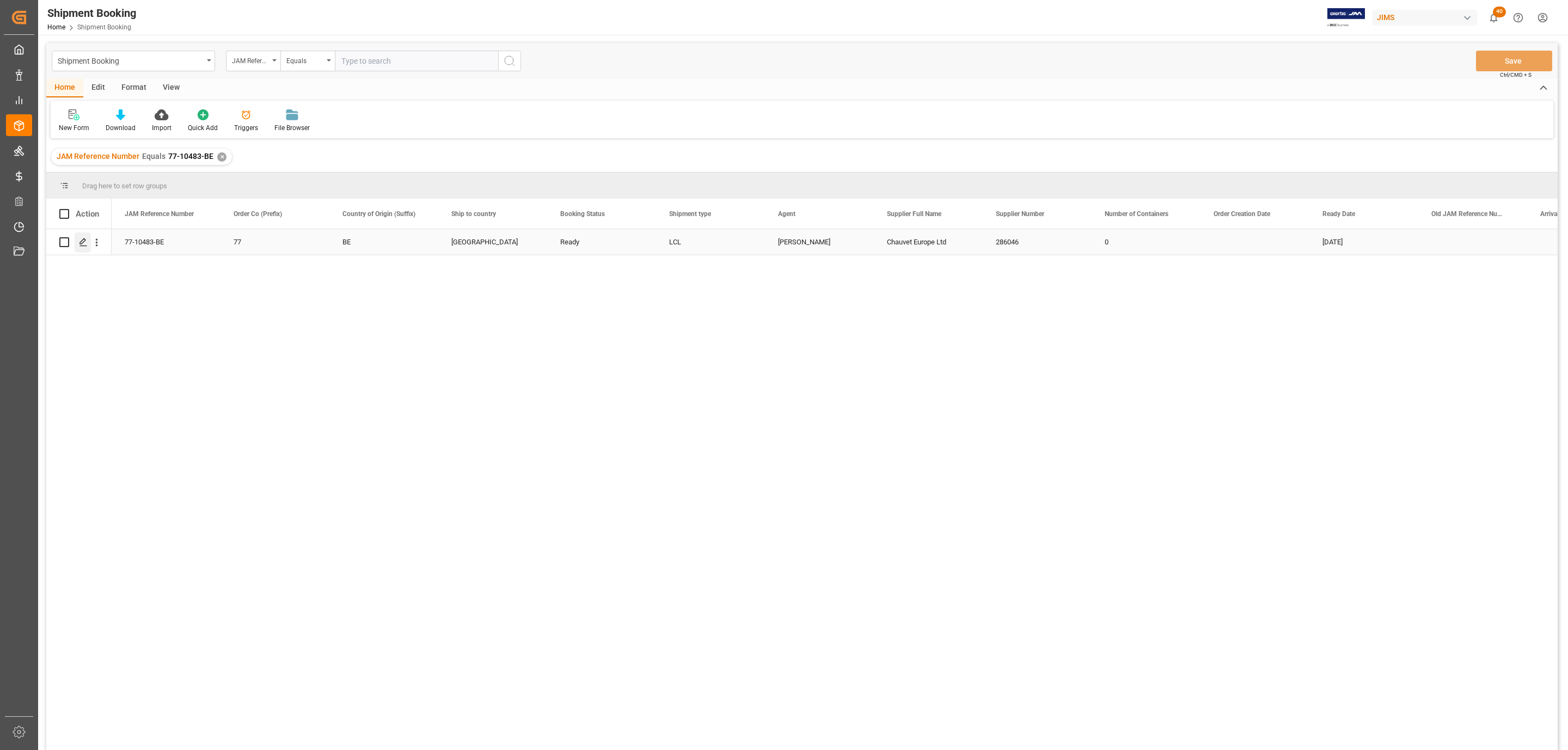
click at [80, 238] on icon "Press SPACE to select this row." at bounding box center [83, 242] width 9 height 9
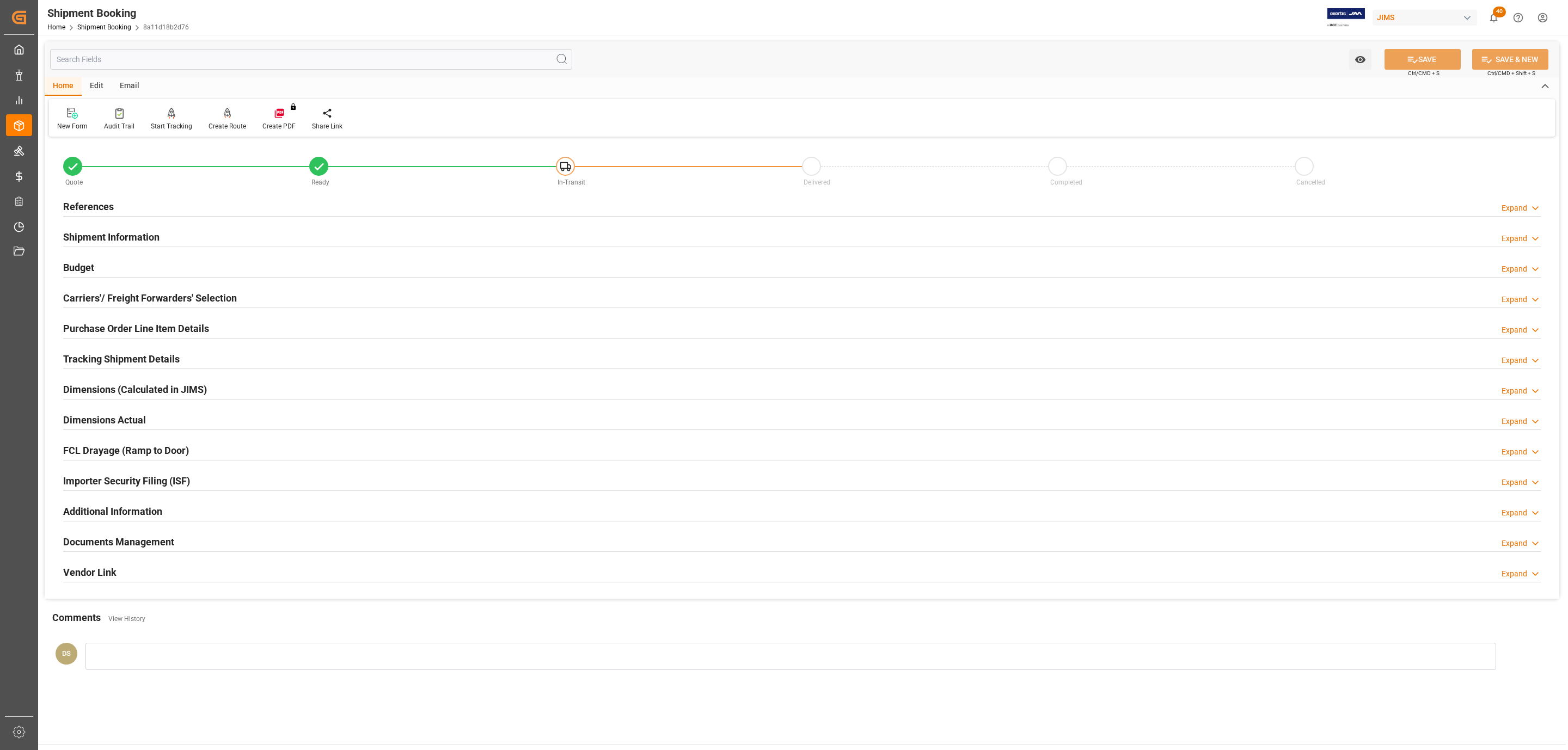
click at [105, 260] on div "Budget Expand" at bounding box center [802, 267] width 1478 height 21
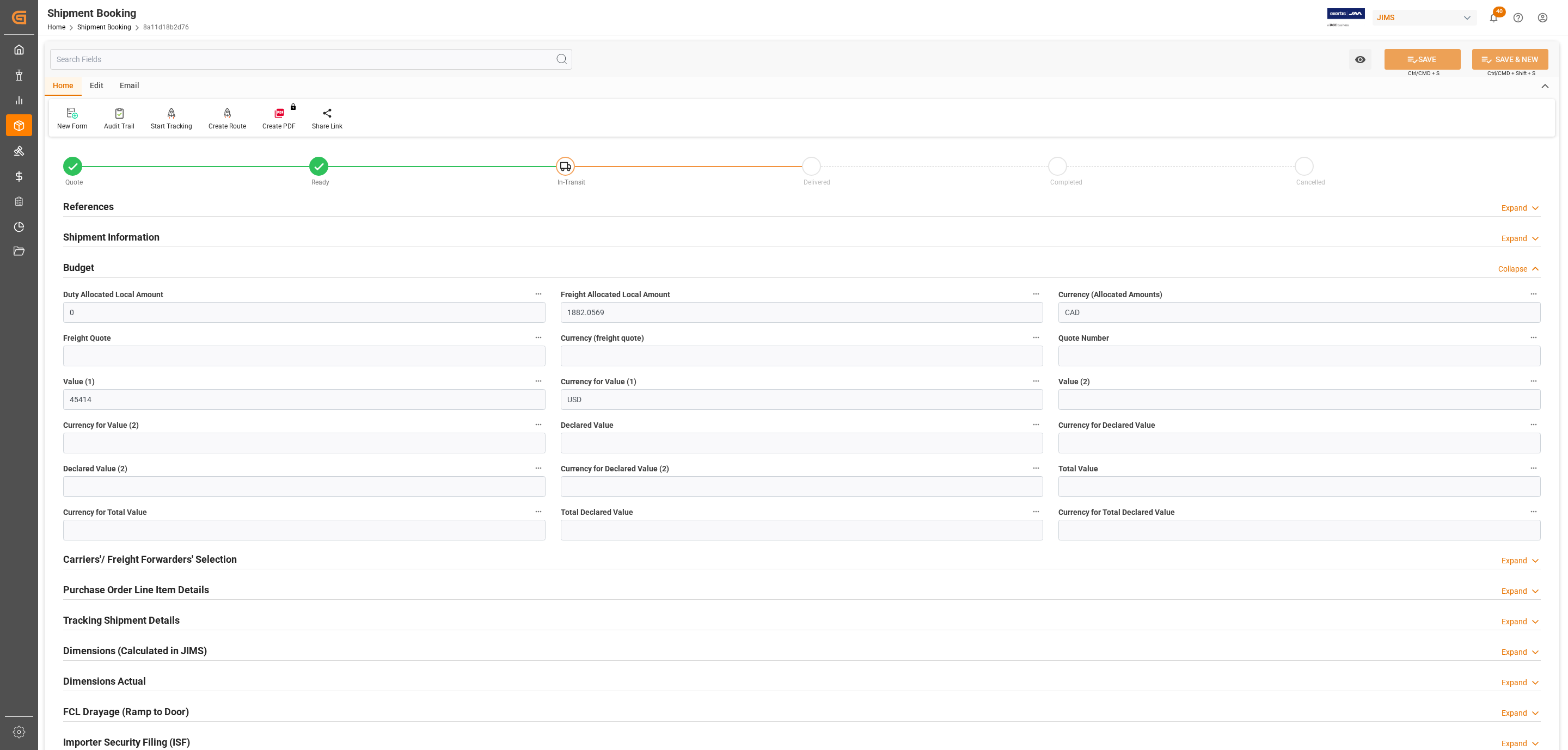
drag, startPoint x: 105, startPoint y: 260, endPoint x: 84, endPoint y: 1, distance: 259.8
click at [105, 257] on div "Budget Collapse" at bounding box center [802, 267] width 1478 height 21
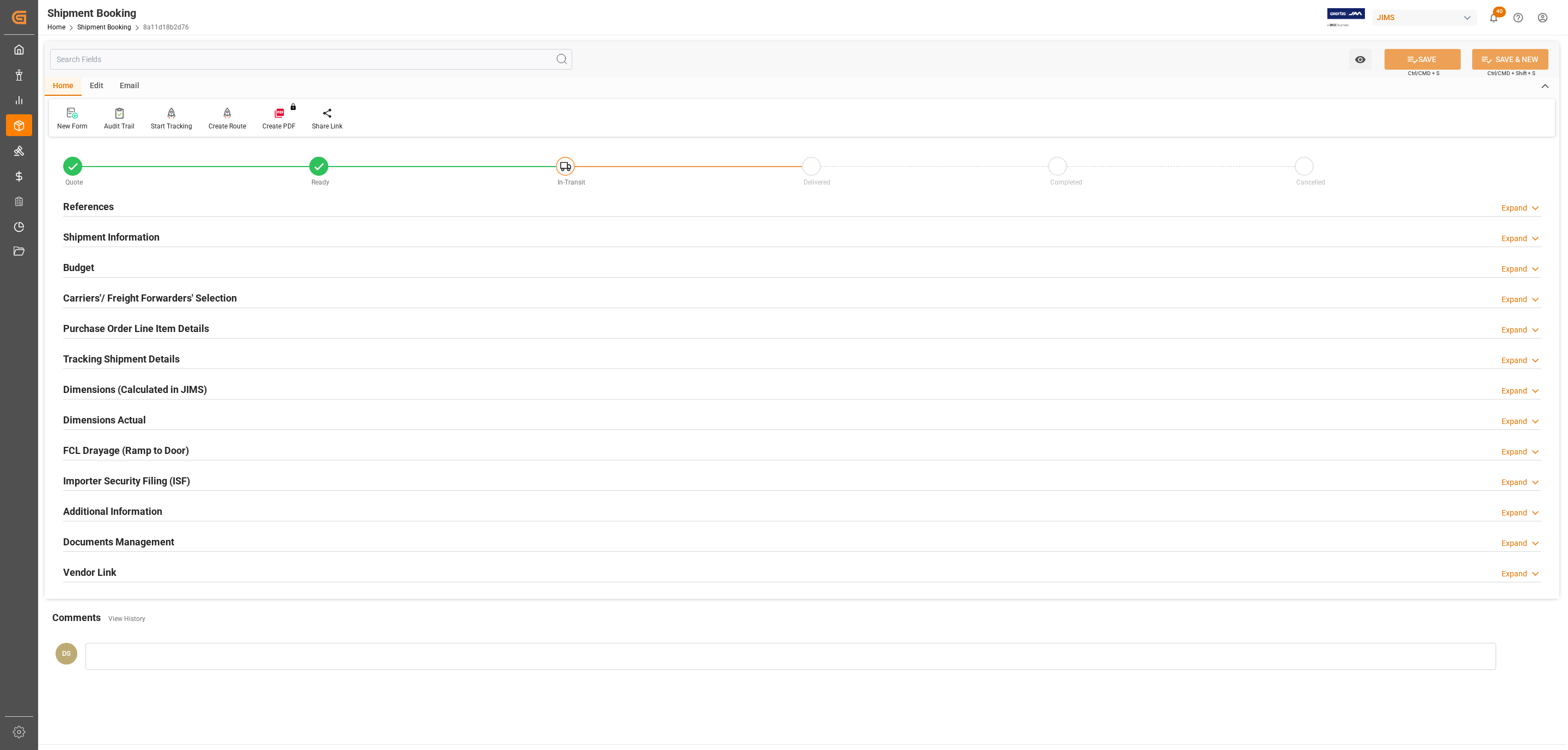
drag, startPoint x: 205, startPoint y: 205, endPoint x: 217, endPoint y: 209, distance: 12.6
click at [202, 204] on div "References Expand" at bounding box center [802, 206] width 1478 height 21
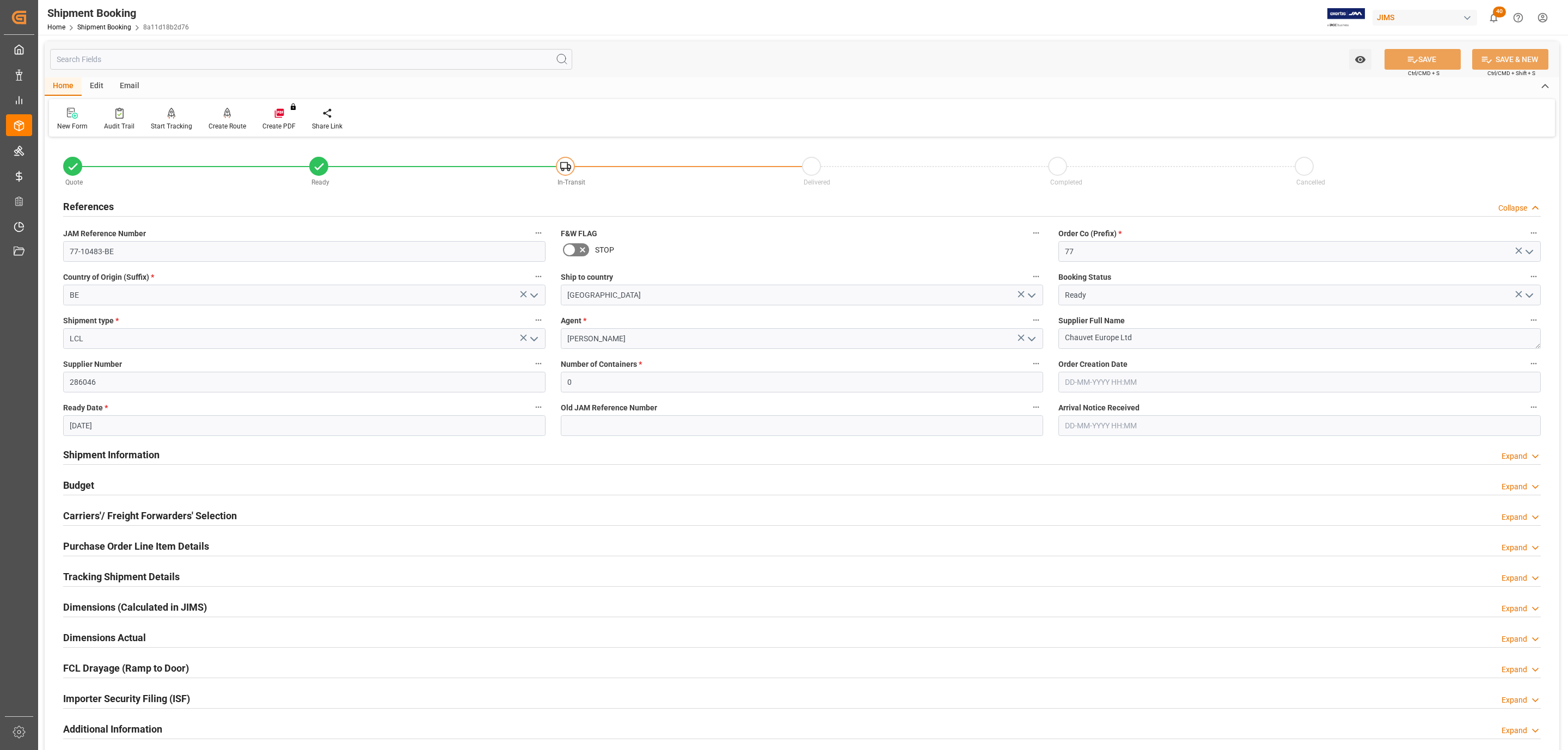
click at [116, 452] on h2 "Shipment Information" at bounding box center [111, 455] width 96 height 14
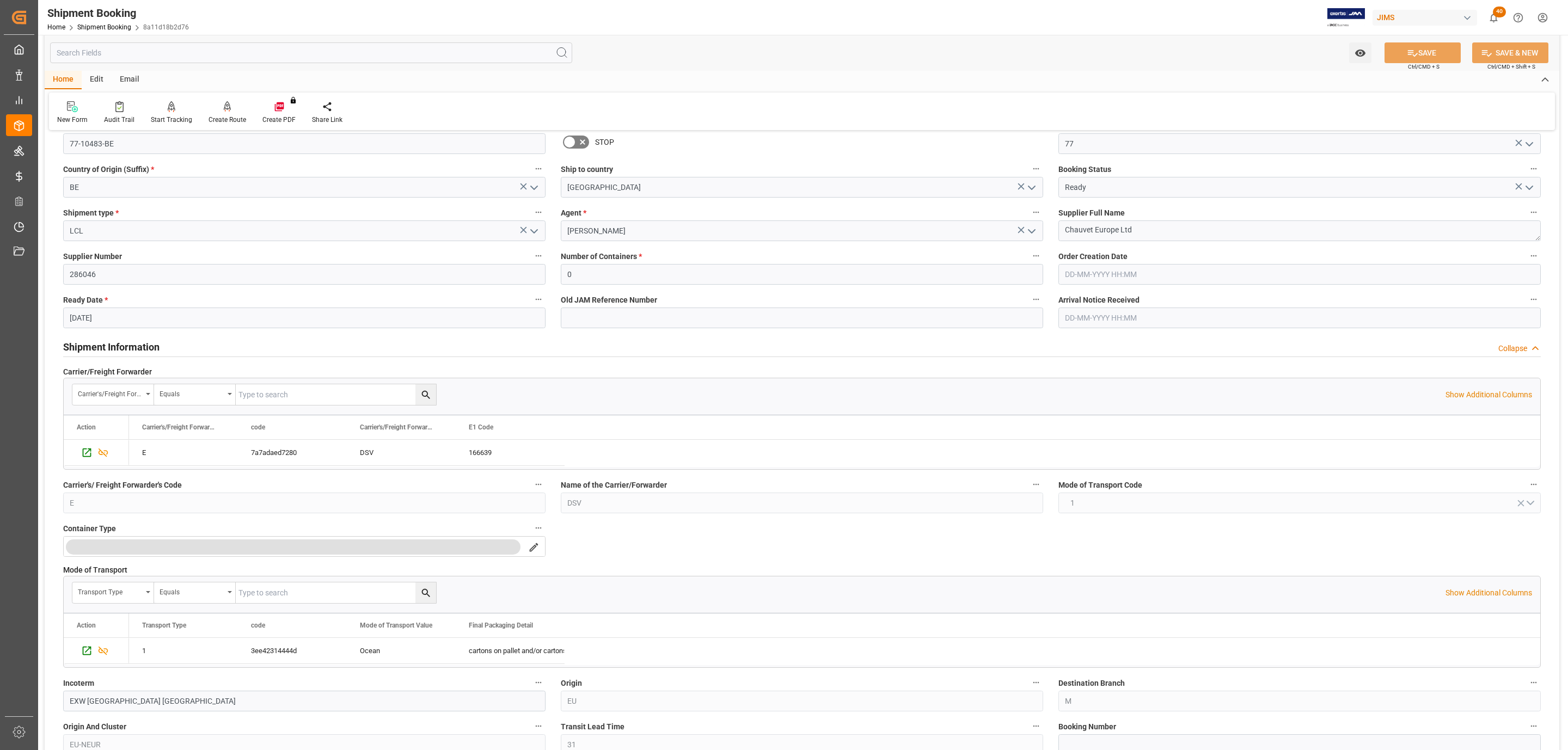
scroll to position [327, 0]
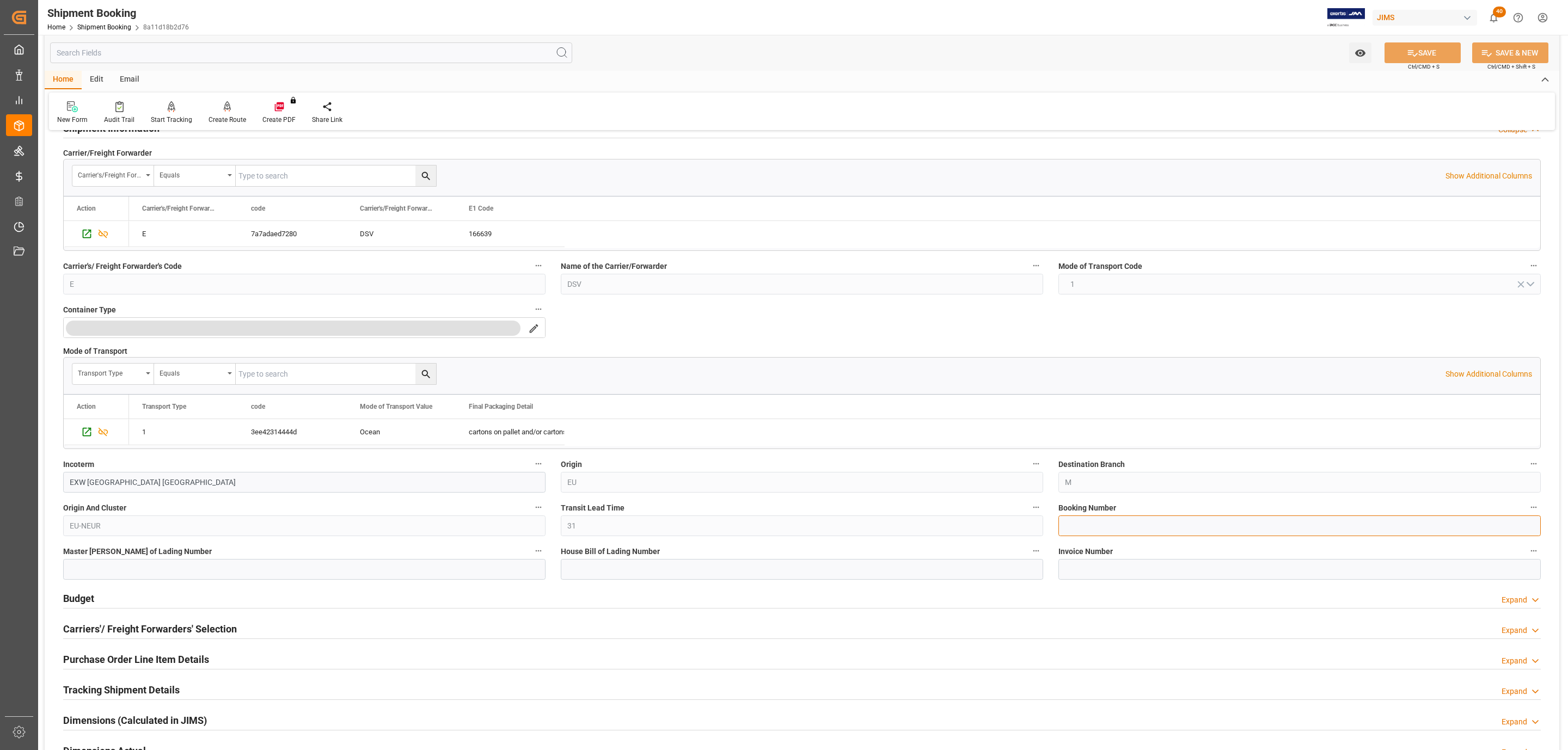
click at [1114, 523] on input at bounding box center [1299, 526] width 482 height 21
paste input "6402447211"
type input "6402447211"
